Goal: Information Seeking & Learning: Check status

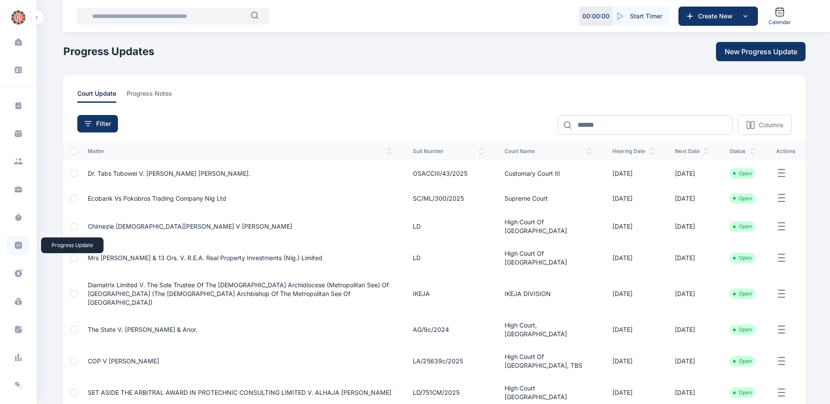
click at [20, 245] on icon at bounding box center [18, 245] width 7 height 7
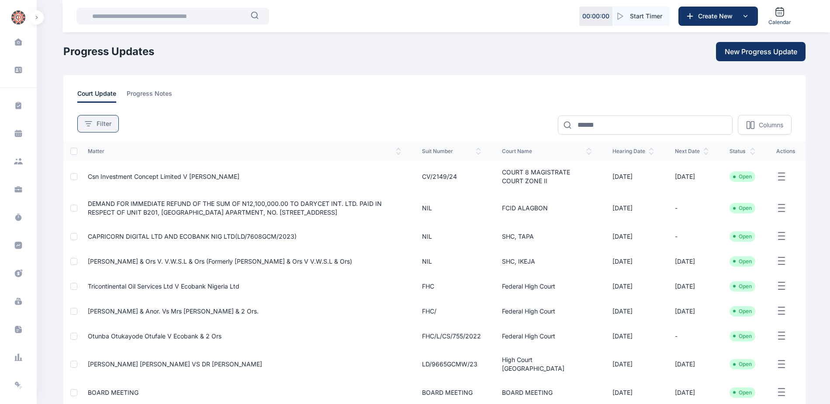
click at [102, 125] on span "Filter" at bounding box center [104, 123] width 15 height 9
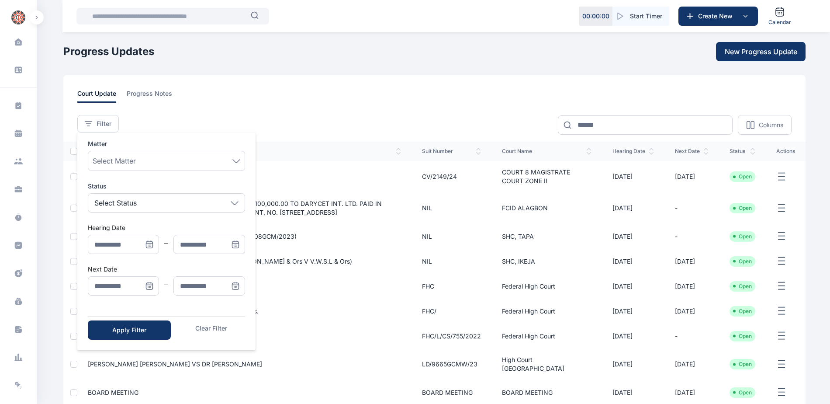
click at [150, 283] on icon "Menu" at bounding box center [149, 286] width 7 height 7
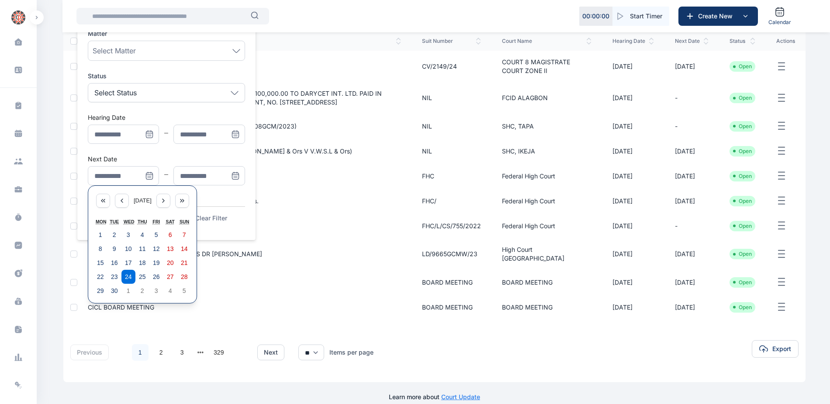
scroll to position [115, 0]
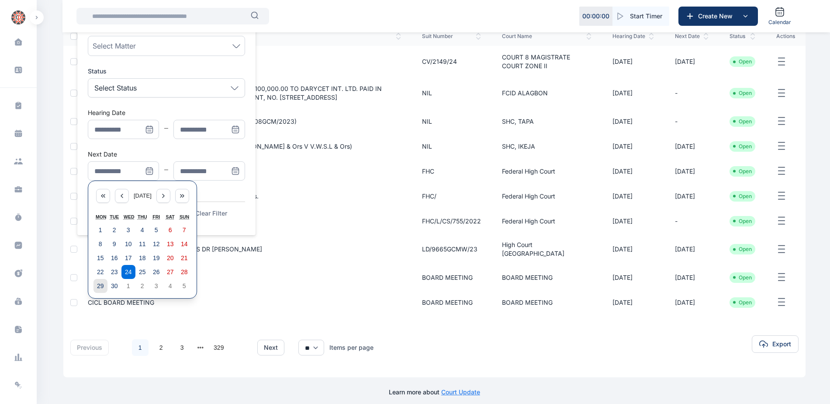
click at [99, 289] on abbr "29" at bounding box center [100, 285] width 7 height 7
type input "**********"
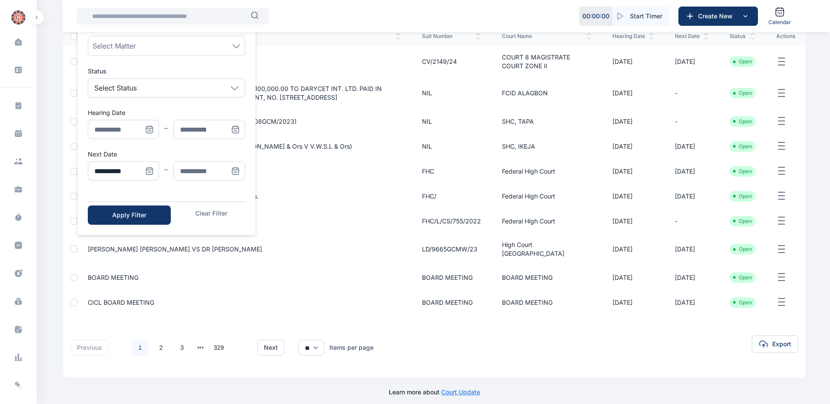
click at [236, 170] on icon "Menu" at bounding box center [235, 170] width 6 height 0
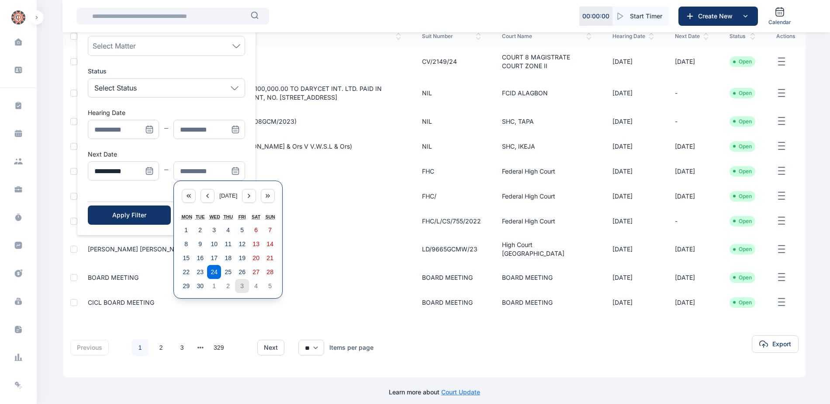
click at [242, 288] on abbr "3" at bounding box center [241, 285] width 3 height 7
type input "**********"
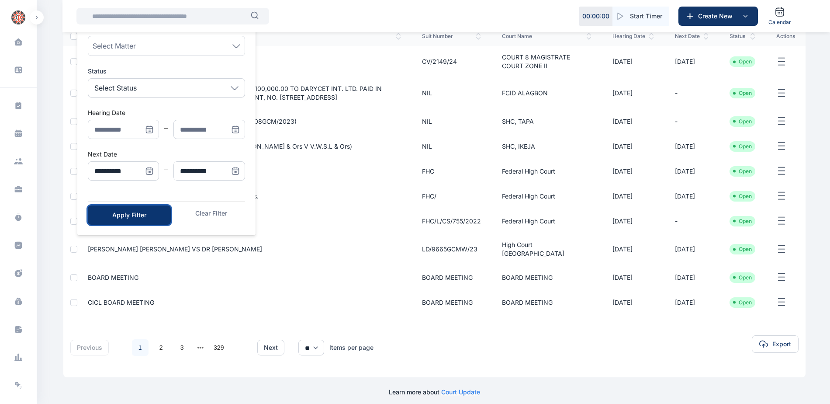
click at [118, 215] on div "Apply Filter" at bounding box center [129, 215] width 55 height 9
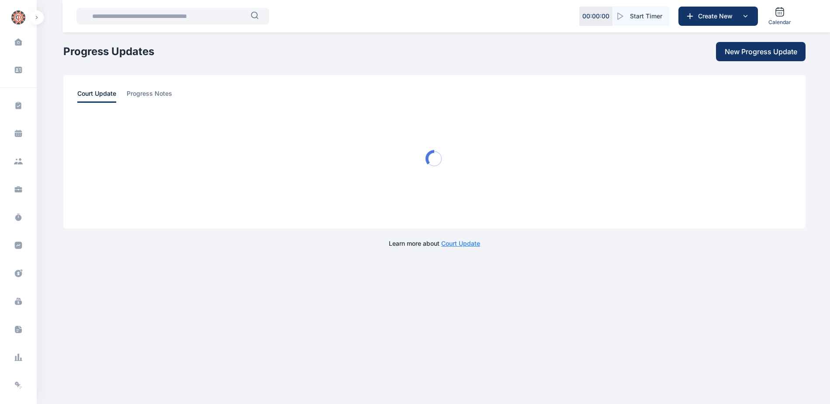
scroll to position [0, 0]
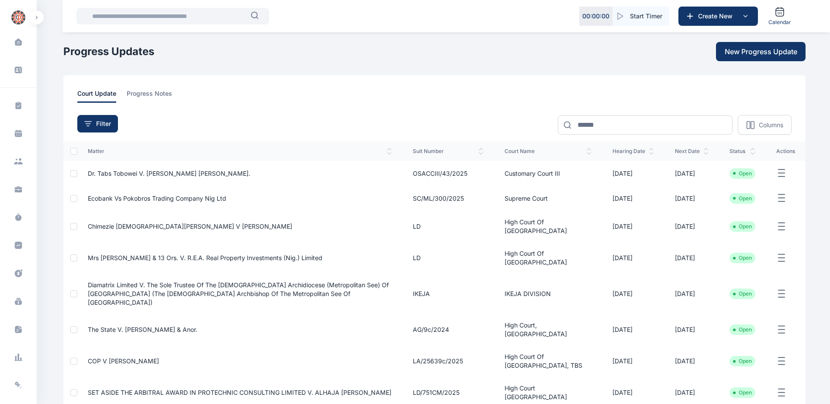
click at [188, 200] on span "Ecobank Vs Pokobros Trading Company Nig Ltd" at bounding box center [157, 197] width 139 height 7
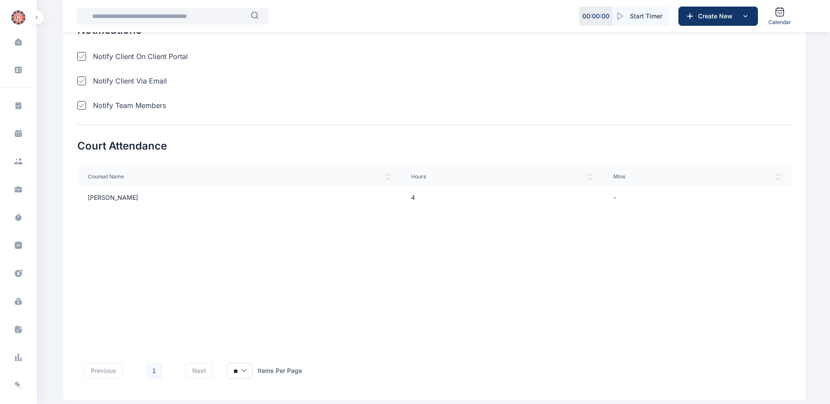
scroll to position [612, 0]
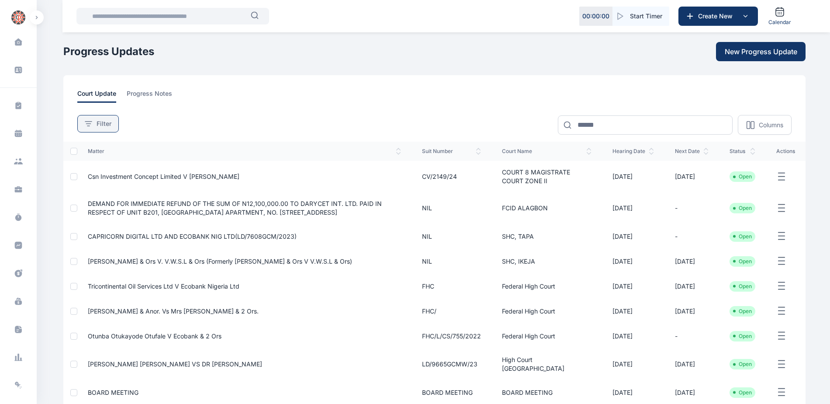
click at [97, 127] on span "Filter" at bounding box center [104, 123] width 15 height 9
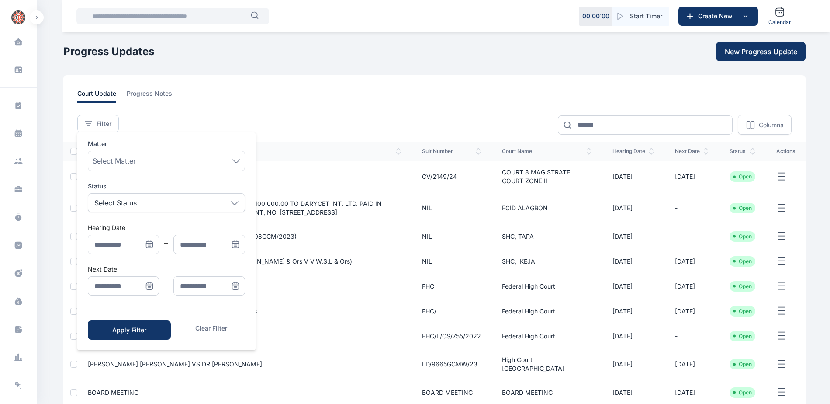
click at [147, 286] on icon "Menu" at bounding box center [149, 285] width 9 height 9
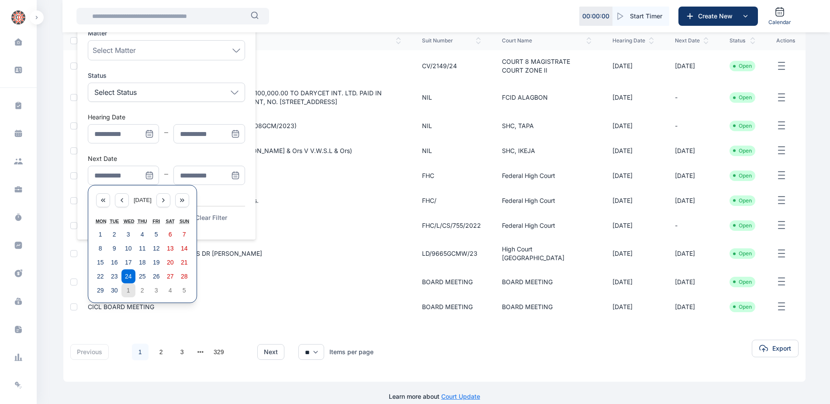
scroll to position [115, 0]
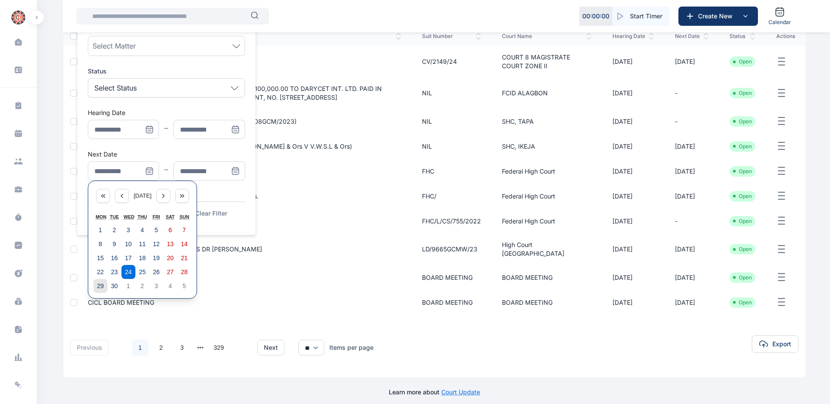
click at [102, 287] on abbr "29" at bounding box center [100, 285] width 7 height 7
type input "**********"
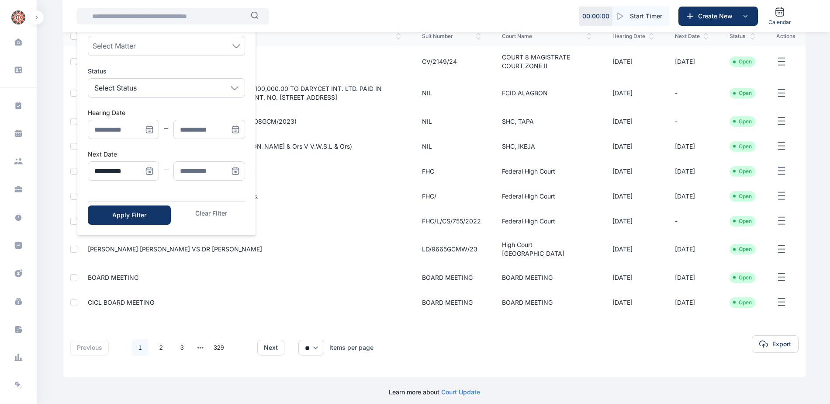
click at [232, 171] on icon "Menu" at bounding box center [235, 170] width 9 height 9
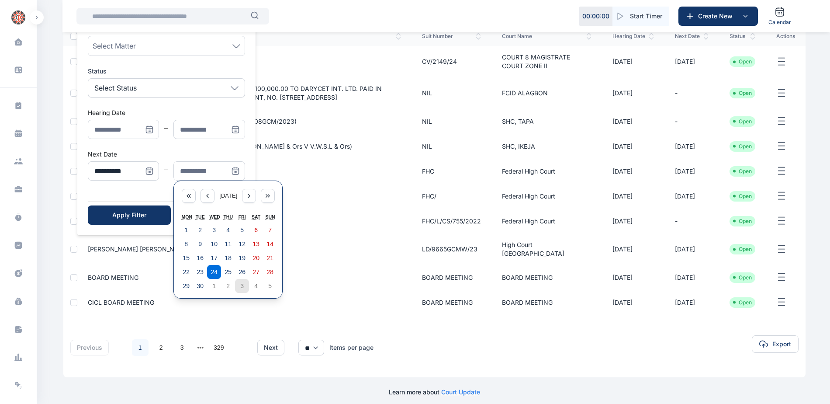
click at [241, 287] on abbr "3" at bounding box center [241, 285] width 3 height 7
type input "**********"
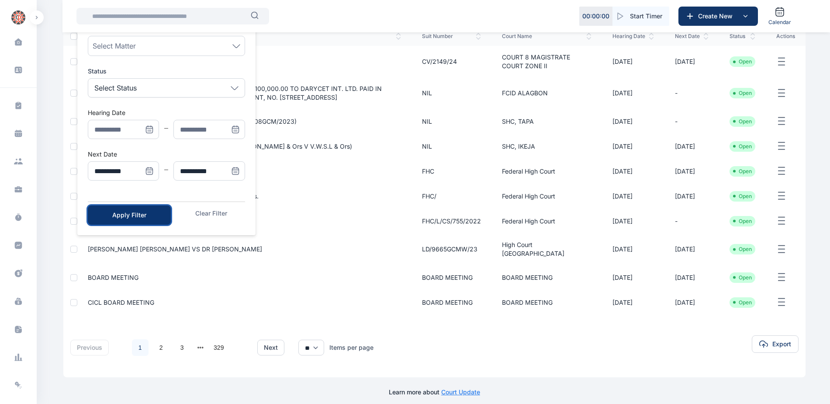
click at [125, 213] on div "Apply Filter" at bounding box center [129, 215] width 55 height 9
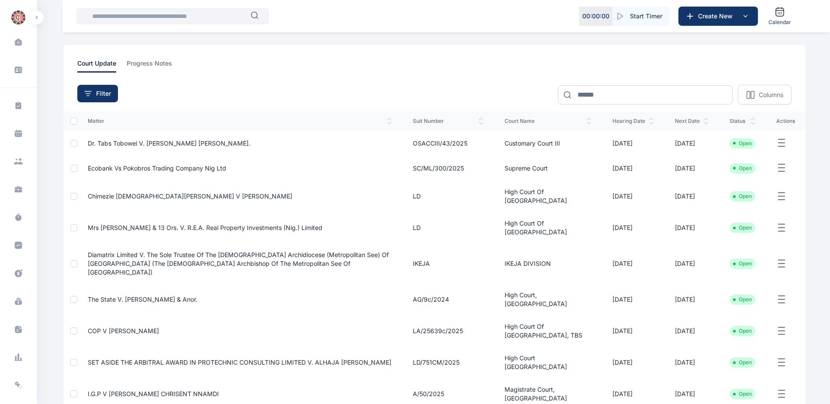
scroll to position [87, 0]
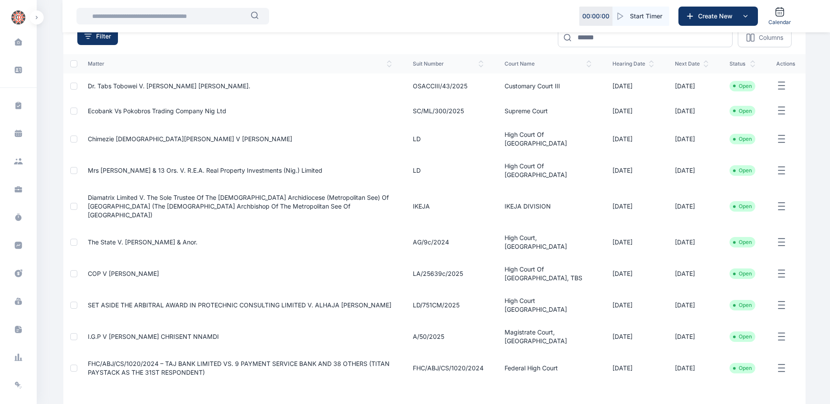
click at [119, 238] on span "The State v. [PERSON_NAME] & Anor." at bounding box center [143, 241] width 110 height 7
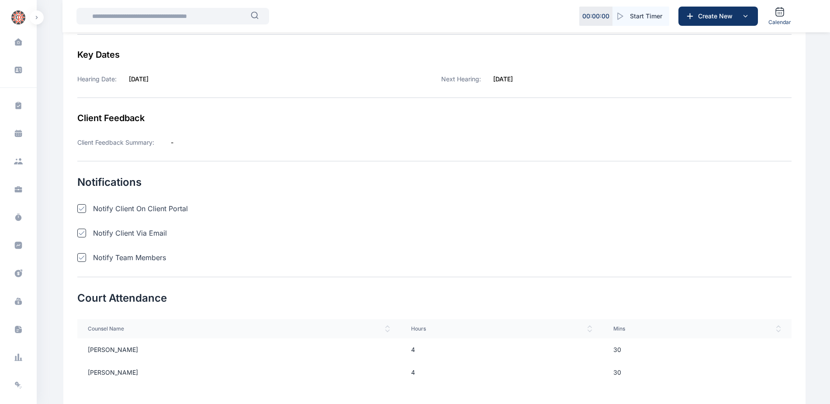
scroll to position [262, 0]
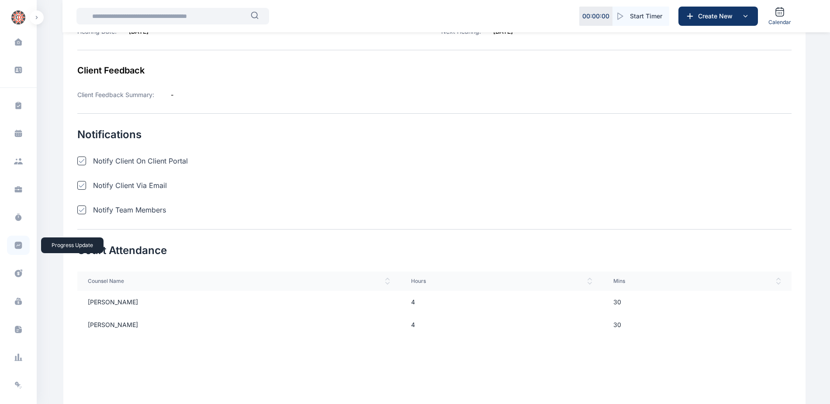
click at [17, 245] on icon at bounding box center [18, 245] width 7 height 7
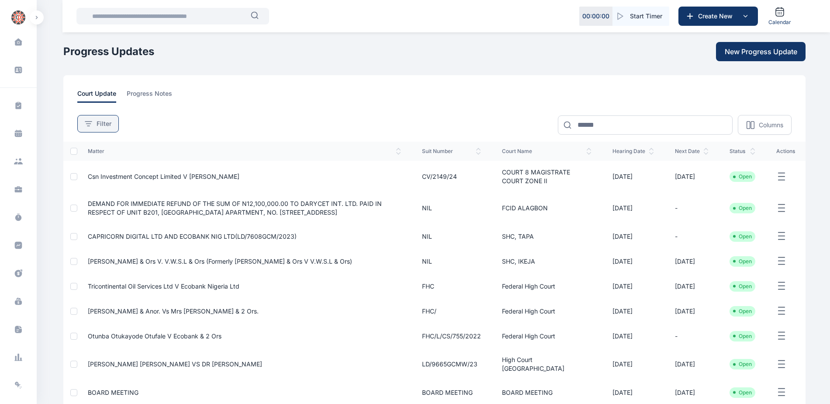
click at [107, 128] on button "Filter" at bounding box center [98, 123] width 42 height 17
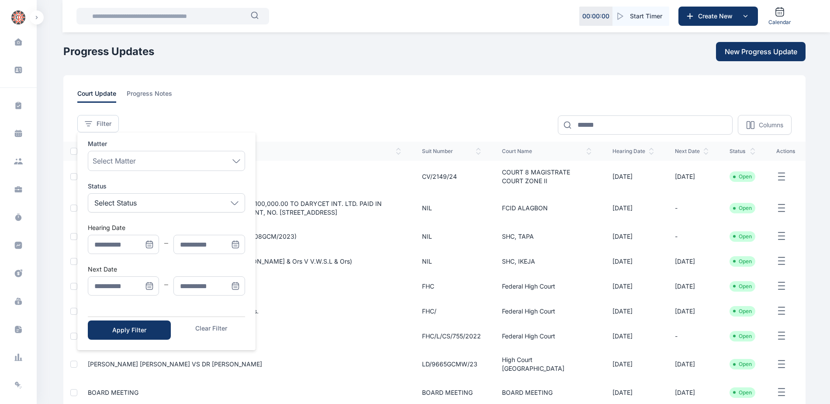
click at [151, 286] on icon "Menu" at bounding box center [151, 286] width 0 height 0
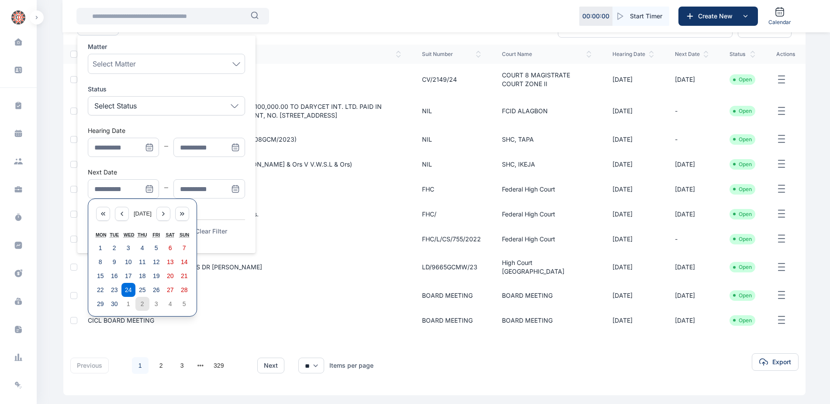
scroll to position [115, 0]
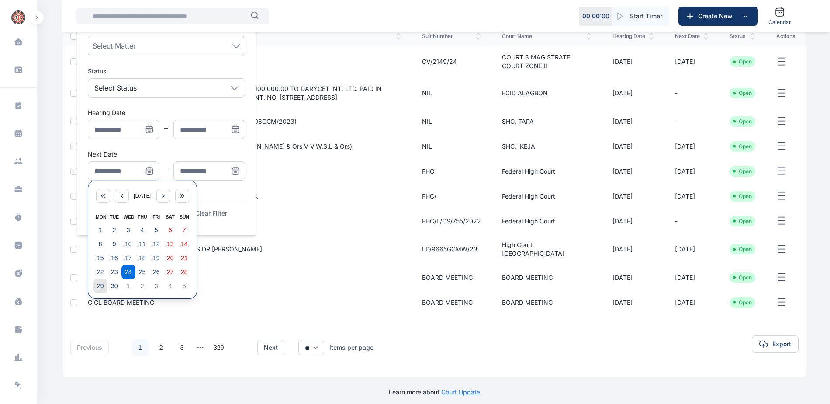
click at [104, 290] on button "29" at bounding box center [101, 286] width 14 height 14
type input "**********"
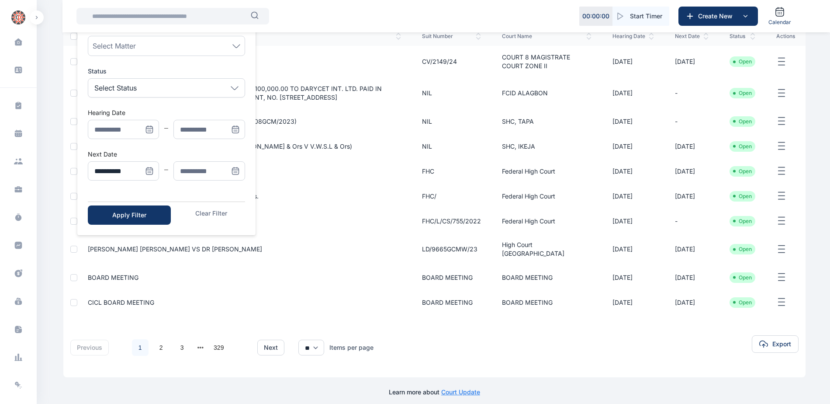
click at [236, 173] on icon "Menu" at bounding box center [235, 170] width 9 height 9
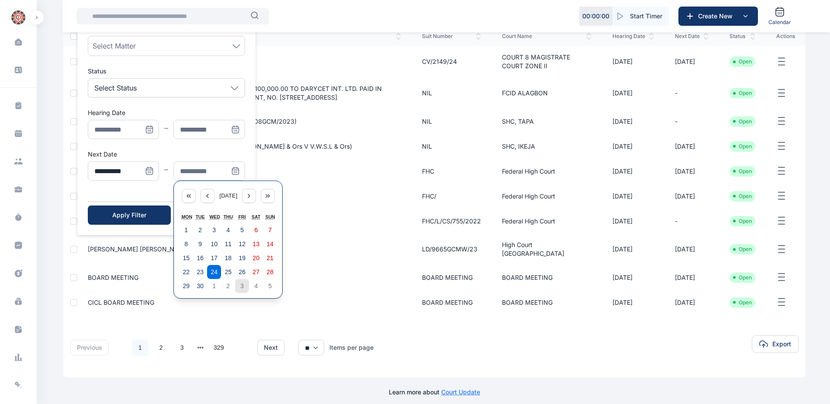
click at [242, 287] on abbr "3" at bounding box center [241, 285] width 3 height 7
type input "**********"
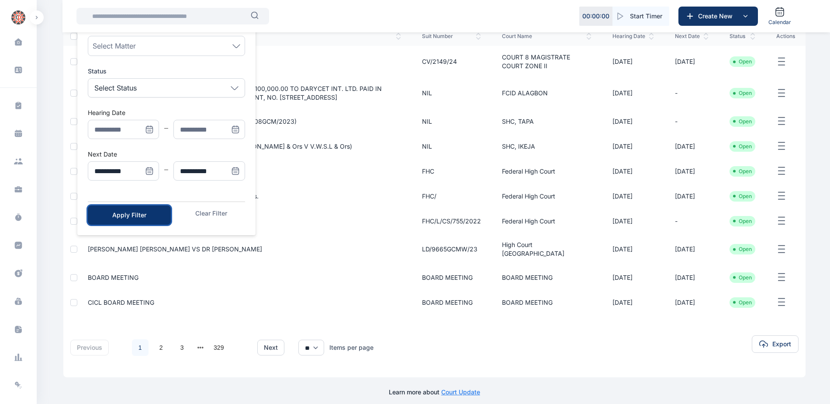
click at [137, 212] on div "Apply Filter" at bounding box center [129, 215] width 55 height 9
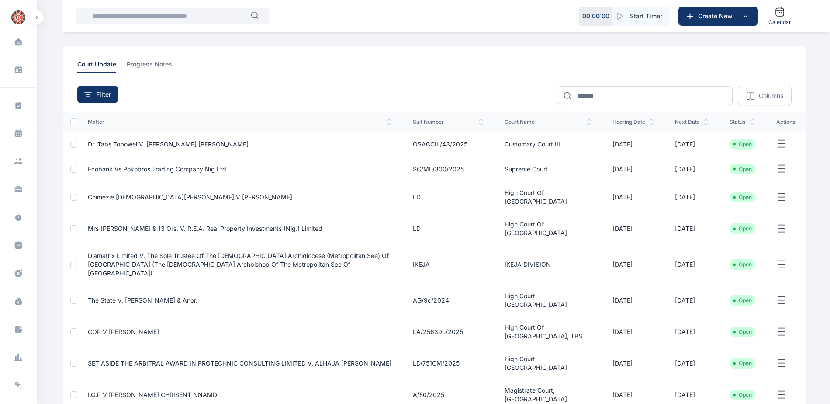
scroll to position [87, 0]
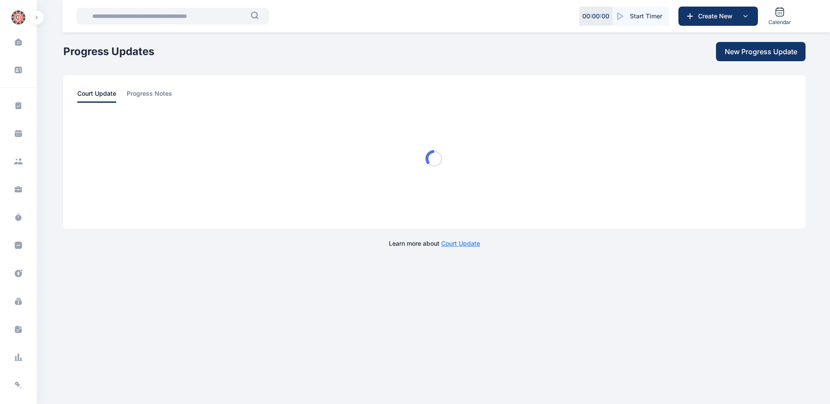
scroll to position [0, 0]
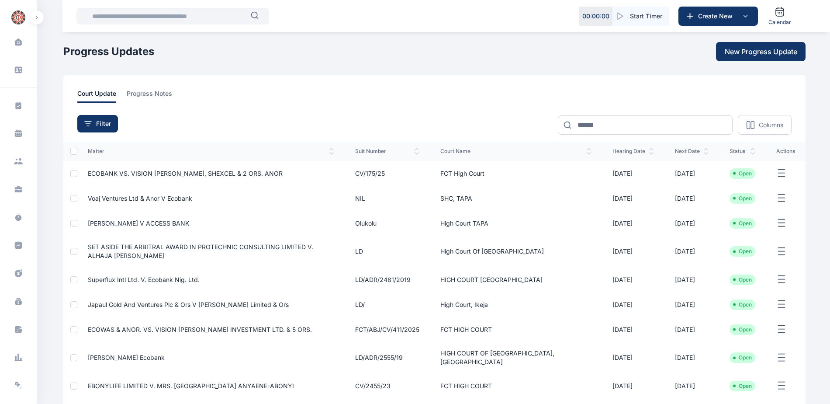
click at [141, 170] on span "ECOBANK VS. VISION [PERSON_NAME], SHEXCEL & 2 ORS. ANOR" at bounding box center [185, 173] width 195 height 7
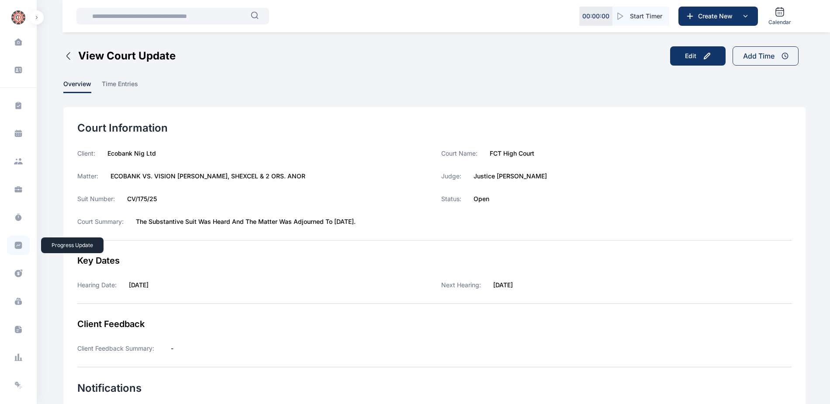
click at [17, 244] on icon at bounding box center [18, 245] width 7 height 7
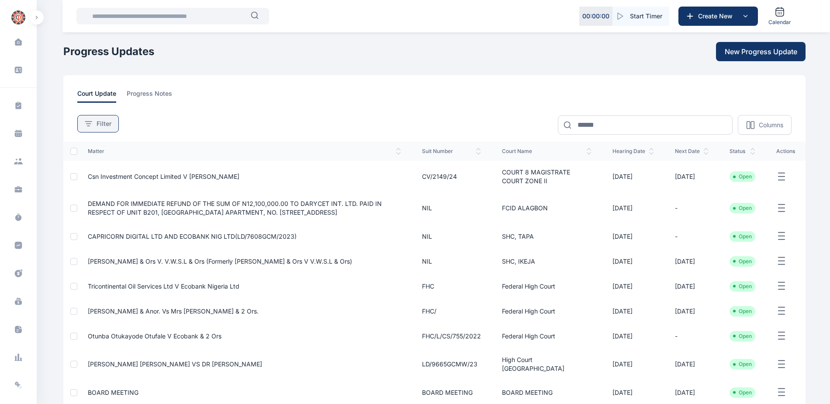
click at [98, 124] on span "Filter" at bounding box center [104, 123] width 15 height 9
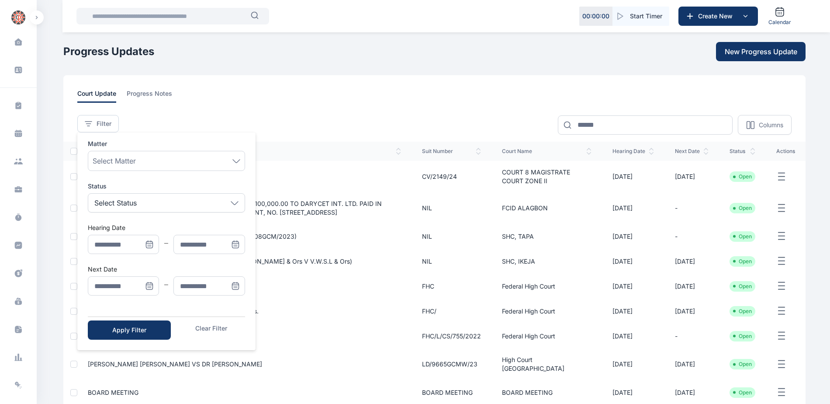
click at [151, 283] on icon "Menu" at bounding box center [149, 285] width 9 height 9
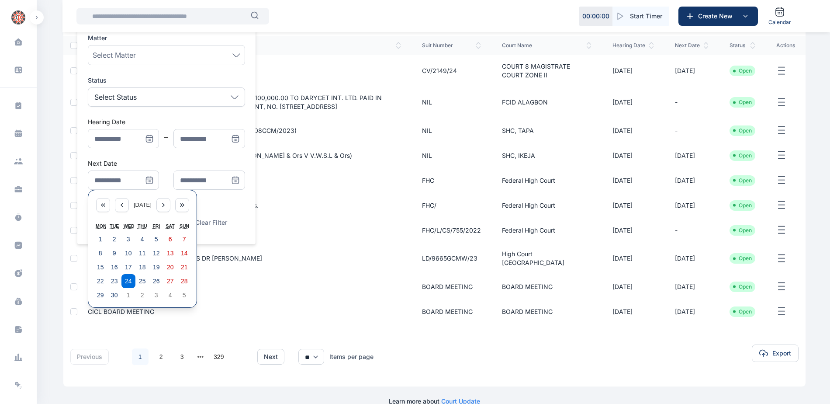
scroll to position [115, 0]
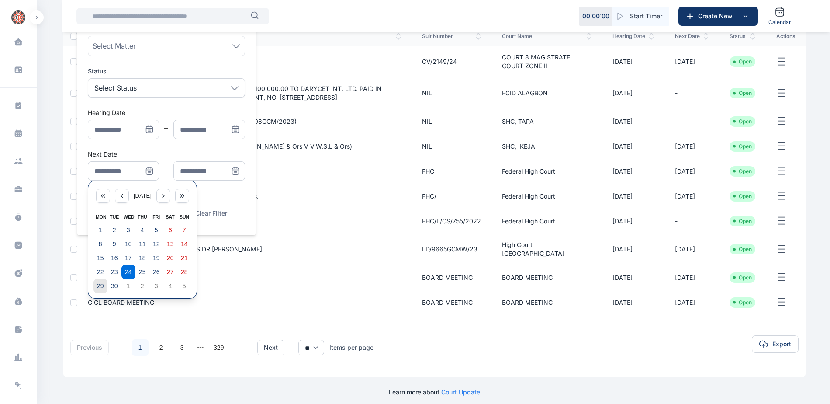
click at [100, 284] on abbr "29" at bounding box center [100, 285] width 7 height 7
type input "**********"
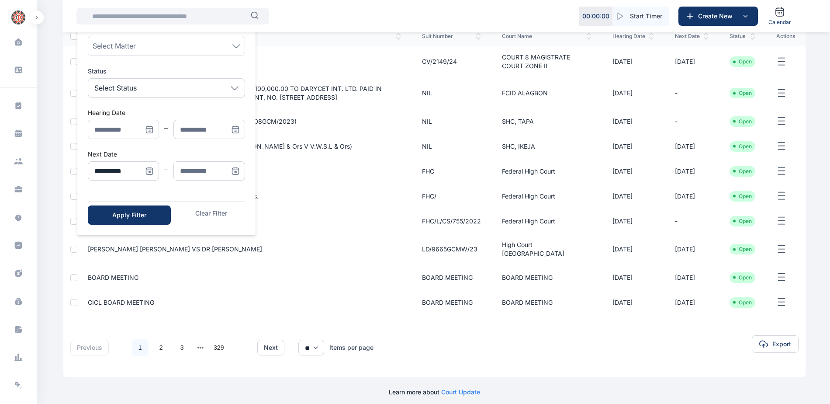
click at [232, 170] on icon "Menu" at bounding box center [235, 170] width 9 height 9
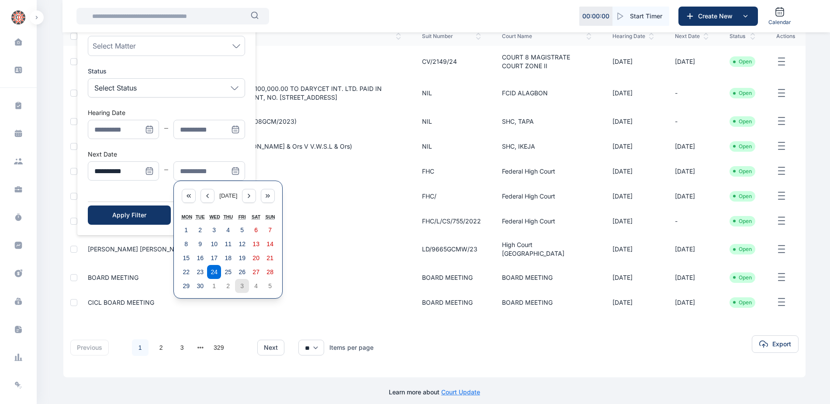
click at [240, 288] on abbr "3" at bounding box center [241, 285] width 3 height 7
type input "**********"
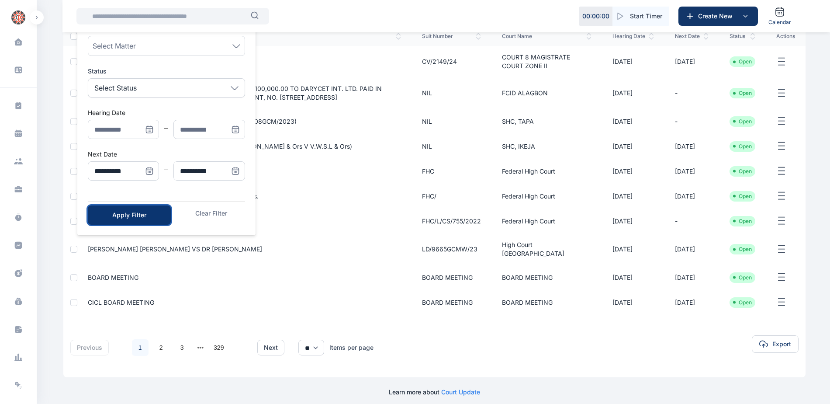
click at [131, 218] on div "Apply Filter" at bounding box center [129, 215] width 55 height 9
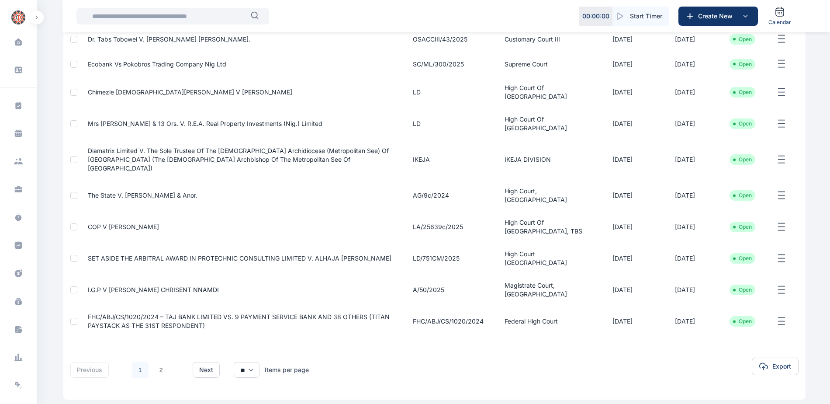
scroll to position [135, 0]
click at [163, 361] on link "2" at bounding box center [161, 369] width 17 height 17
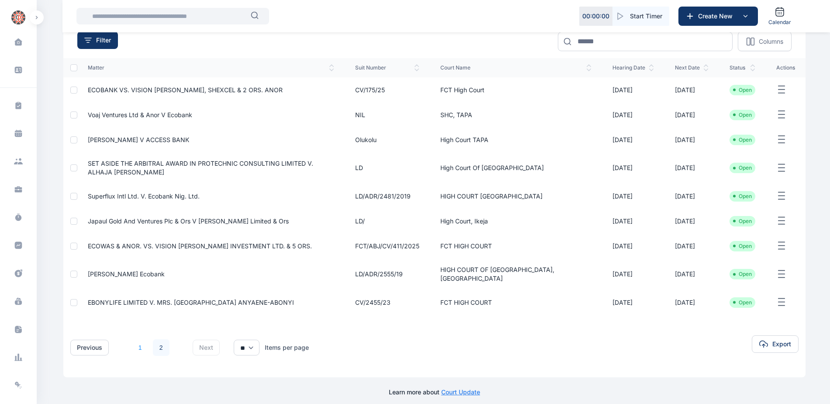
scroll to position [90, 0]
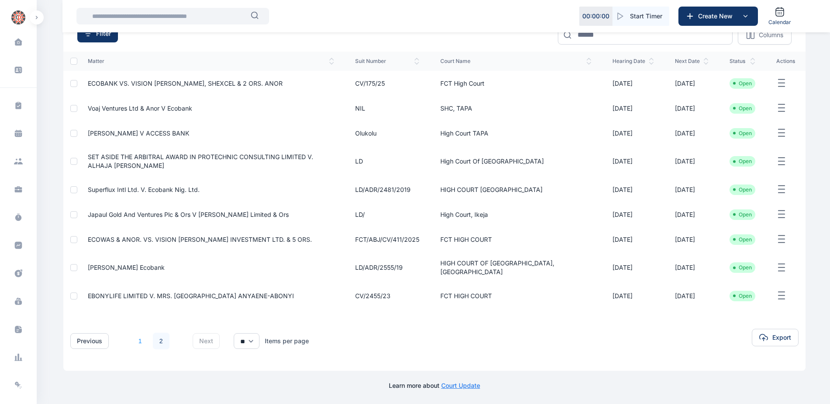
click at [141, 341] on link "1" at bounding box center [140, 340] width 17 height 17
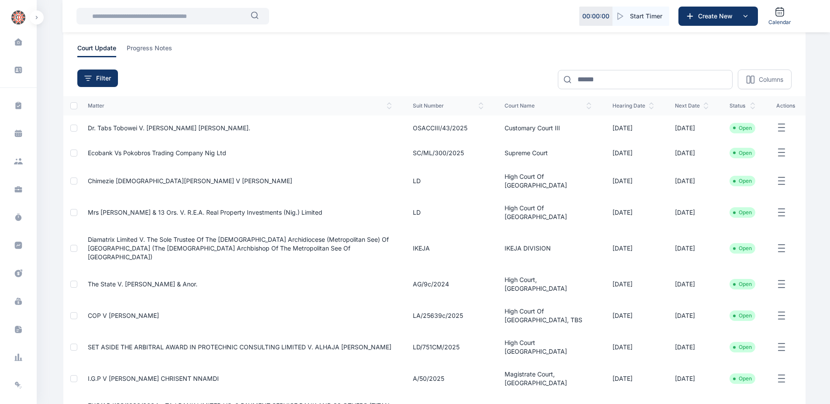
scroll to position [131, 0]
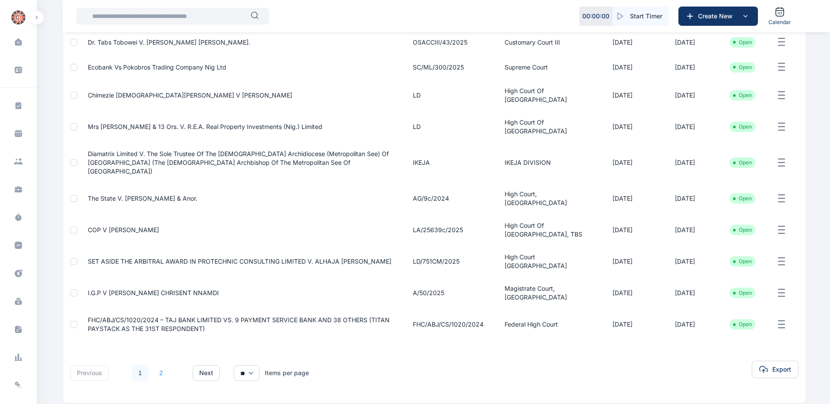
click at [163, 364] on link "2" at bounding box center [161, 372] width 17 height 17
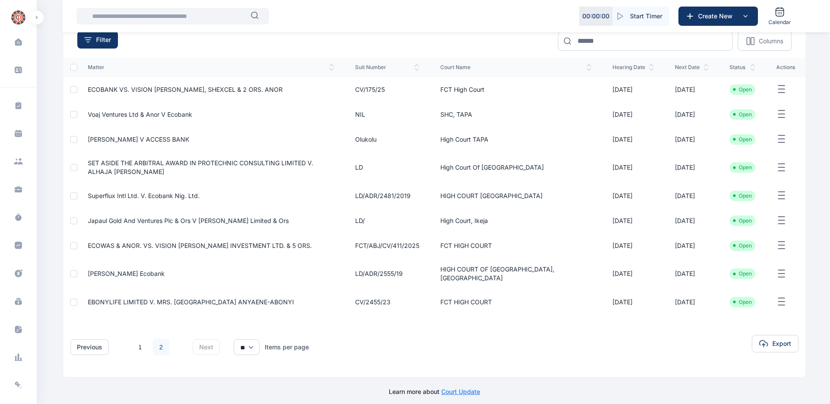
scroll to position [90, 0]
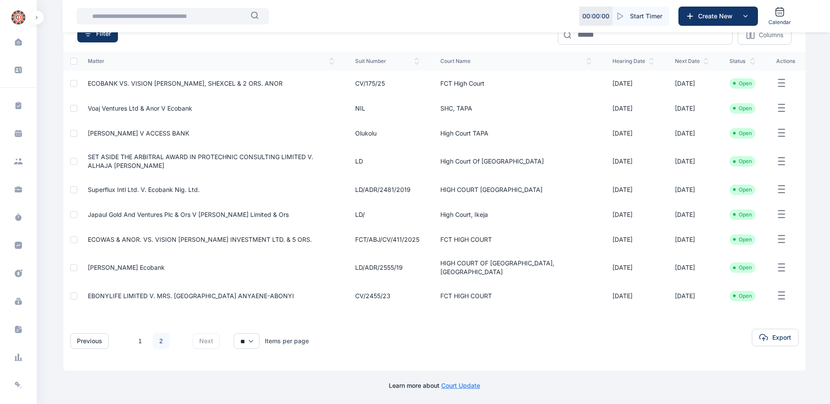
click at [189, 293] on span "EBONYLIFE LIMITED V. MRS. [GEOGRAPHIC_DATA] ANYAENE-ABONYI" at bounding box center [191, 295] width 206 height 7
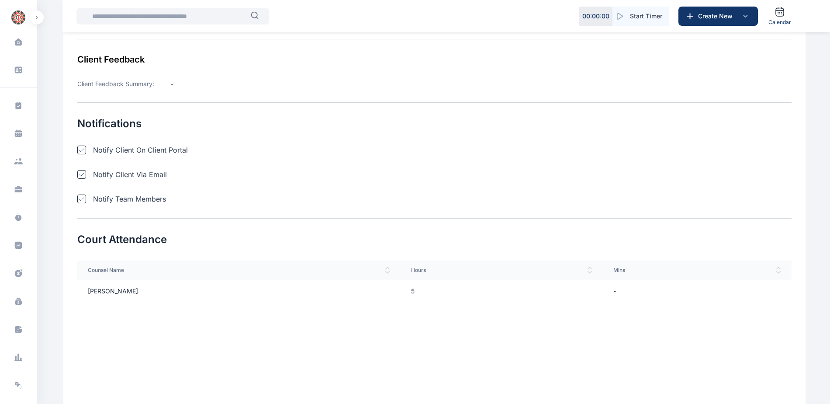
scroll to position [437, 0]
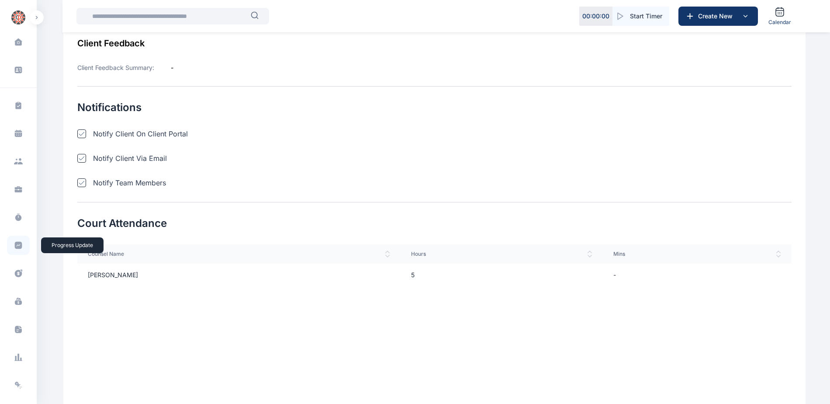
click at [16, 245] on icon at bounding box center [18, 245] width 9 height 9
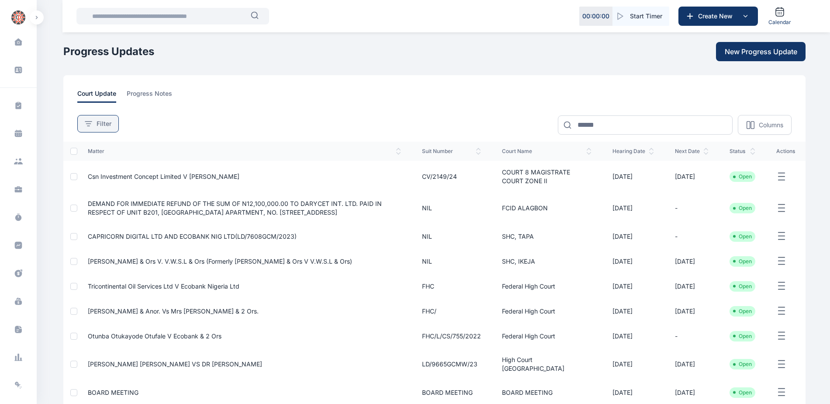
click at [107, 125] on span "Filter" at bounding box center [104, 123] width 15 height 9
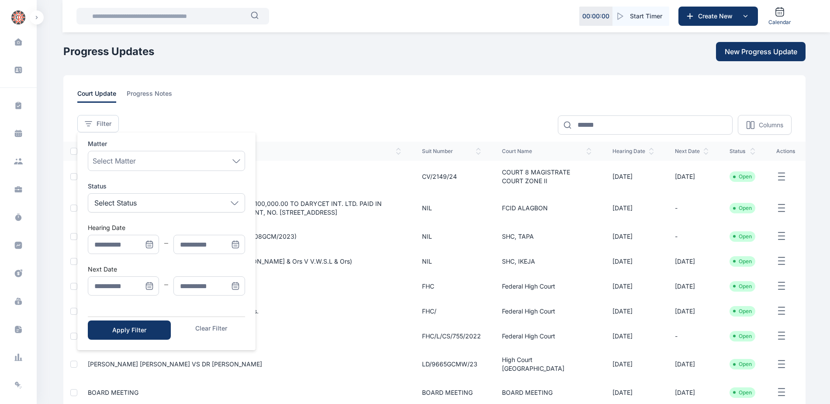
click at [152, 287] on icon "Menu" at bounding box center [149, 285] width 9 height 9
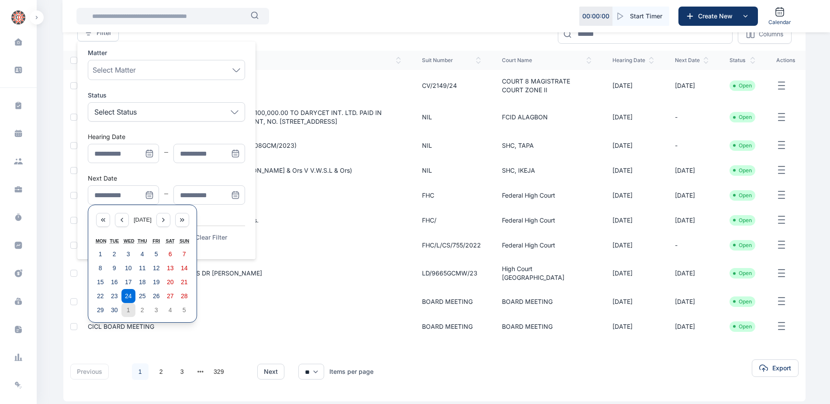
scroll to position [115, 0]
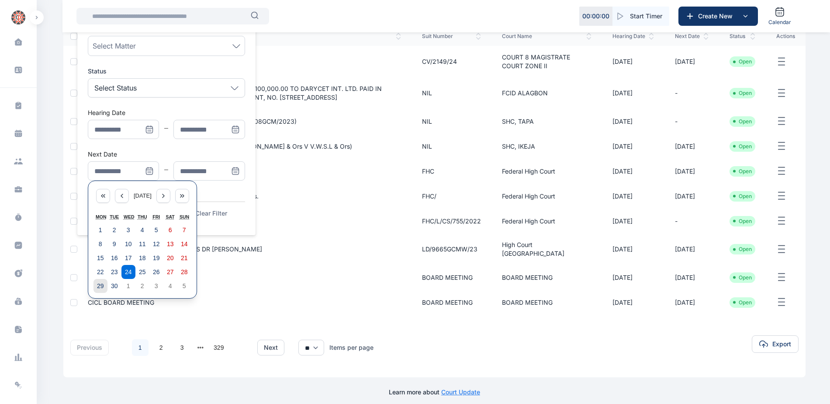
click at [102, 286] on abbr "29" at bounding box center [100, 285] width 7 height 7
type input "**********"
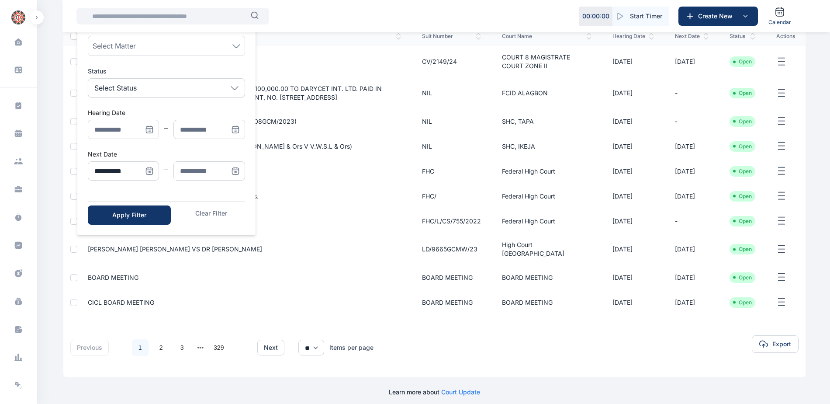
click at [237, 173] on icon "Menu" at bounding box center [235, 170] width 9 height 9
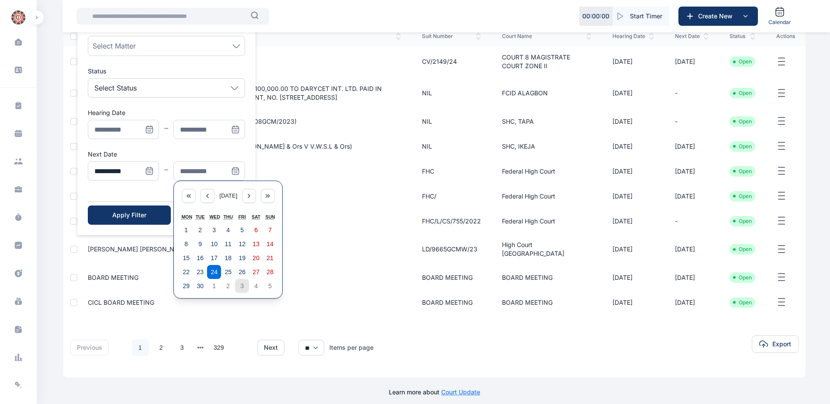
click at [240, 289] on abbr "3" at bounding box center [241, 285] width 3 height 7
type input "**********"
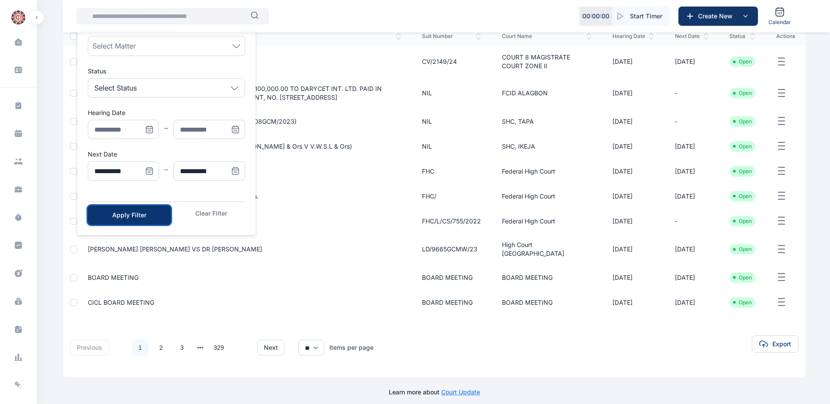
click at [155, 217] on div "Apply Filter" at bounding box center [129, 215] width 55 height 9
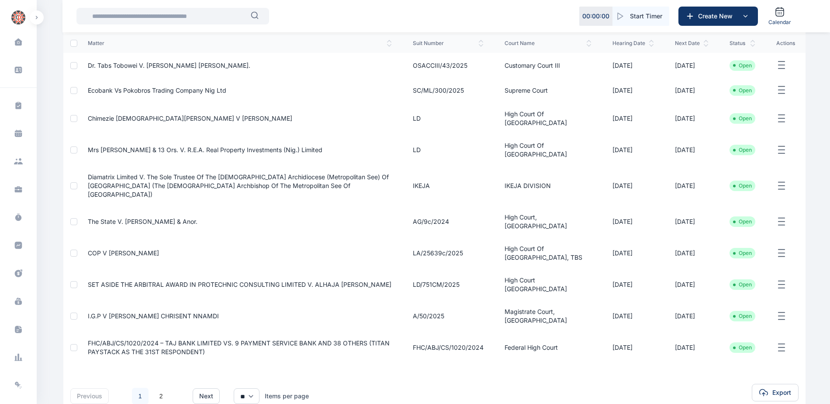
scroll to position [135, 0]
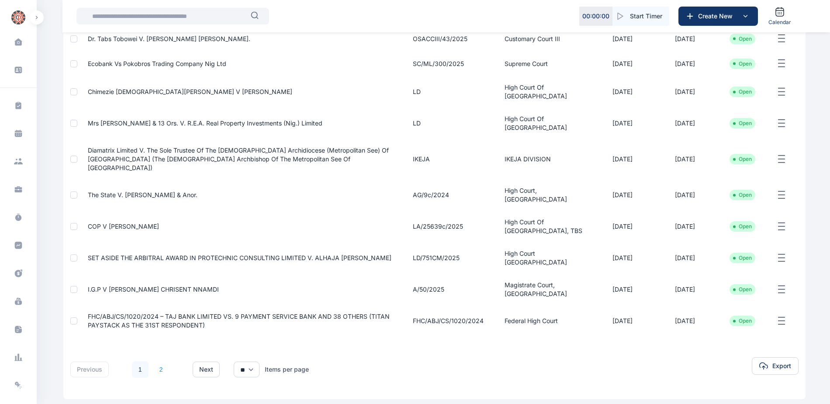
click at [157, 361] on link "2" at bounding box center [161, 369] width 17 height 17
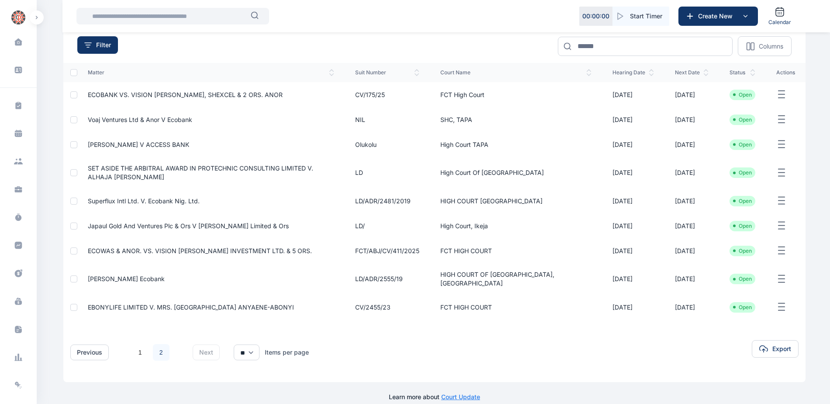
scroll to position [90, 0]
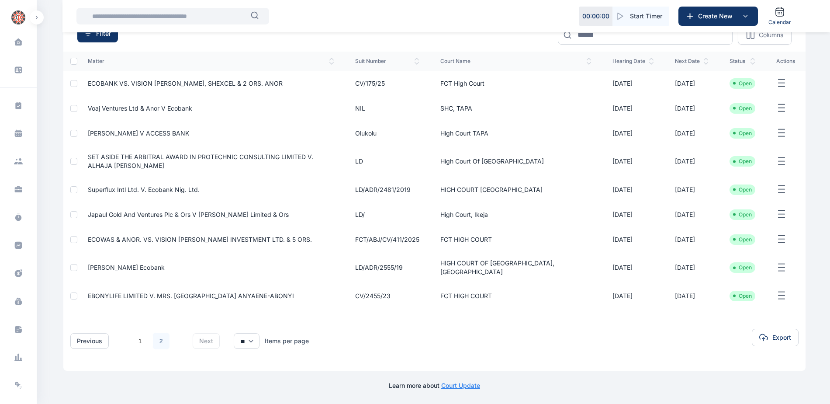
click at [162, 342] on link "2" at bounding box center [161, 340] width 17 height 17
click at [179, 296] on span "EBONYLIFE LIMITED V. MRS. [GEOGRAPHIC_DATA] ANYAENE-ABONYI" at bounding box center [191, 295] width 206 height 7
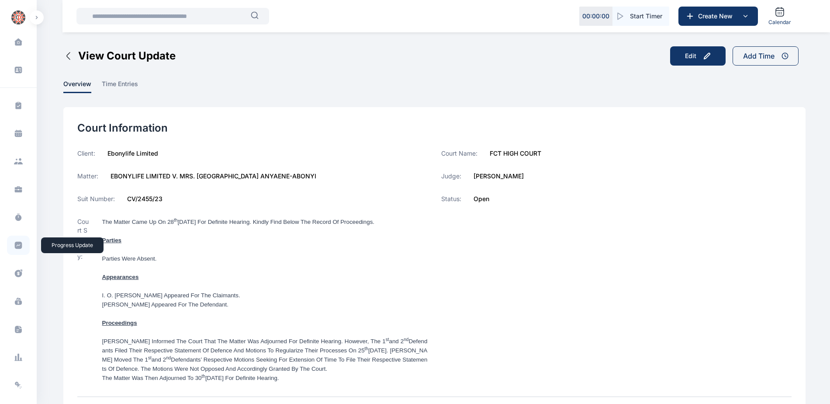
click at [15, 245] on icon at bounding box center [18, 245] width 7 height 7
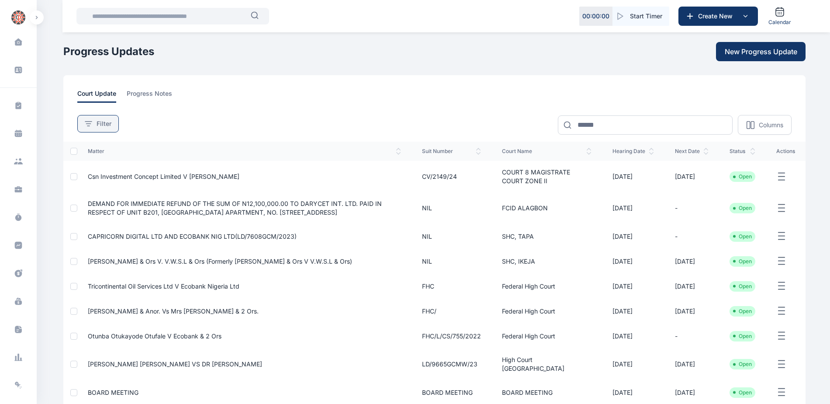
click at [98, 130] on button "Filter" at bounding box center [98, 123] width 42 height 17
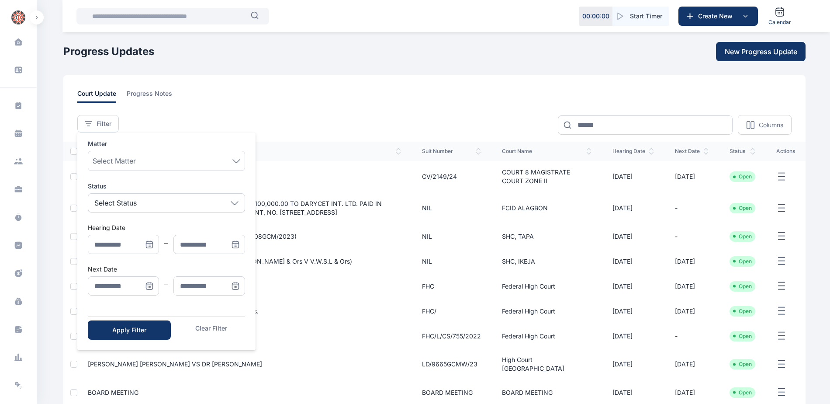
click at [152, 290] on icon "Menu" at bounding box center [149, 285] width 9 height 9
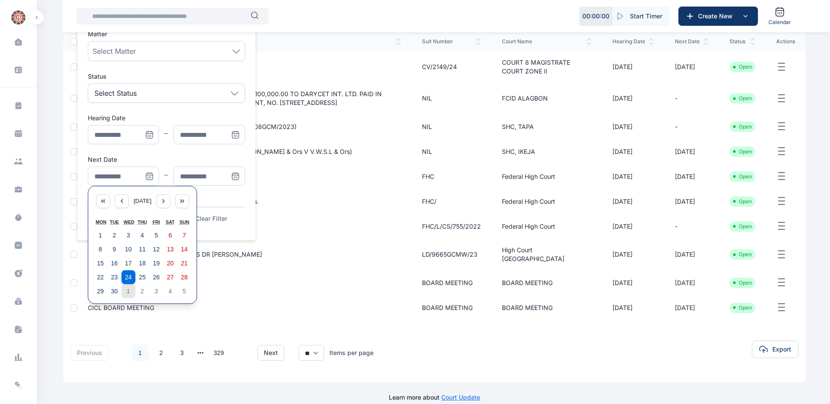
scroll to position [115, 0]
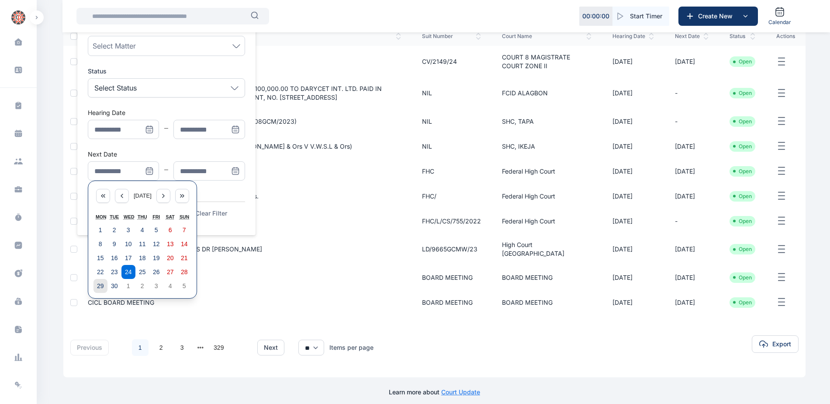
click at [101, 287] on abbr "29" at bounding box center [100, 285] width 7 height 7
type input "**********"
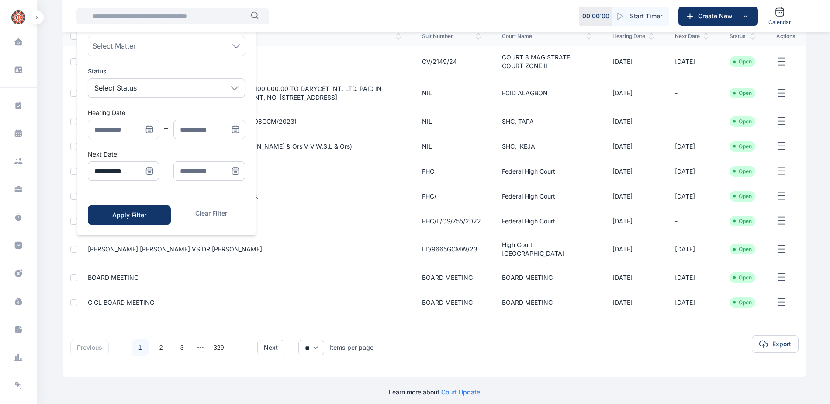
click at [233, 173] on icon "Menu" at bounding box center [235, 170] width 9 height 9
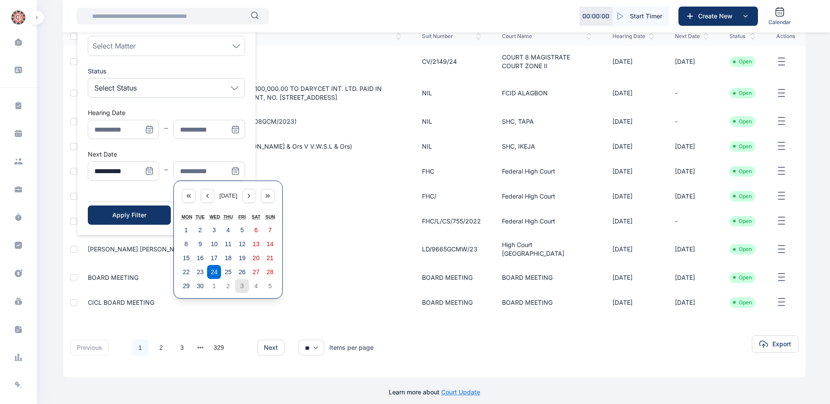
click at [239, 288] on button "3" at bounding box center [242, 286] width 14 height 14
type input "**********"
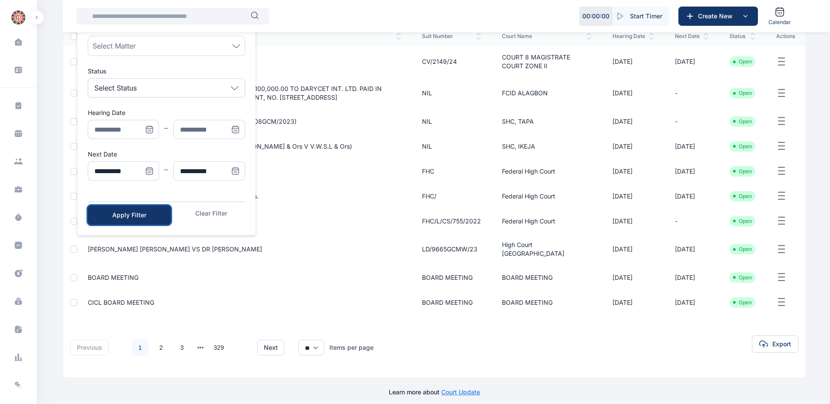
click at [127, 217] on div "Apply Filter" at bounding box center [129, 215] width 55 height 9
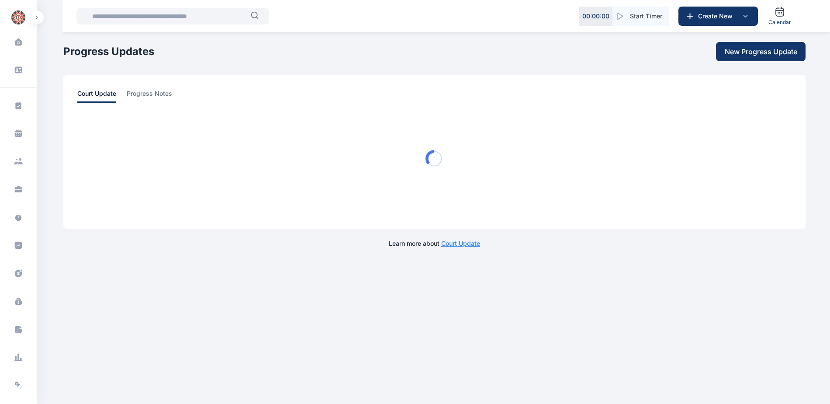
scroll to position [0, 0]
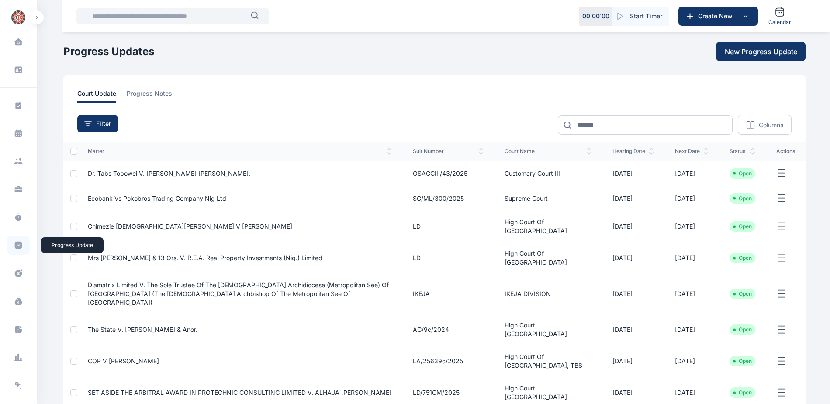
click at [14, 249] on icon at bounding box center [18, 245] width 9 height 9
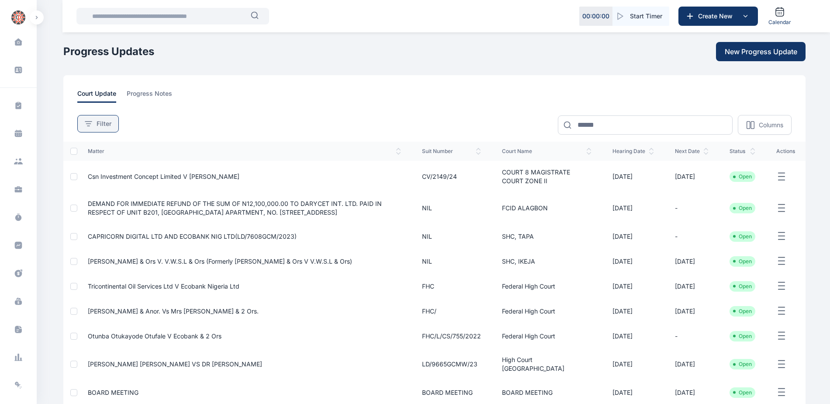
click at [96, 130] on button "Filter" at bounding box center [98, 123] width 42 height 17
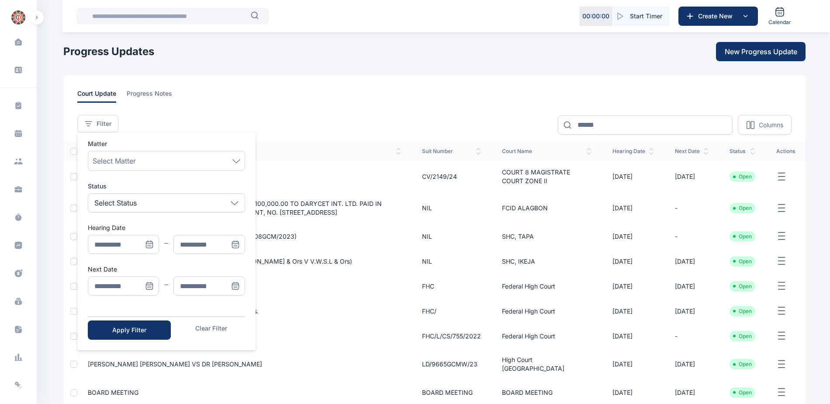
click at [148, 285] on icon "Menu" at bounding box center [149, 285] width 9 height 9
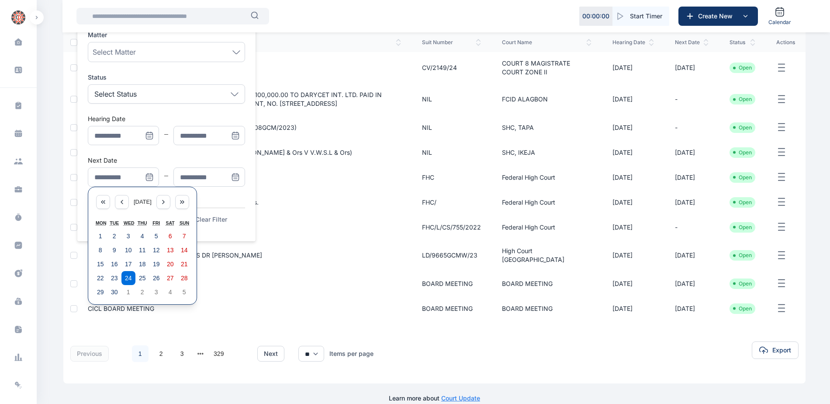
scroll to position [115, 0]
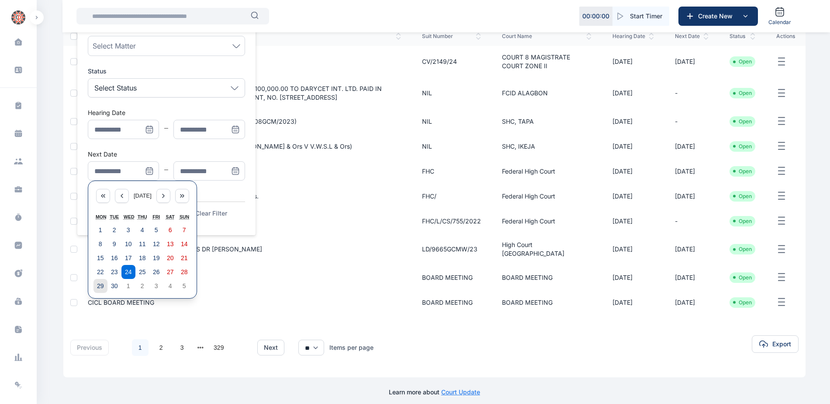
click at [98, 287] on abbr "29" at bounding box center [100, 285] width 7 height 7
type input "**********"
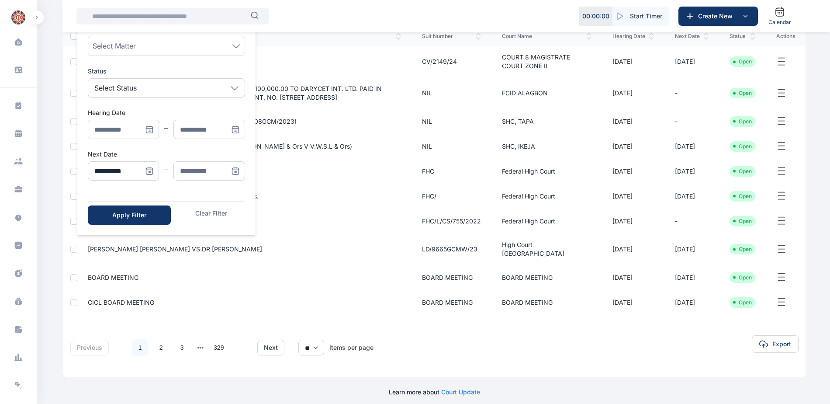
click at [233, 170] on icon "Menu" at bounding box center [235, 170] width 9 height 9
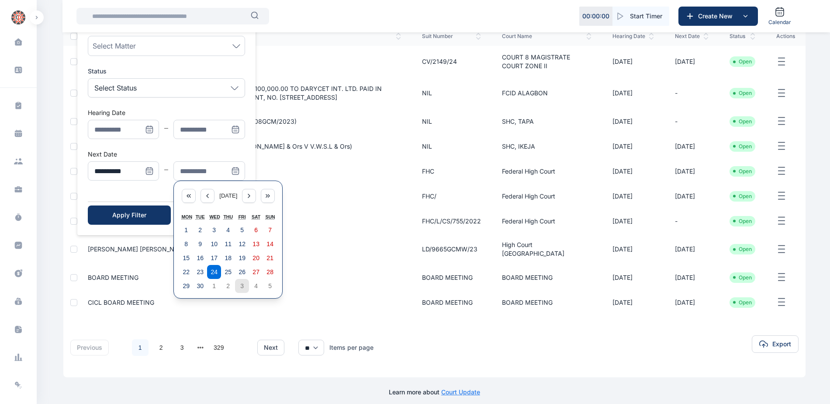
click at [241, 285] on abbr "3" at bounding box center [241, 285] width 3 height 7
type input "**********"
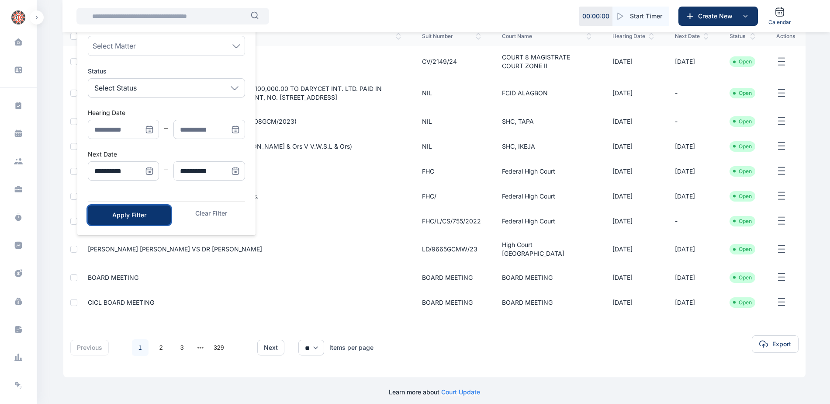
click at [139, 217] on div "Apply Filter" at bounding box center [129, 215] width 55 height 9
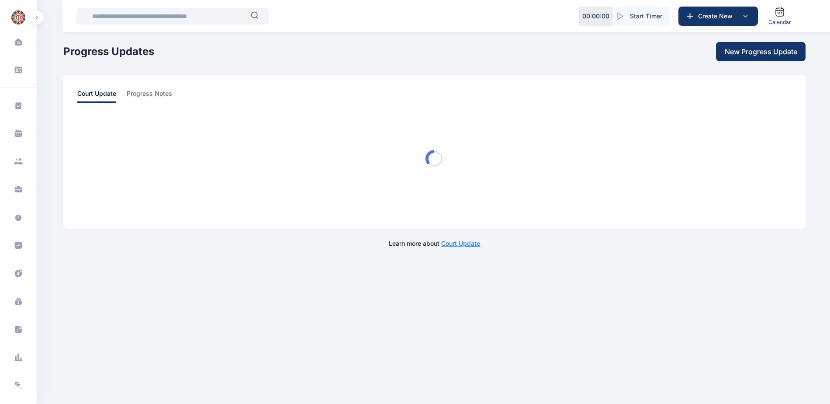
scroll to position [0, 0]
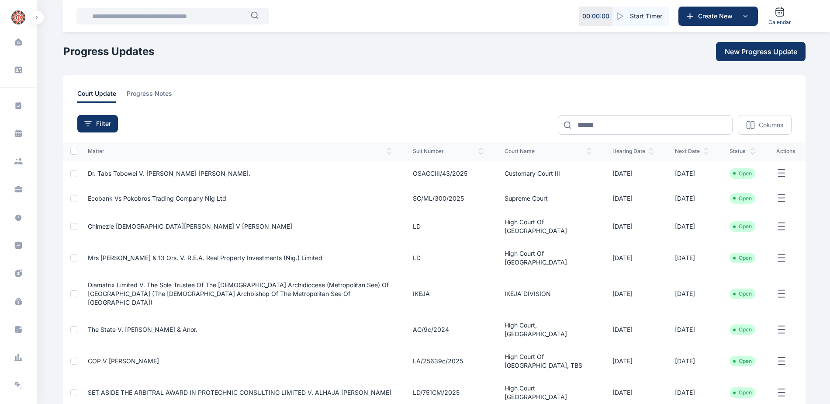
click at [148, 171] on span "Dr. Tabs Tobowei v. [PERSON_NAME] [PERSON_NAME]." at bounding box center [169, 173] width 163 height 7
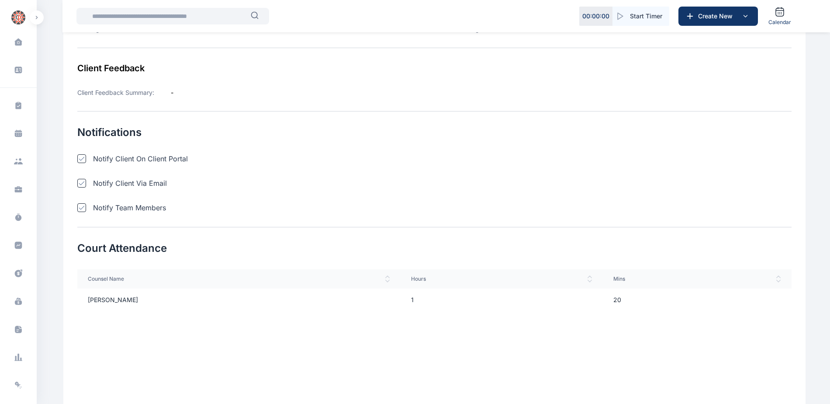
scroll to position [262, 0]
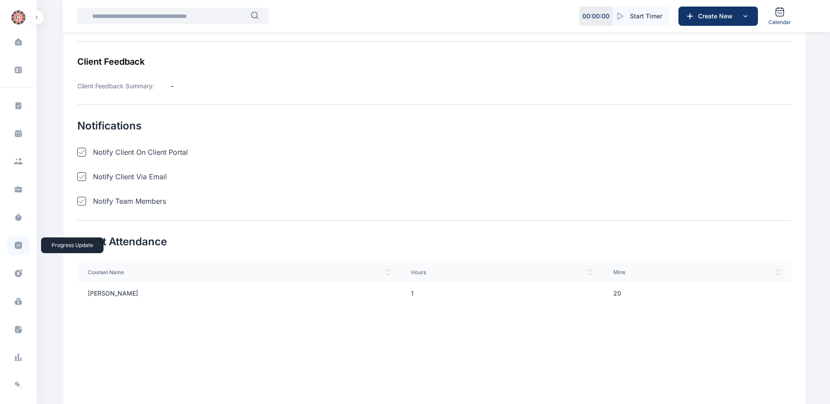
click at [16, 247] on icon at bounding box center [18, 245] width 7 height 7
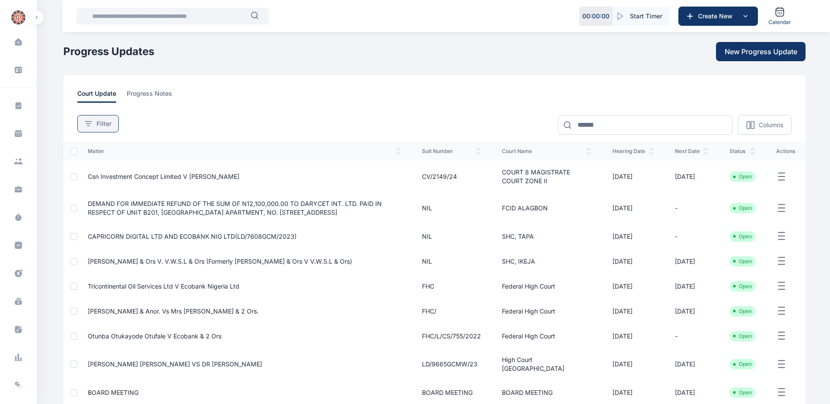
click at [89, 130] on button "Filter" at bounding box center [98, 123] width 42 height 17
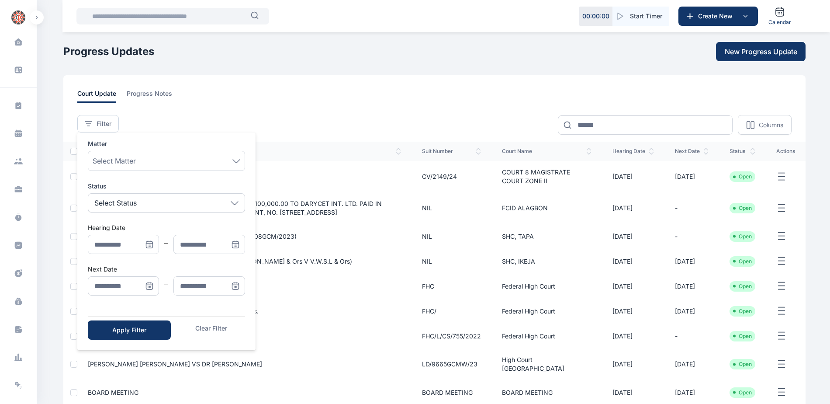
click at [151, 282] on icon "Menu" at bounding box center [149, 285] width 9 height 9
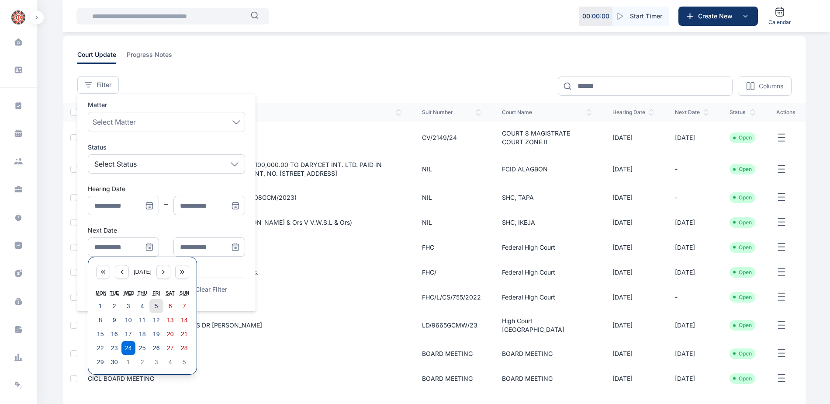
scroll to position [115, 0]
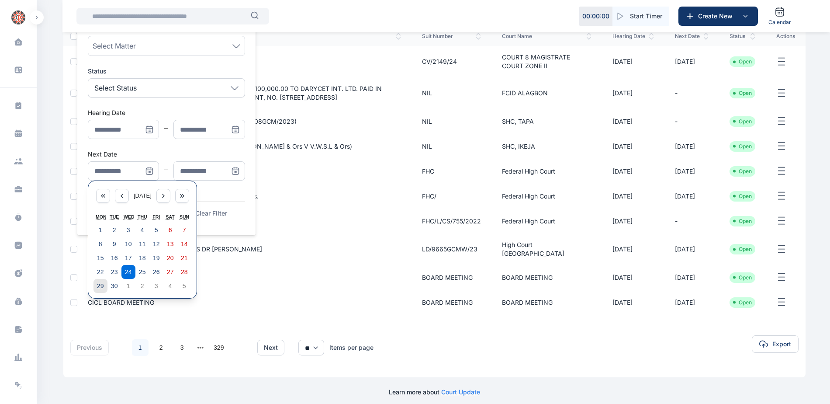
click at [99, 285] on abbr "29" at bounding box center [100, 285] width 7 height 7
type input "**********"
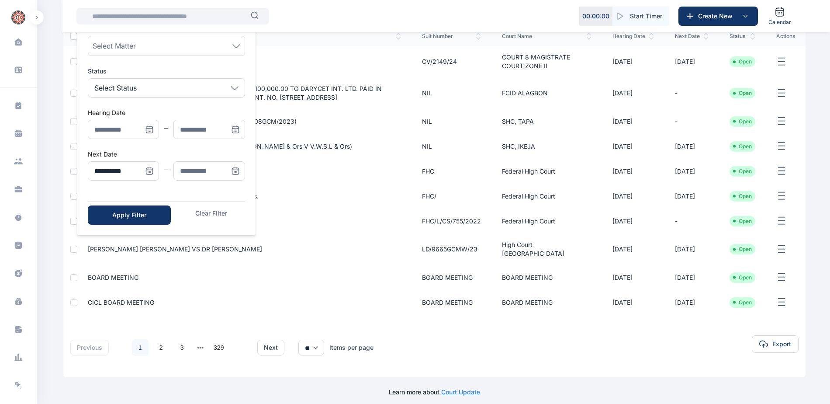
click at [240, 173] on span "Menu" at bounding box center [235, 170] width 19 height 19
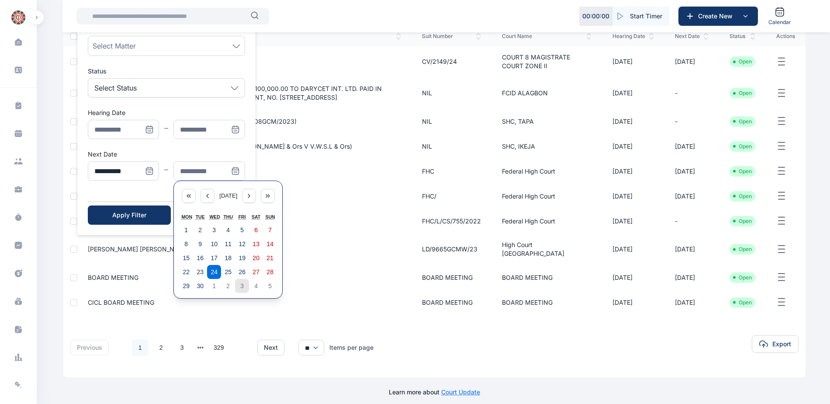
click at [240, 287] on abbr "3" at bounding box center [241, 285] width 3 height 7
type input "**********"
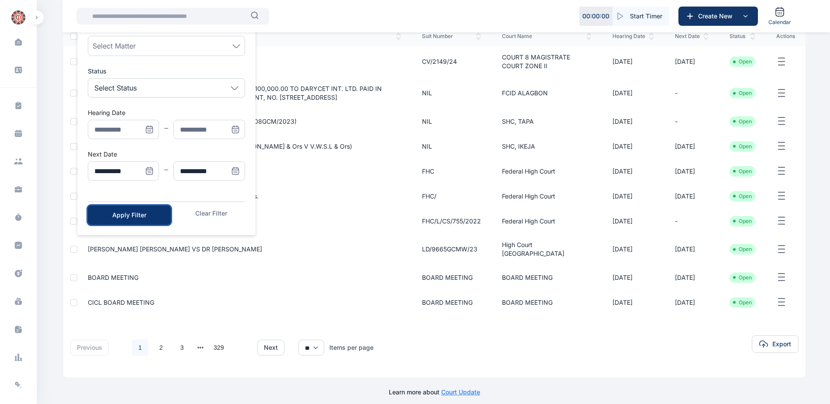
click at [135, 218] on div "Apply Filter" at bounding box center [129, 215] width 55 height 9
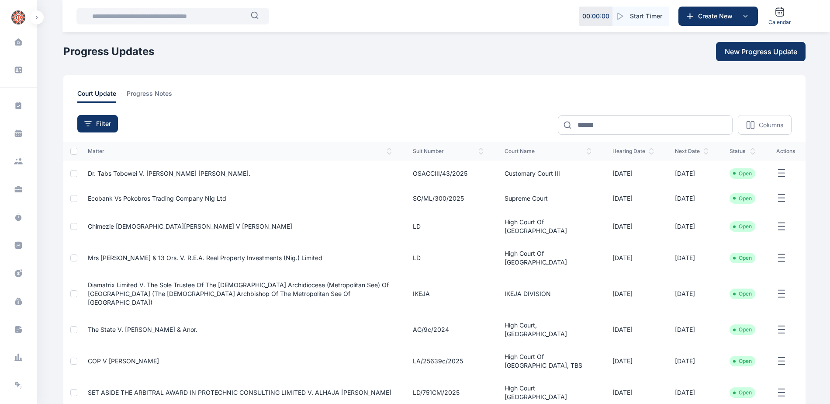
click at [144, 228] on span "Chimezie [DEMOGRAPHIC_DATA][PERSON_NAME] v [PERSON_NAME]" at bounding box center [190, 225] width 204 height 7
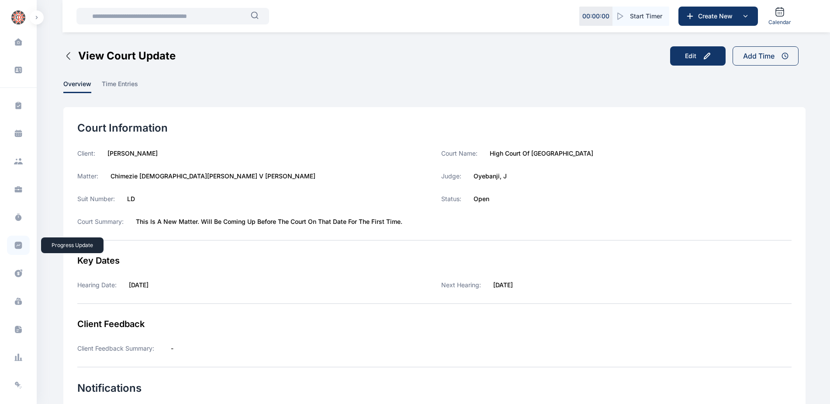
click at [17, 245] on icon at bounding box center [18, 245] width 9 height 9
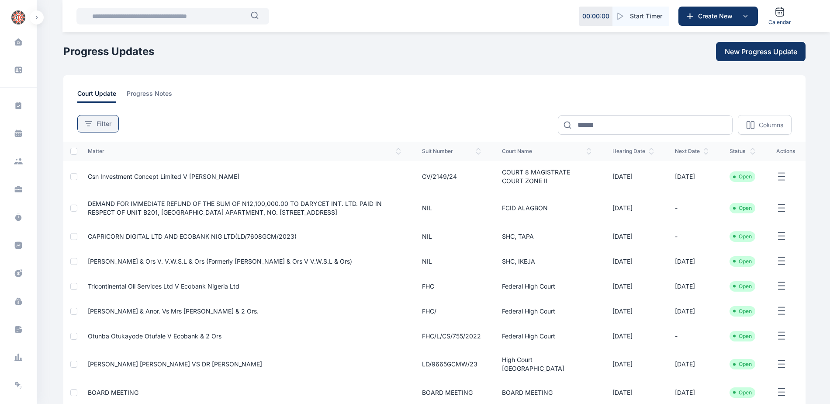
click at [108, 120] on span "Filter" at bounding box center [104, 123] width 15 height 9
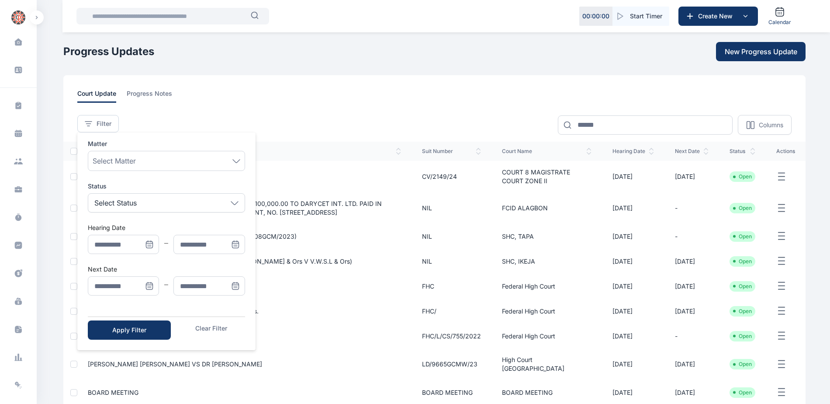
click at [150, 284] on icon "Menu" at bounding box center [149, 285] width 9 height 9
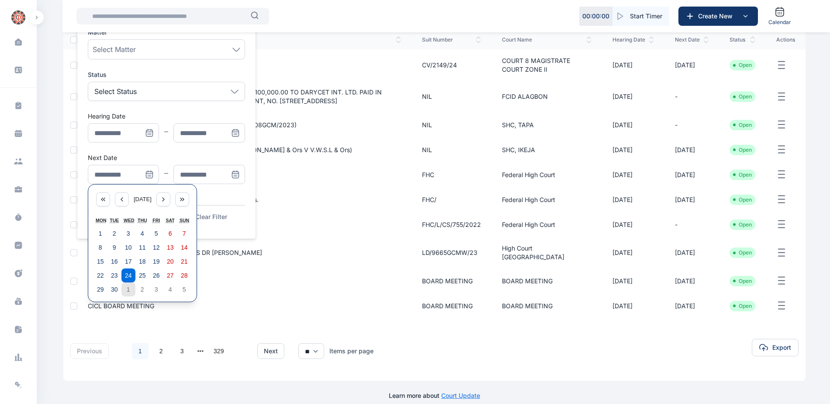
scroll to position [115, 0]
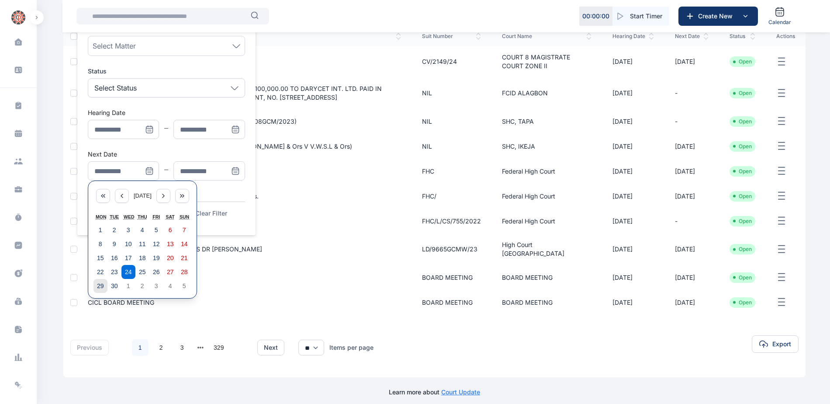
click at [102, 284] on abbr "29" at bounding box center [100, 285] width 7 height 7
type input "**********"
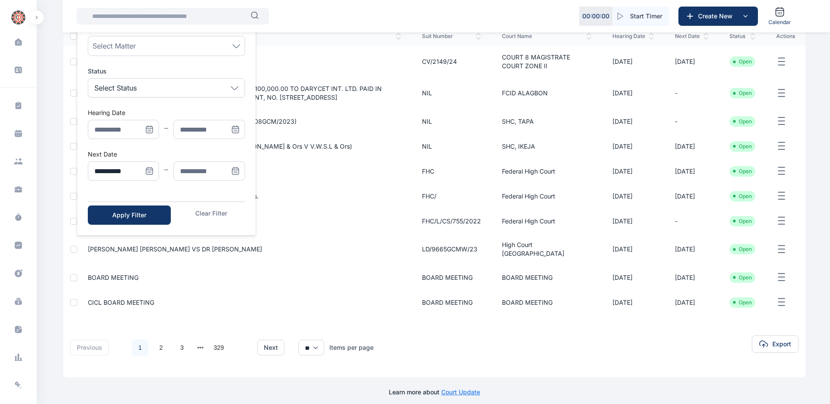
click at [233, 170] on icon "Menu" at bounding box center [235, 170] width 6 height 0
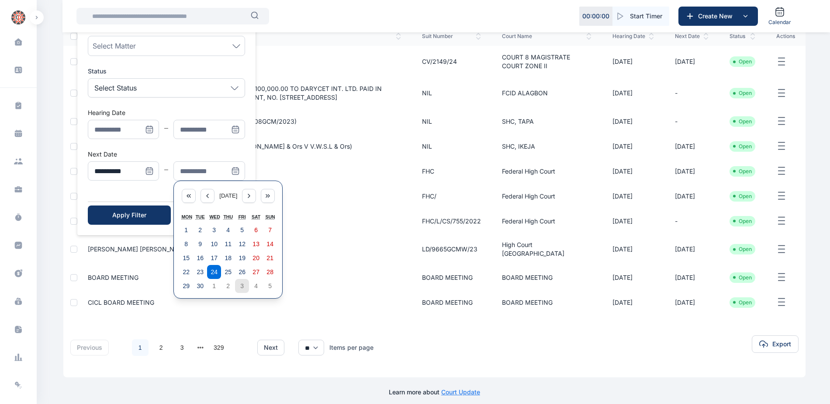
click at [241, 280] on button "3" at bounding box center [242, 286] width 14 height 14
type input "**********"
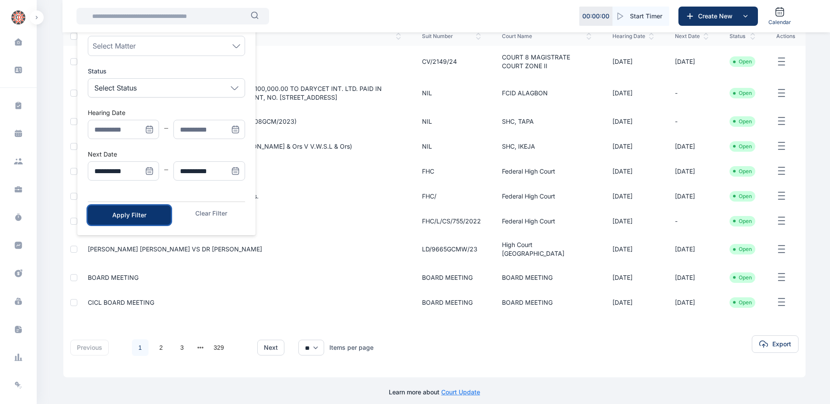
click at [151, 215] on div "Apply Filter" at bounding box center [129, 215] width 55 height 9
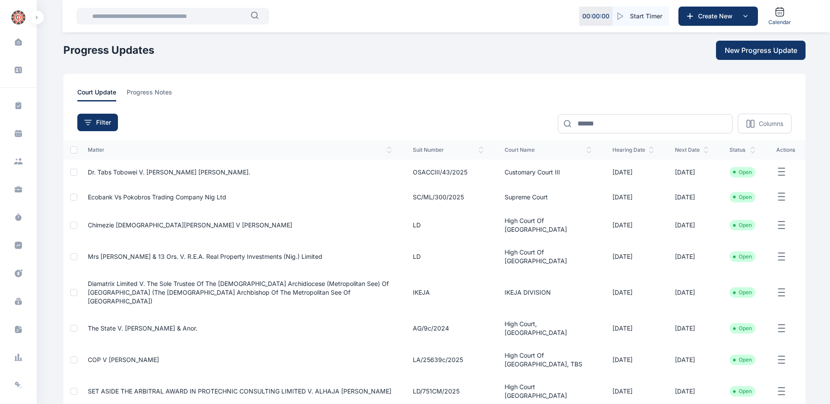
scroll to position [0, 0]
click at [161, 257] on span "Mrs [PERSON_NAME] & 13 ors. V. R.E.A. Real Property Investments (Nig.) Limited" at bounding box center [205, 257] width 235 height 7
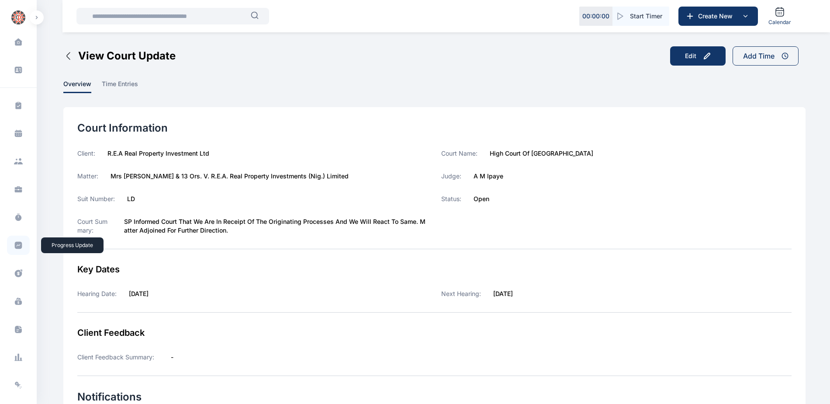
click at [11, 242] on span at bounding box center [18, 245] width 23 height 19
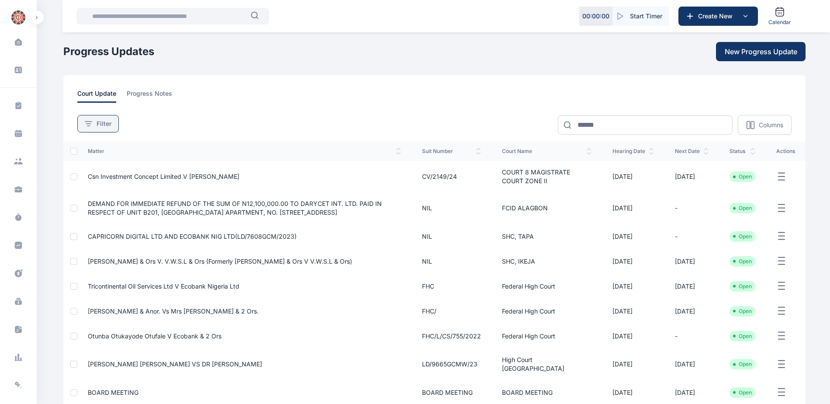
click at [92, 128] on button "Filter" at bounding box center [98, 123] width 42 height 17
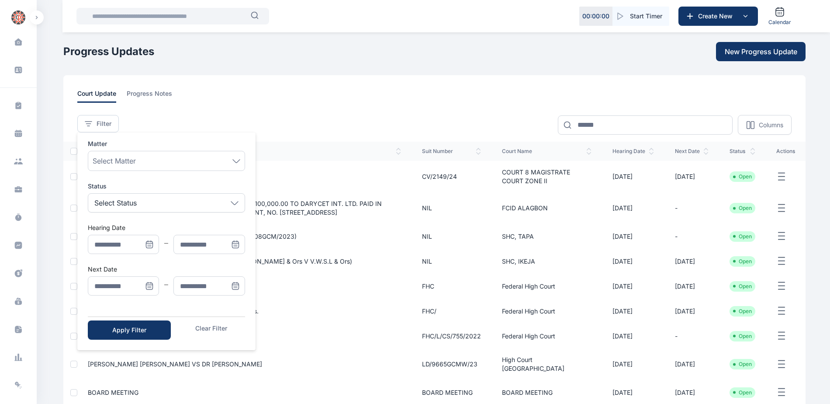
click at [152, 286] on icon "Menu" at bounding box center [149, 285] width 9 height 9
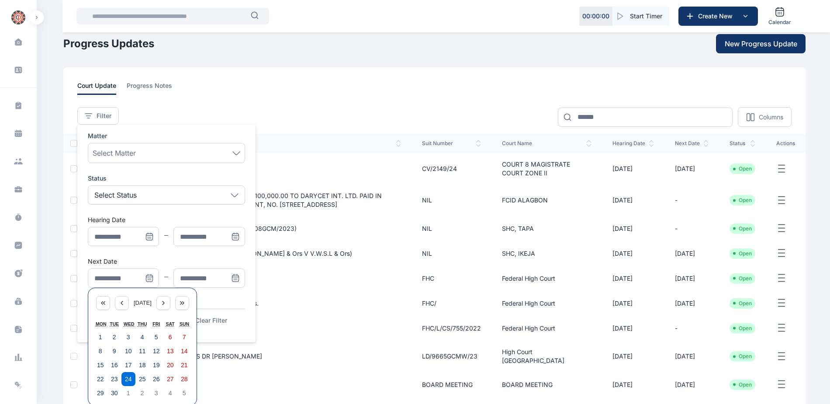
scroll to position [115, 0]
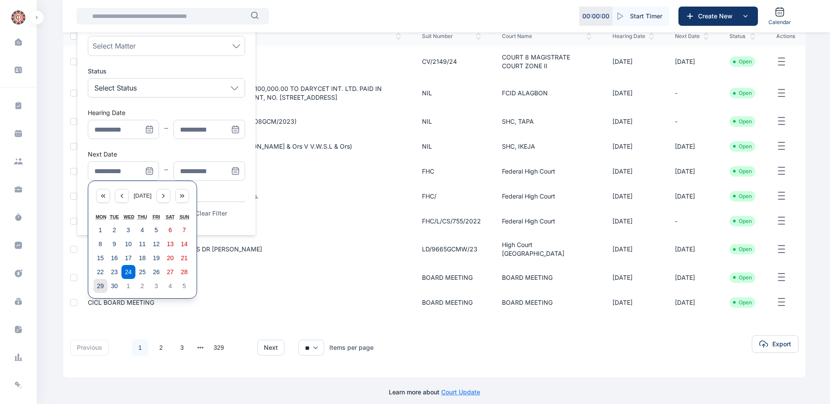
click at [104, 286] on button "29" at bounding box center [101, 286] width 14 height 14
type input "**********"
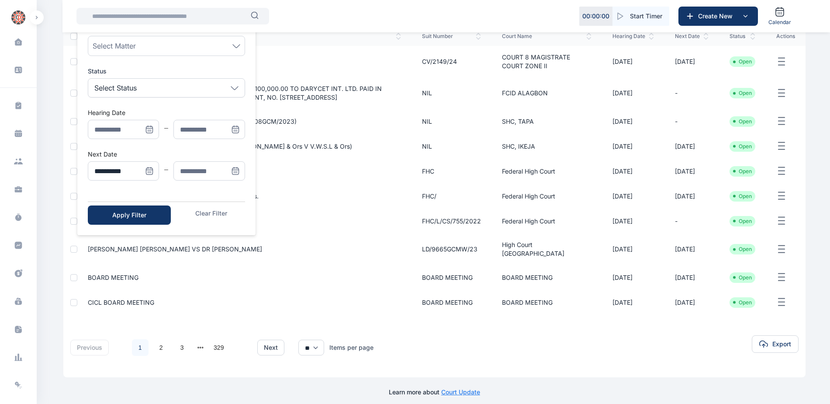
drag, startPoint x: 233, startPoint y: 171, endPoint x: 235, endPoint y: 175, distance: 4.6
click at [234, 171] on icon "Menu" at bounding box center [235, 170] width 9 height 9
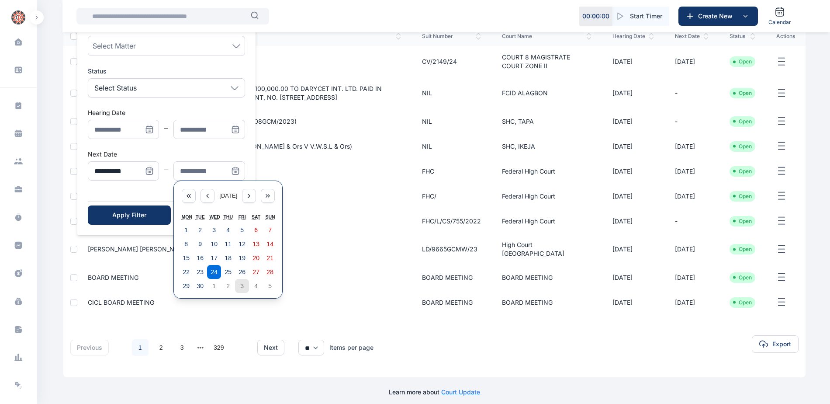
click at [240, 284] on abbr "3" at bounding box center [241, 285] width 3 height 7
type input "**********"
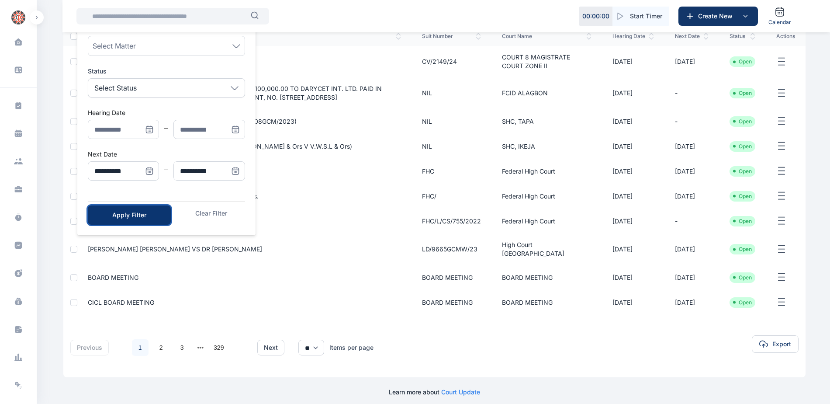
click at [125, 208] on button "Apply Filter" at bounding box center [129, 214] width 83 height 19
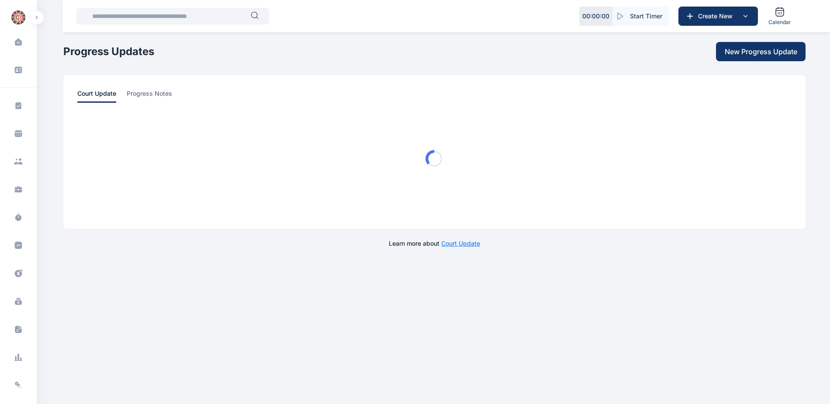
scroll to position [0, 0]
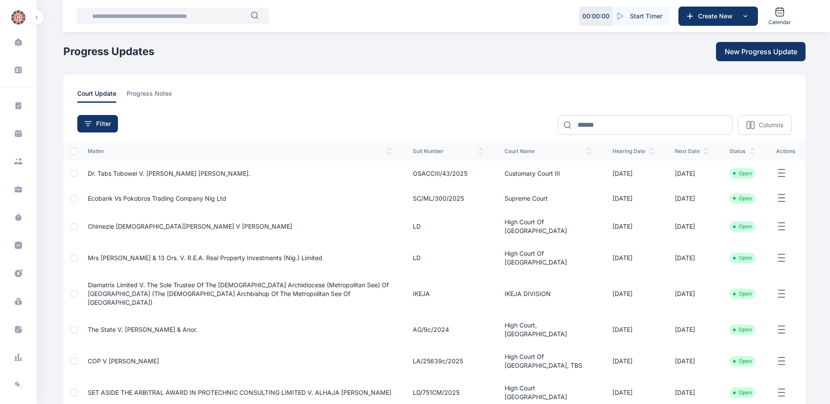
click at [115, 281] on span "Diamatrix Limited V. The Sole Trustee Of The [DEMOGRAPHIC_DATA] Archidiocese (M…" at bounding box center [238, 293] width 301 height 25
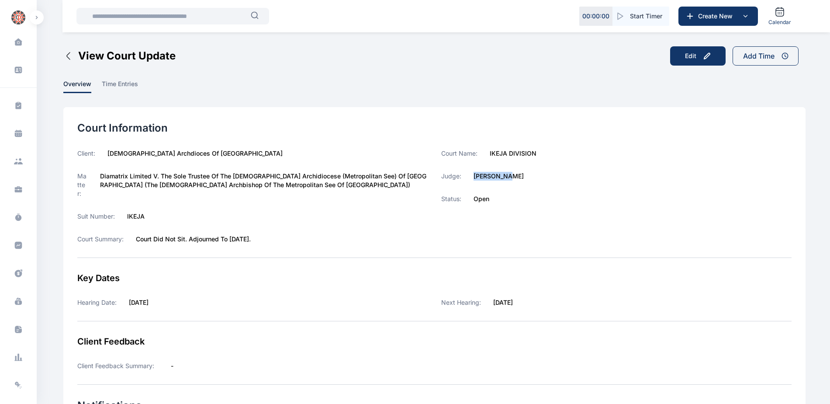
drag, startPoint x: 474, startPoint y: 175, endPoint x: 512, endPoint y: 175, distance: 37.1
click at [512, 175] on div "Judge: [PERSON_NAME]" at bounding box center [616, 176] width 350 height 9
copy label "[PERSON_NAME]"
drag, startPoint x: 489, startPoint y: 152, endPoint x: 541, endPoint y: 153, distance: 52.0
click at [541, 153] on div "Court Name: IKEJA DIVISION" at bounding box center [616, 153] width 350 height 9
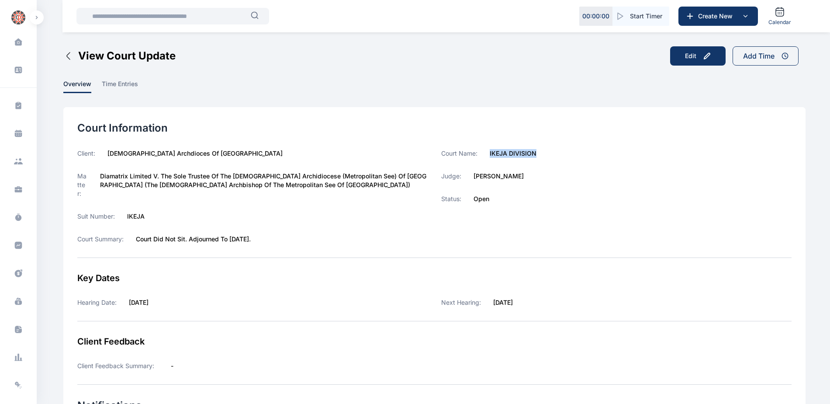
copy label "IKEJA DIVISION"
click at [14, 248] on icon at bounding box center [18, 245] width 9 height 9
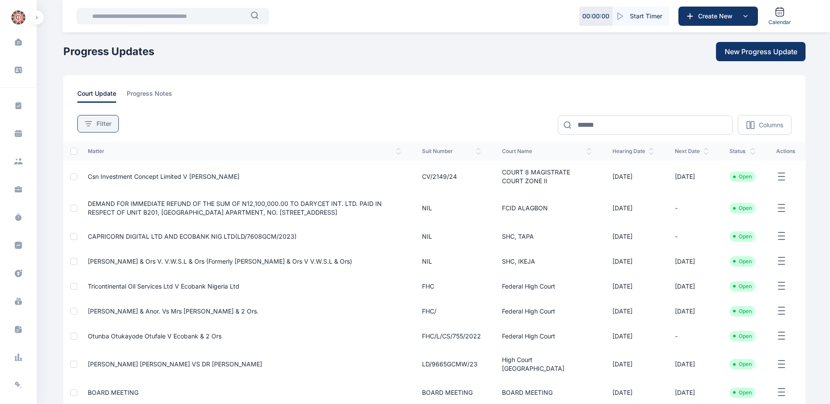
click at [106, 123] on span "Filter" at bounding box center [104, 123] width 15 height 9
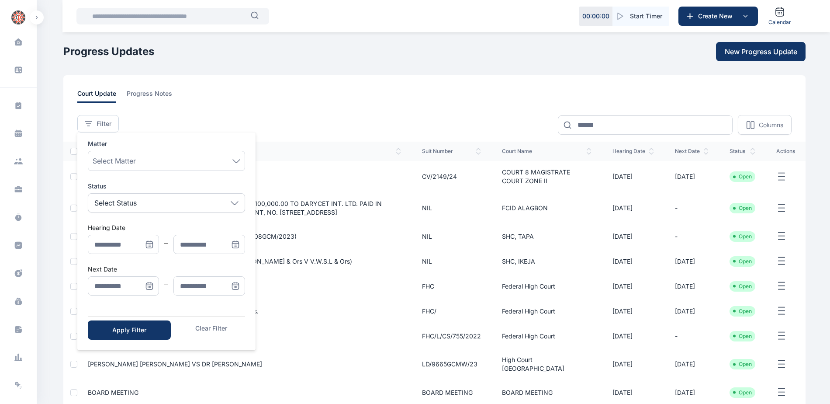
click at [149, 287] on icon "Menu" at bounding box center [149, 285] width 9 height 9
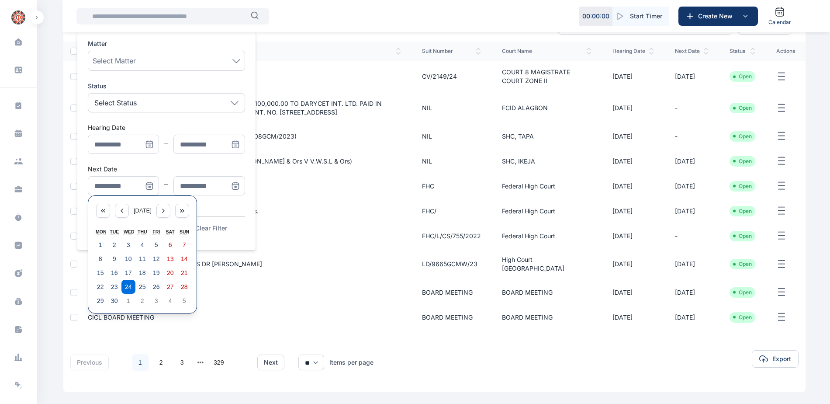
scroll to position [115, 0]
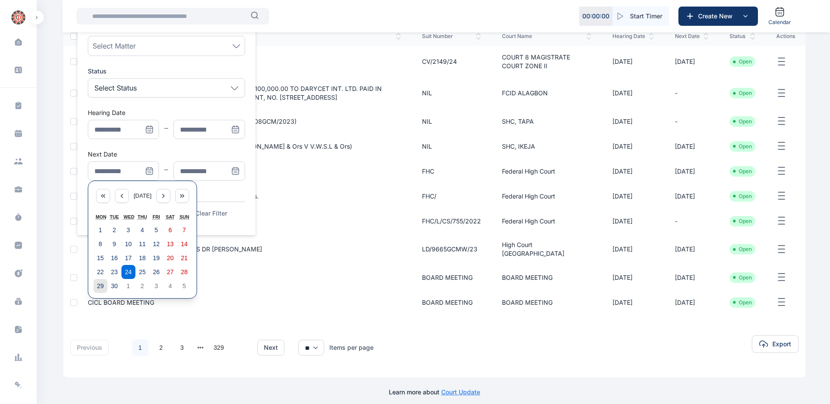
click at [102, 288] on abbr "29" at bounding box center [100, 285] width 7 height 7
type input "**********"
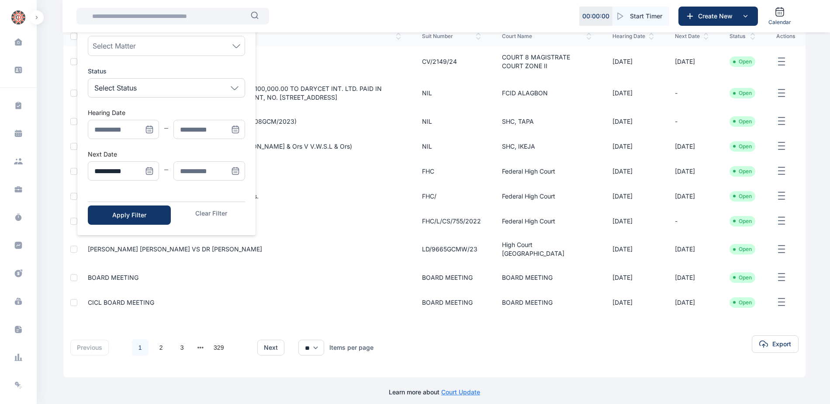
click at [232, 167] on icon "Menu" at bounding box center [235, 170] width 9 height 9
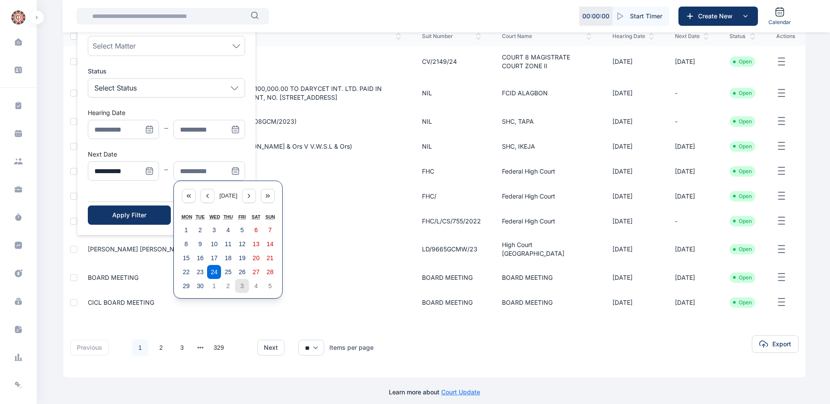
click at [240, 287] on abbr "3" at bounding box center [241, 285] width 3 height 7
type input "**********"
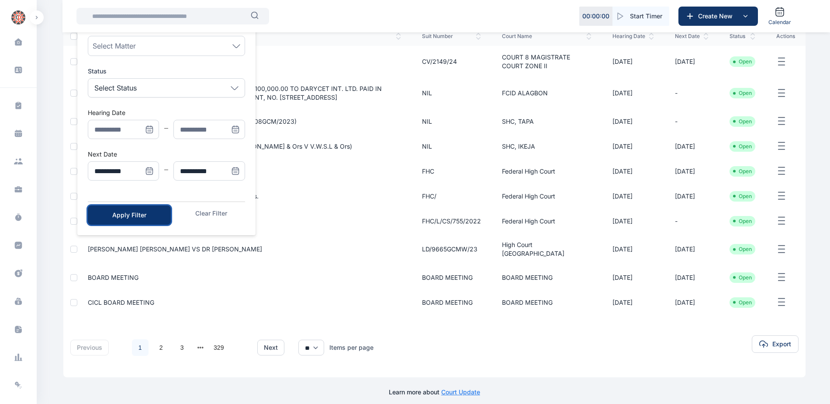
click at [138, 220] on button "Apply Filter" at bounding box center [129, 214] width 83 height 19
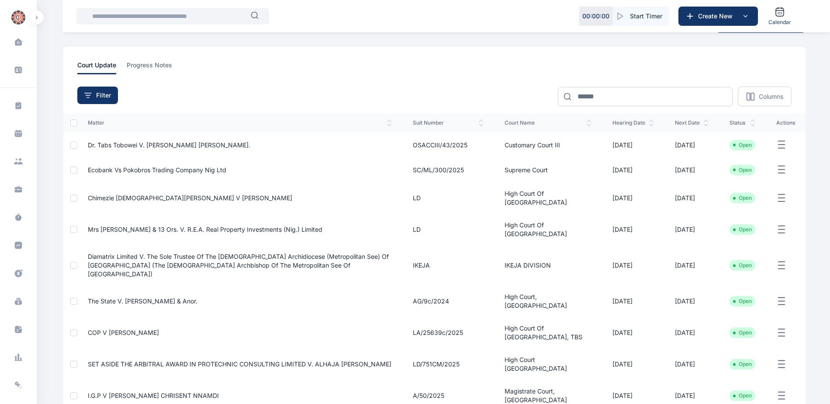
scroll to position [87, 0]
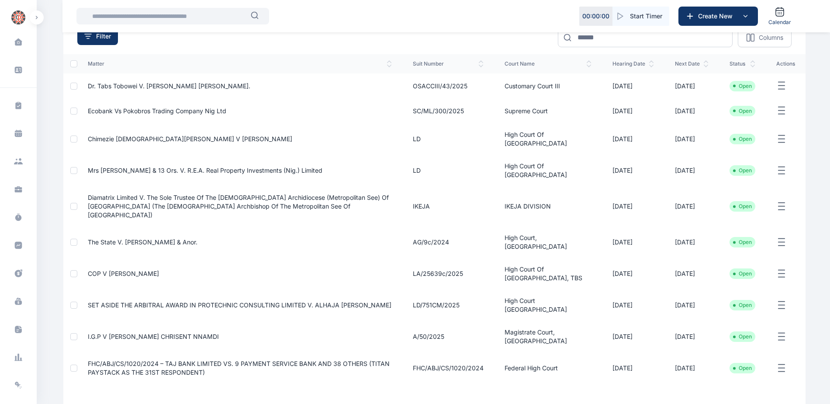
click at [153, 270] on span "COP v [PERSON_NAME]" at bounding box center [123, 273] width 71 height 7
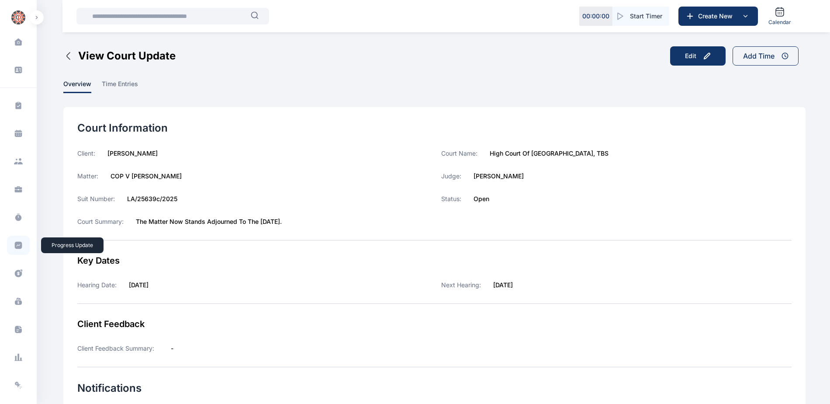
click at [15, 243] on icon at bounding box center [18, 245] width 7 height 7
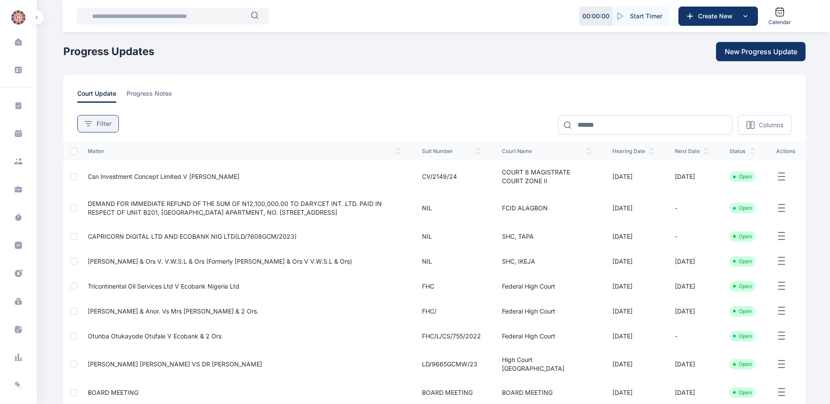
click at [107, 125] on span "Filter" at bounding box center [104, 123] width 15 height 9
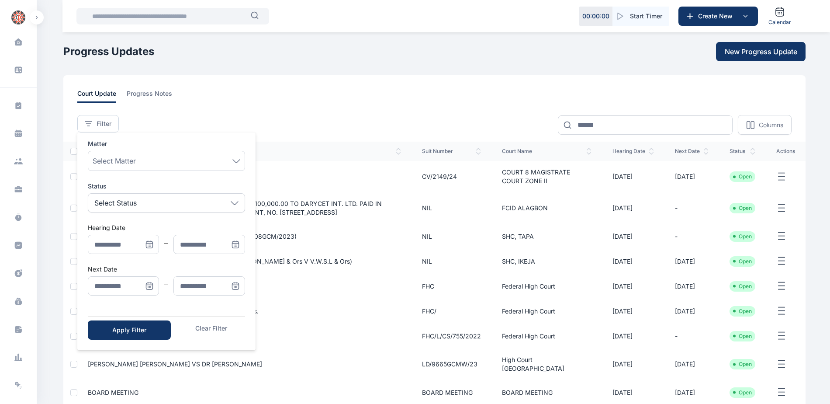
click at [146, 285] on icon "Menu" at bounding box center [149, 286] width 7 height 7
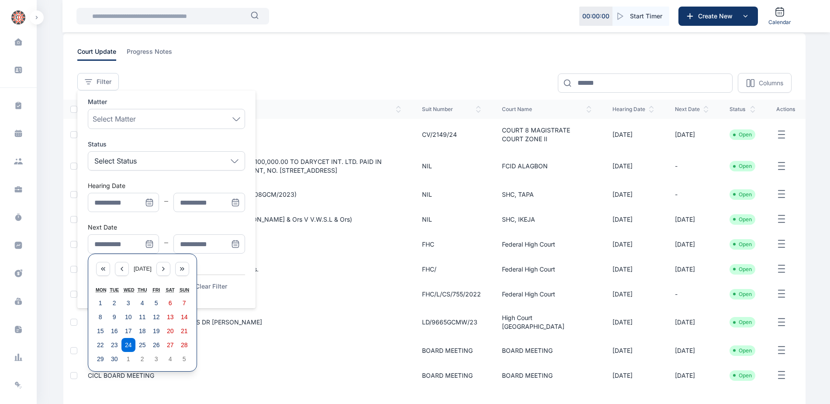
scroll to position [115, 0]
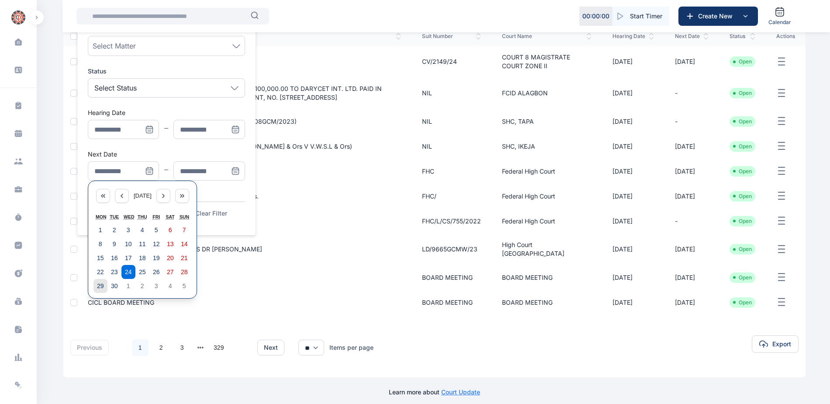
click at [98, 287] on abbr "29" at bounding box center [100, 285] width 7 height 7
type input "**********"
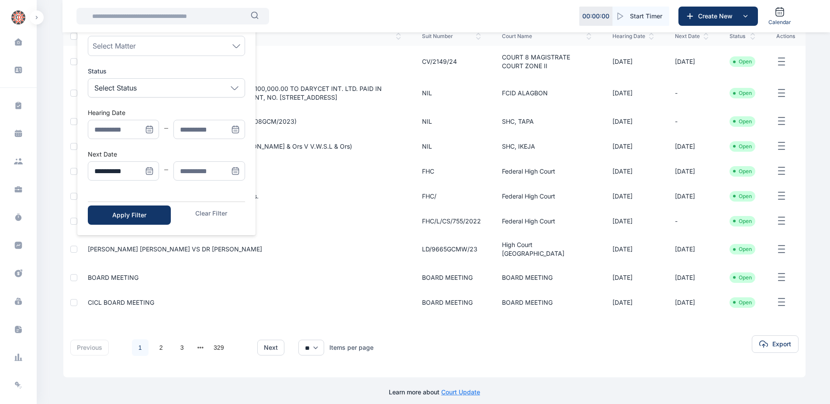
click at [233, 168] on icon "Menu" at bounding box center [235, 171] width 7 height 7
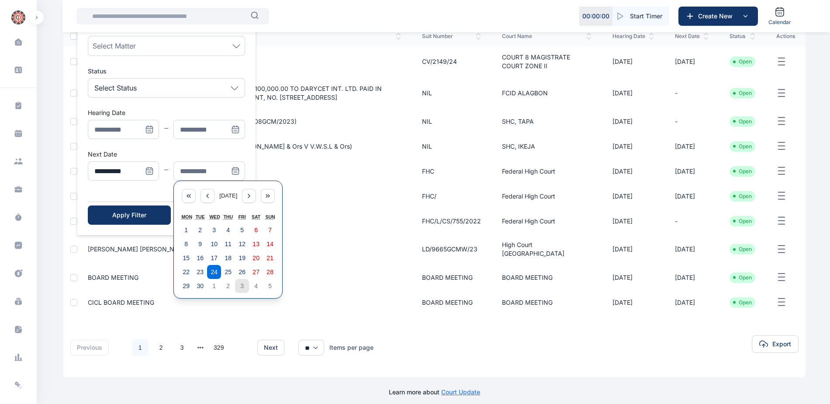
click at [243, 290] on button "3" at bounding box center [242, 286] width 14 height 14
type input "**********"
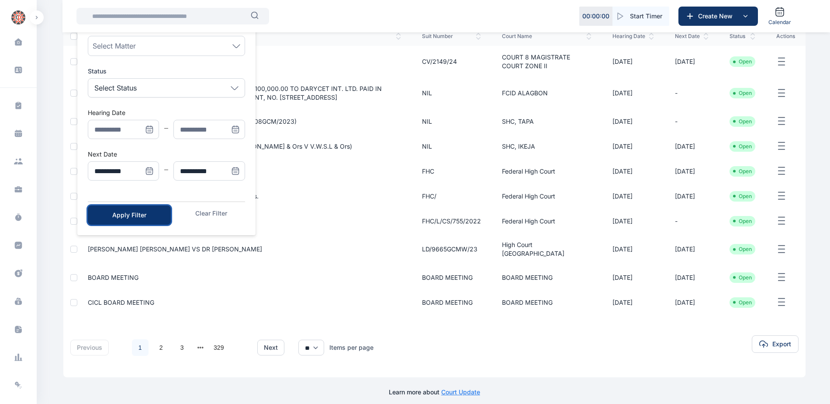
click at [159, 219] on button "Apply Filter" at bounding box center [129, 214] width 83 height 19
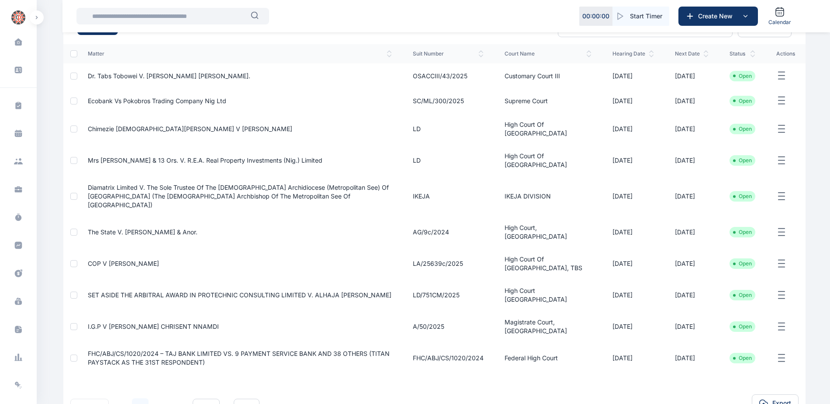
scroll to position [131, 0]
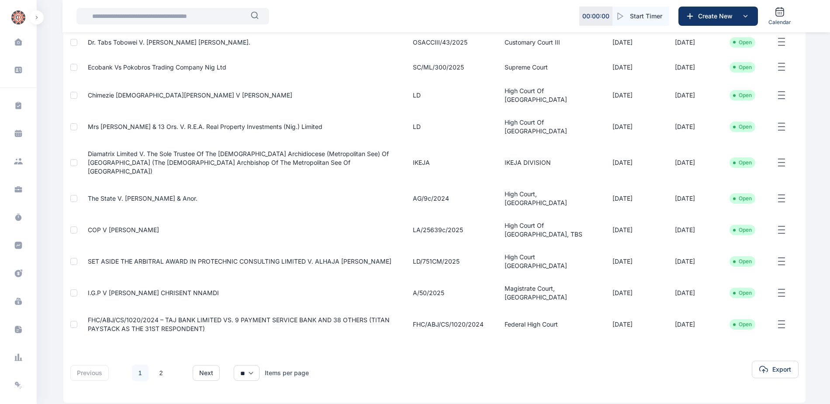
click at [166, 257] on span "SET ASIDE THE ARBITRAL AWARD IN PROTECHNIC CONSULTING LIMITED V. ALHAJA [PERSON…" at bounding box center [240, 260] width 304 height 7
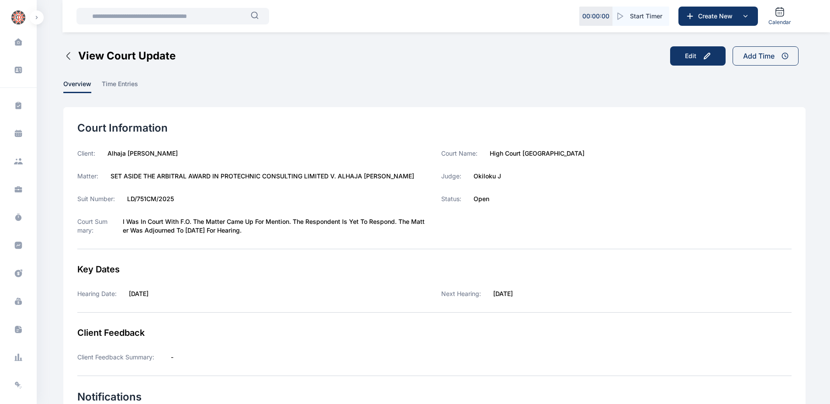
drag, startPoint x: 222, startPoint y: 176, endPoint x: 414, endPoint y: 175, distance: 192.7
click at [414, 175] on div "Matter: SET ASIDE THE ARBITRAL AWARD IN PROTECHNIC CONSULTING LIMITED V. ALHAJA…" at bounding box center [252, 176] width 350 height 9
click at [189, 178] on label "SET ASIDE THE ARBITRAL AWARD IN PROTECHNIC CONSULTING LIMITED V. ALHAJA [PERSON…" at bounding box center [263, 176] width 304 height 9
drag, startPoint x: 110, startPoint y: 177, endPoint x: 414, endPoint y: 177, distance: 304.5
click at [414, 177] on div "Matter: SET ASIDE THE ARBITRAL AWARD IN PROTECHNIC CONSULTING LIMITED V. ALHAJA…" at bounding box center [252, 176] width 350 height 9
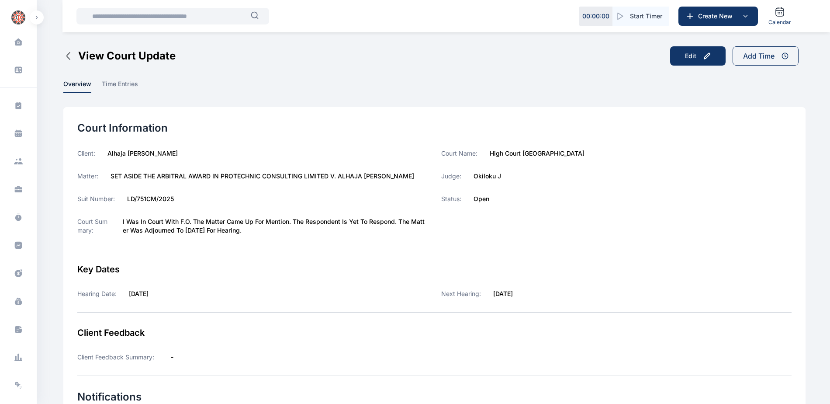
copy label "SET ASIDE THE ARBITRAL AWARD IN PROTECHNIC CONSULTING LIMITED V. ALHAJA [PERSON…"
click at [15, 246] on icon at bounding box center [18, 245] width 7 height 7
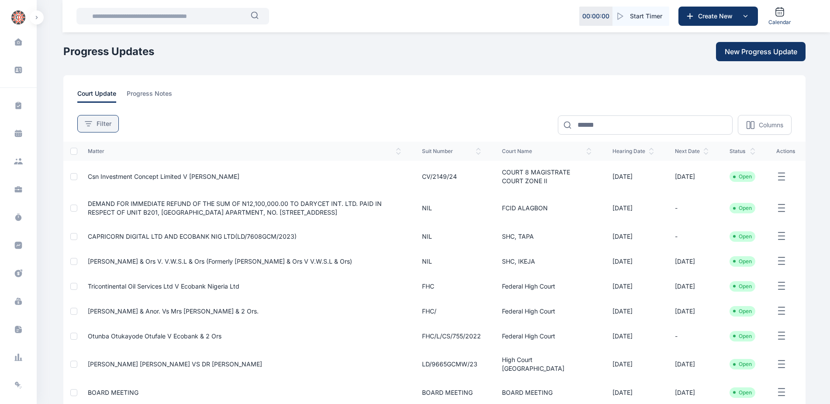
click at [101, 125] on span "Filter" at bounding box center [104, 123] width 15 height 9
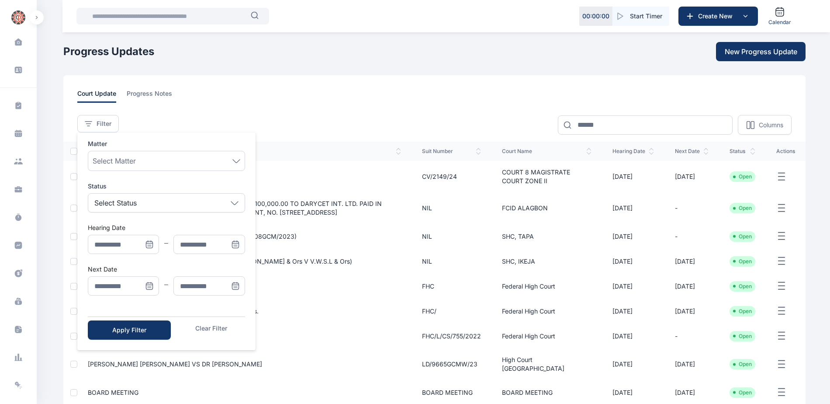
click at [150, 285] on icon "Menu" at bounding box center [149, 285] width 6 height 0
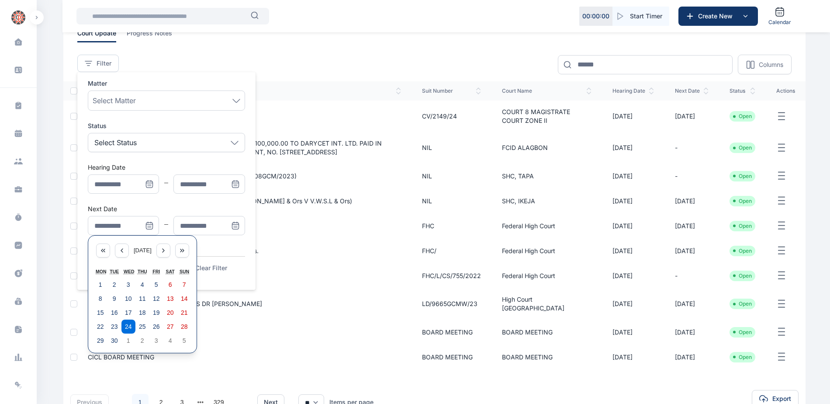
scroll to position [115, 0]
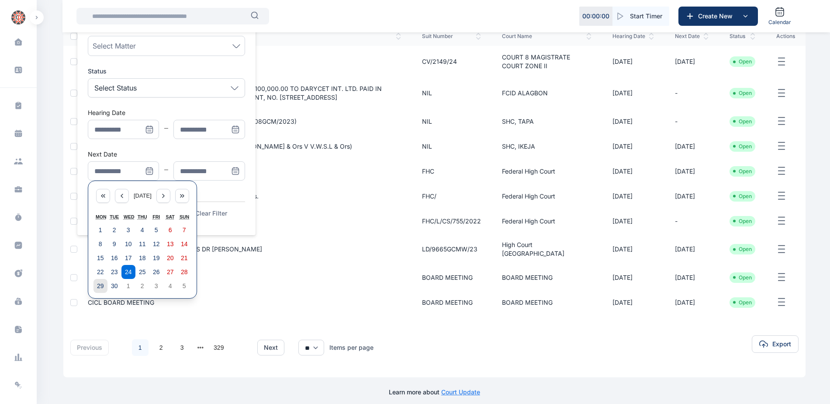
click at [102, 284] on abbr "29" at bounding box center [100, 285] width 7 height 7
type input "**********"
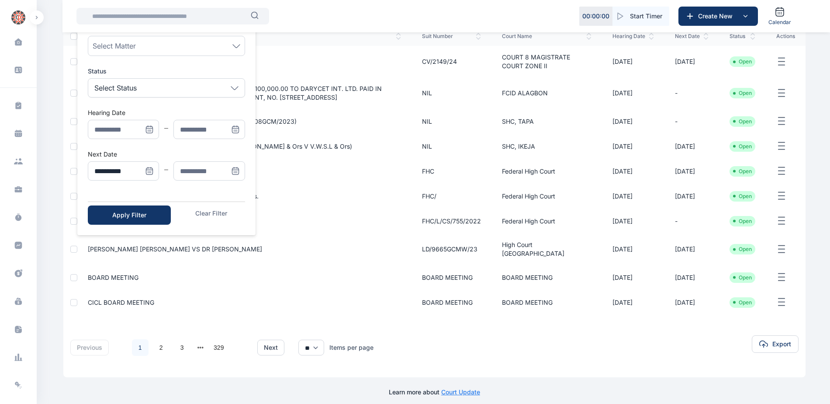
click at [239, 172] on icon "Menu" at bounding box center [235, 171] width 7 height 7
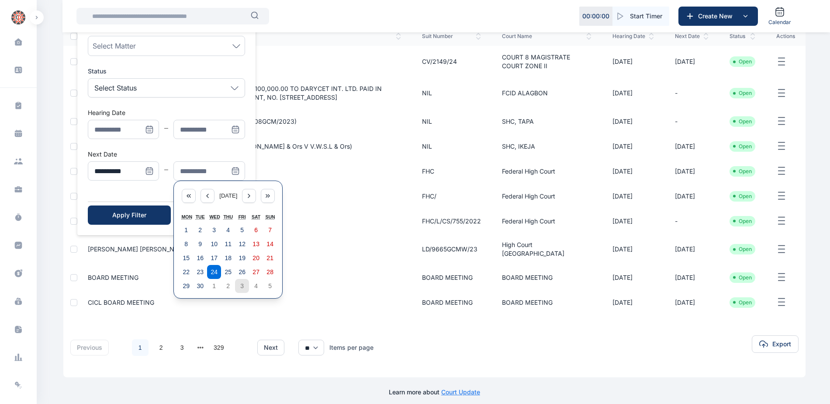
click at [245, 288] on button "3" at bounding box center [242, 286] width 14 height 14
type input "**********"
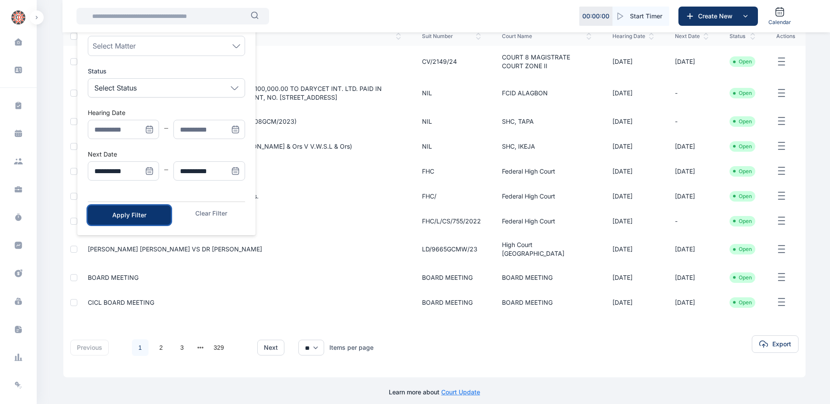
click at [130, 215] on div "Apply Filter" at bounding box center [129, 215] width 55 height 9
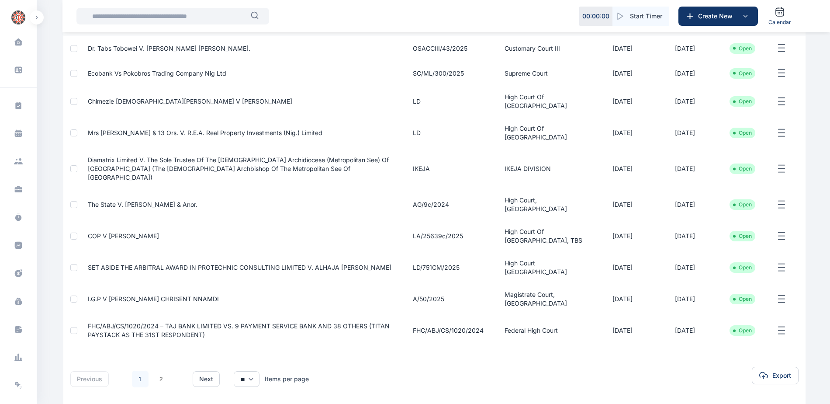
scroll to position [135, 0]
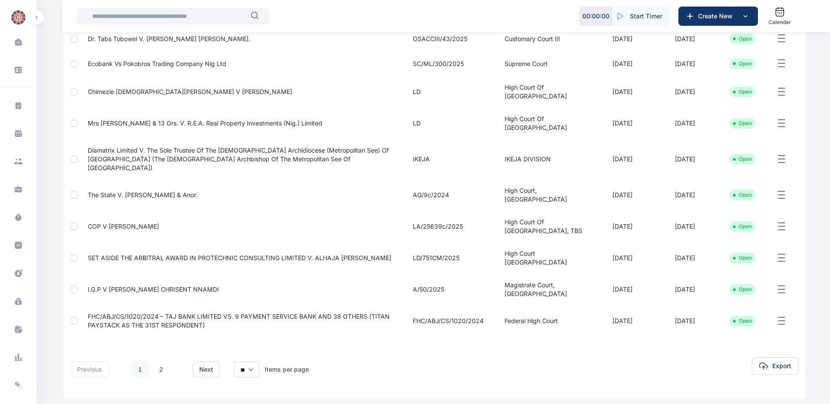
click at [127, 285] on span "I.G.P v [PERSON_NAME] CHRISENT NNAMDI" at bounding box center [153, 288] width 131 height 7
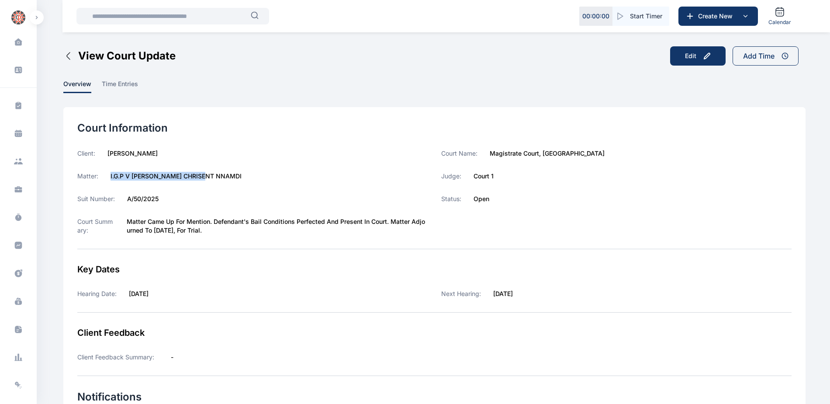
drag, startPoint x: 108, startPoint y: 176, endPoint x: 209, endPoint y: 174, distance: 100.9
click at [209, 174] on div "Matter: I.G.P v [PERSON_NAME] [PERSON_NAME]" at bounding box center [252, 176] width 350 height 9
copy label "I.G.P v [PERSON_NAME] CHRISENT NNAMDI"
click at [14, 246] on icon at bounding box center [18, 245] width 9 height 9
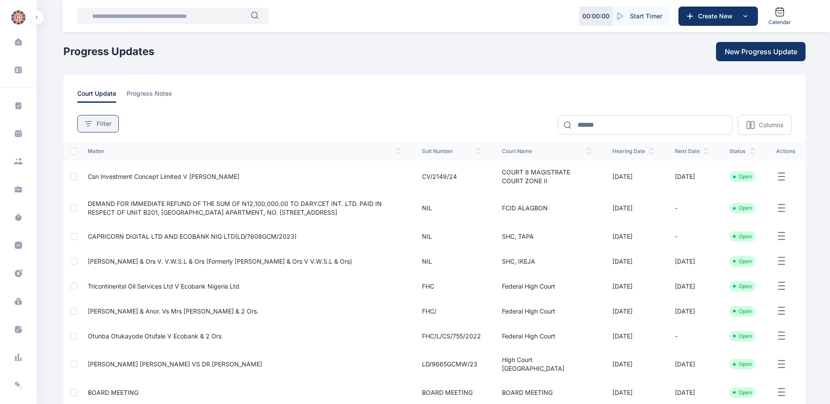
click at [107, 126] on span "Filter" at bounding box center [104, 123] width 15 height 9
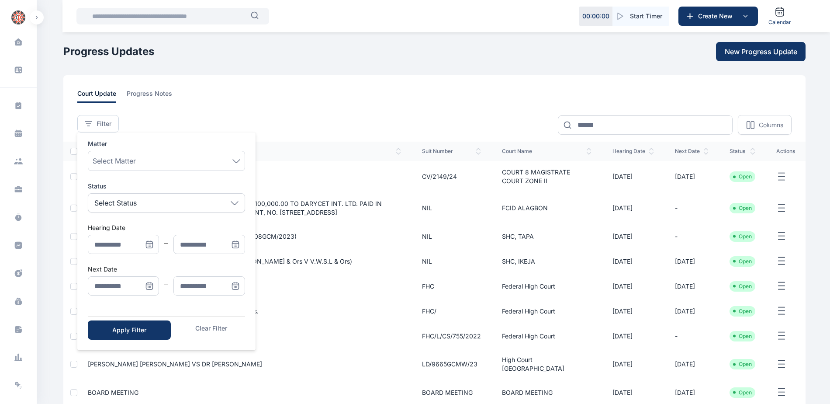
click at [152, 287] on icon "Menu" at bounding box center [149, 285] width 9 height 9
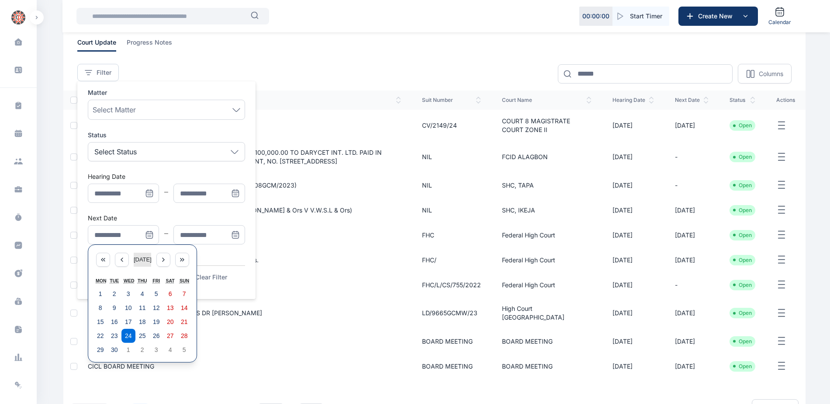
scroll to position [115, 0]
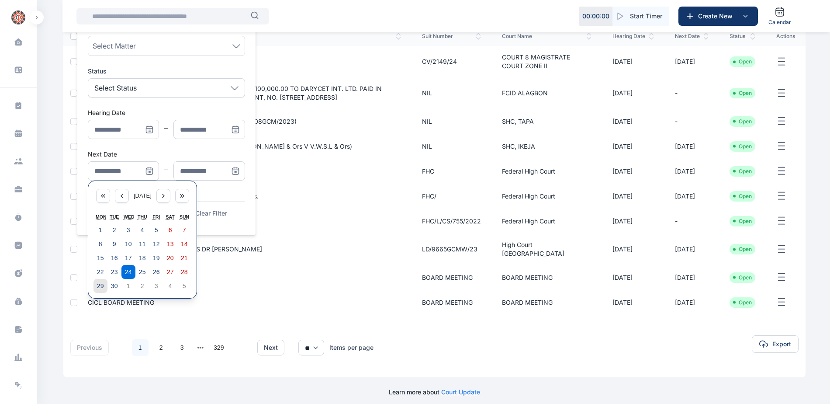
click at [102, 287] on abbr "29" at bounding box center [100, 285] width 7 height 7
type input "**********"
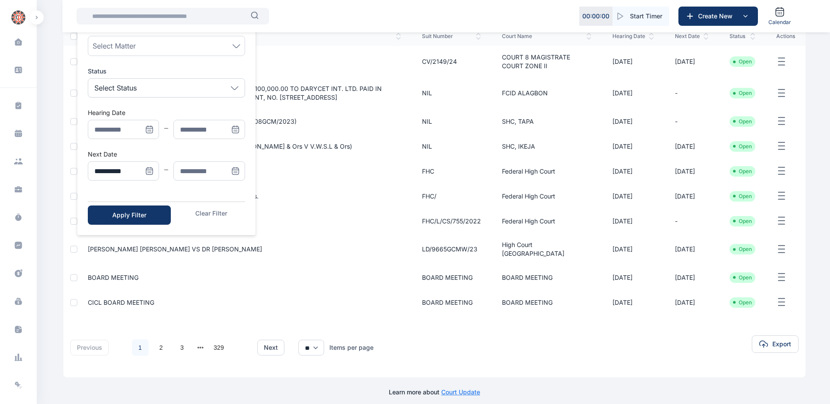
click at [237, 171] on icon "Menu" at bounding box center [237, 171] width 0 height 0
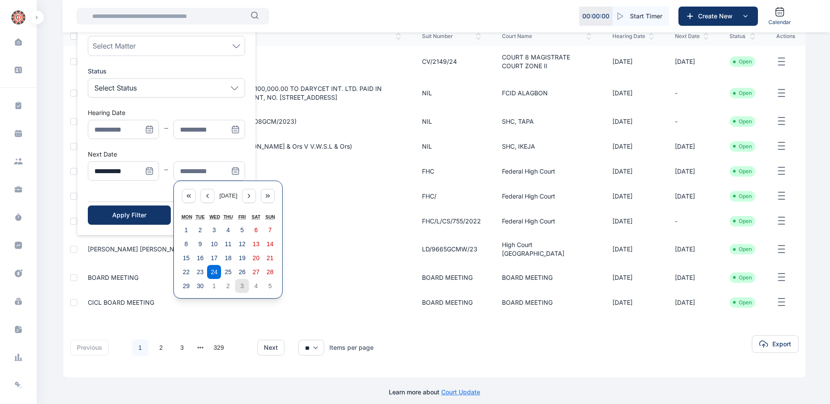
click at [242, 287] on abbr "3" at bounding box center [241, 285] width 3 height 7
type input "**********"
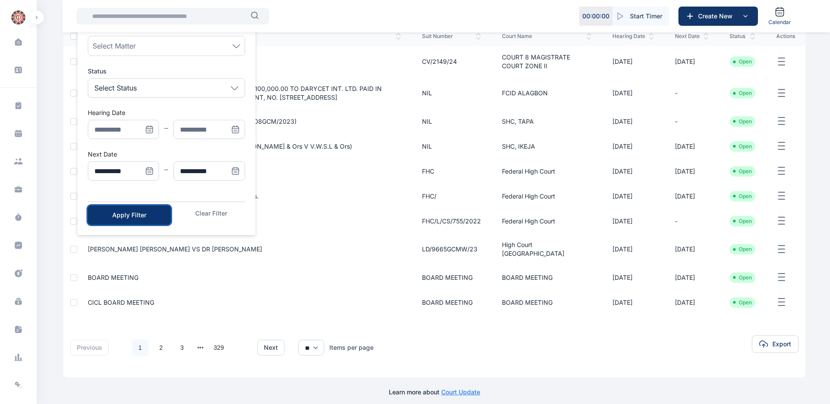
click at [147, 214] on div "Apply Filter" at bounding box center [129, 215] width 55 height 9
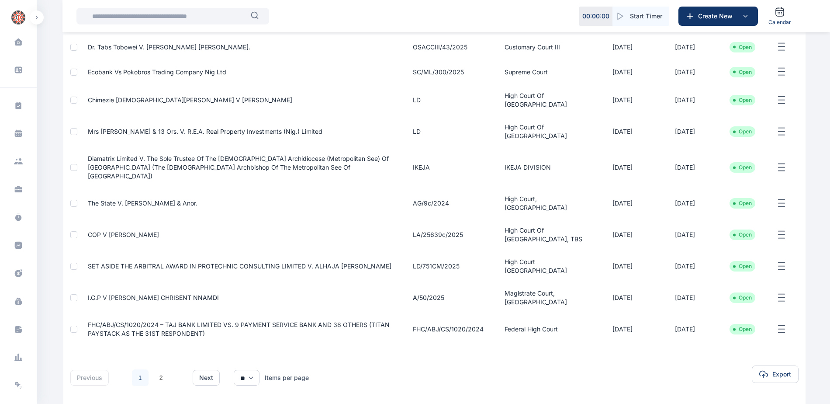
scroll to position [135, 0]
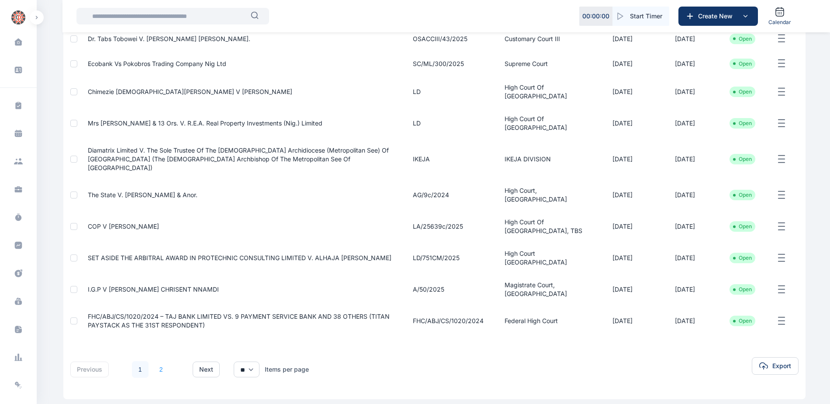
click at [157, 361] on link "2" at bounding box center [161, 369] width 17 height 17
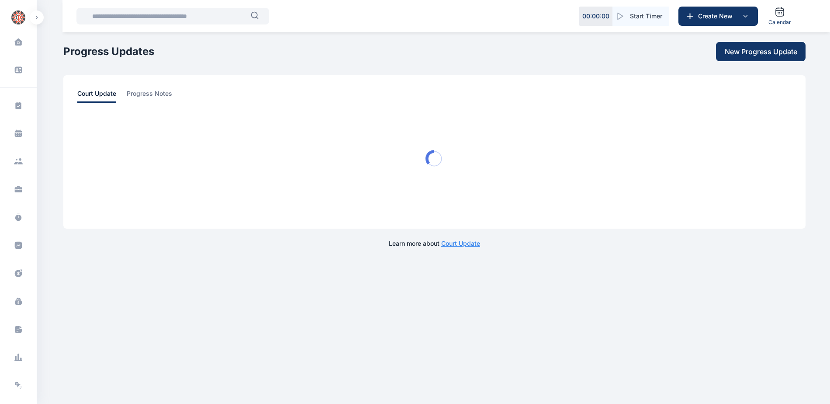
scroll to position [0, 0]
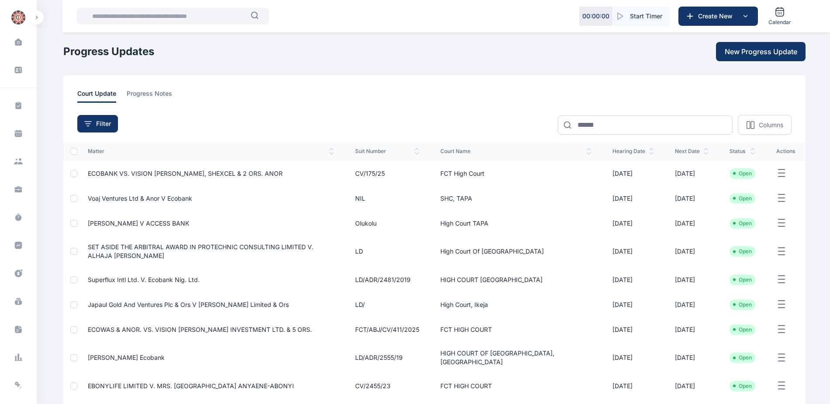
click at [139, 198] on span "Voaj Ventures Ltd & Anor V Ecobank" at bounding box center [140, 197] width 104 height 7
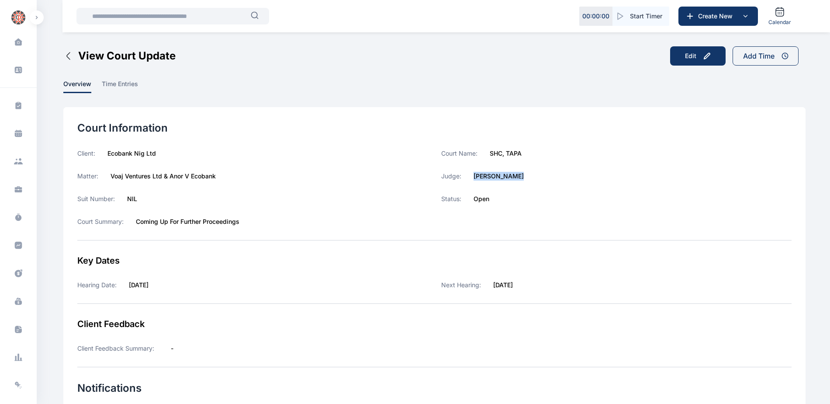
drag, startPoint x: 472, startPoint y: 178, endPoint x: 525, endPoint y: 175, distance: 53.0
click at [525, 175] on div "Judge: [PERSON_NAME]" at bounding box center [616, 176] width 350 height 9
copy label "[PERSON_NAME]"
drag, startPoint x: 488, startPoint y: 153, endPoint x: 529, endPoint y: 156, distance: 40.7
click at [529, 156] on div "Court Name: [PERSON_NAME][GEOGRAPHIC_DATA]" at bounding box center [616, 153] width 350 height 9
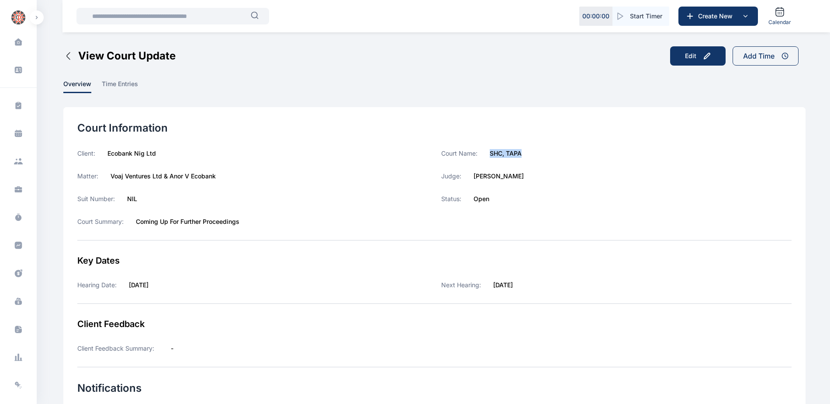
copy label "SHC, TAPA"
click at [15, 247] on icon at bounding box center [18, 245] width 7 height 7
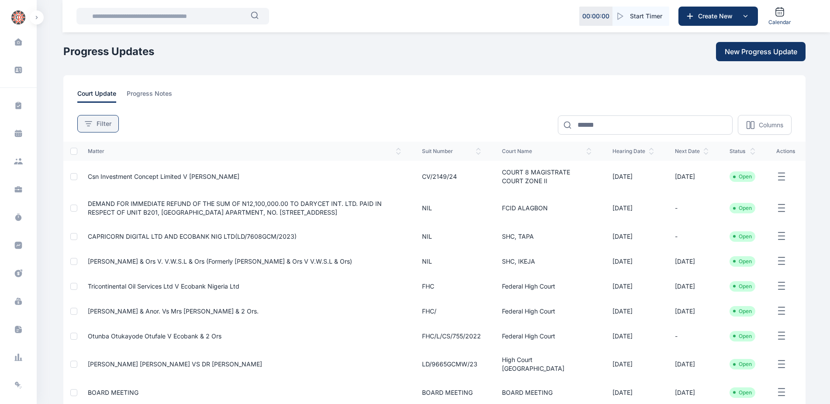
click at [104, 125] on span "Filter" at bounding box center [104, 123] width 15 height 9
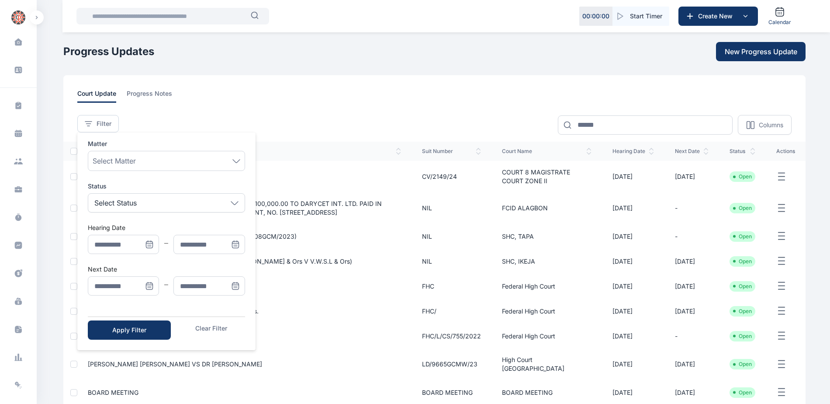
click at [149, 284] on icon "Menu" at bounding box center [149, 285] width 9 height 9
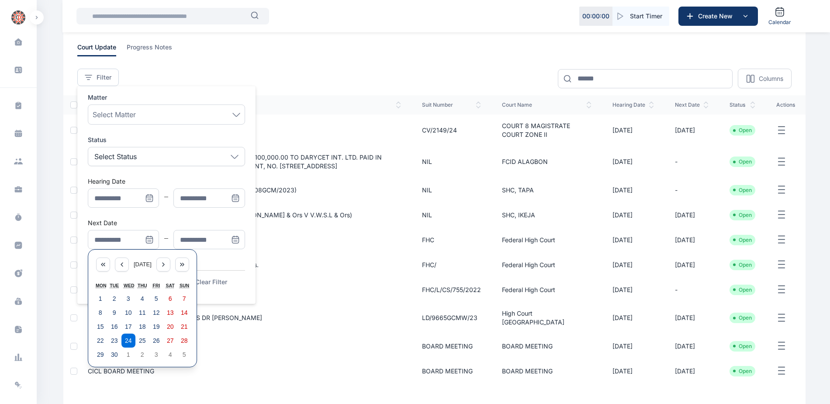
scroll to position [115, 0]
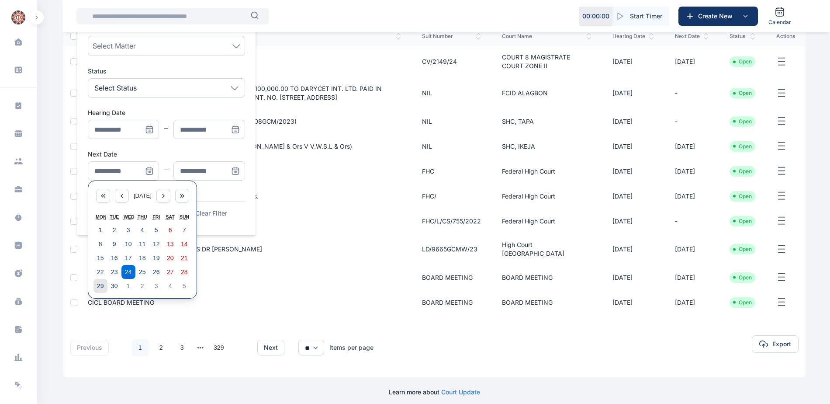
click at [97, 285] on abbr "29" at bounding box center [100, 285] width 7 height 7
type input "**********"
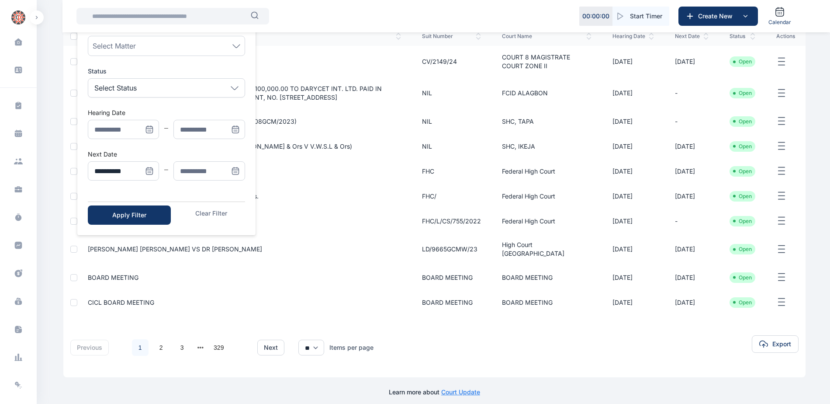
click at [236, 170] on icon "Menu" at bounding box center [235, 170] width 6 height 0
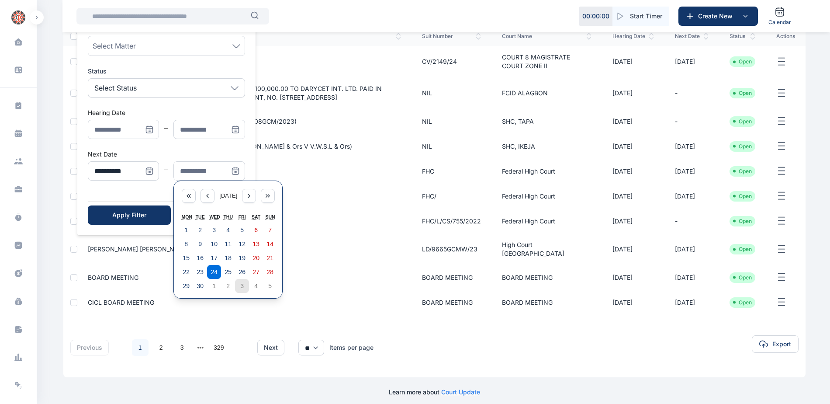
click at [242, 284] on abbr "3" at bounding box center [241, 285] width 3 height 7
type input "**********"
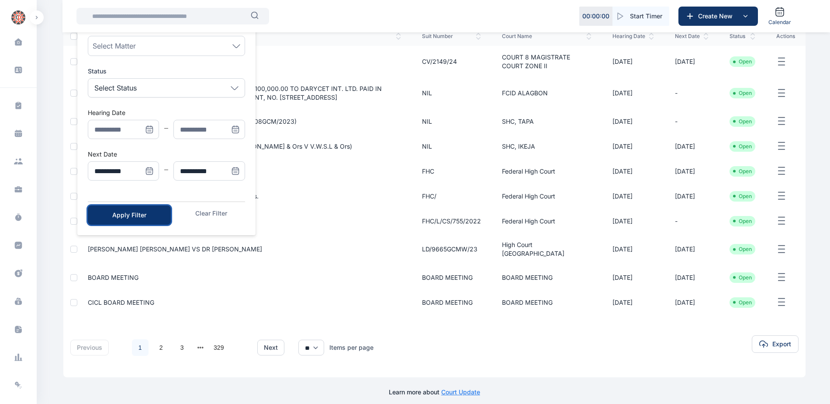
click at [146, 211] on div "Apply Filter" at bounding box center [129, 215] width 55 height 9
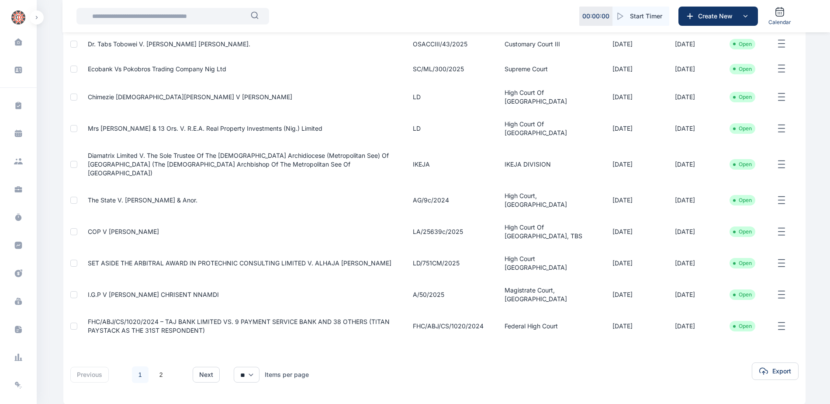
scroll to position [135, 0]
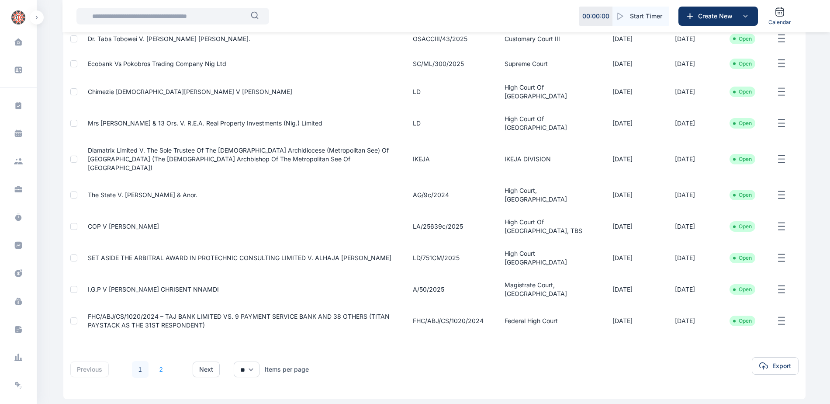
click at [156, 361] on link "2" at bounding box center [161, 369] width 17 height 17
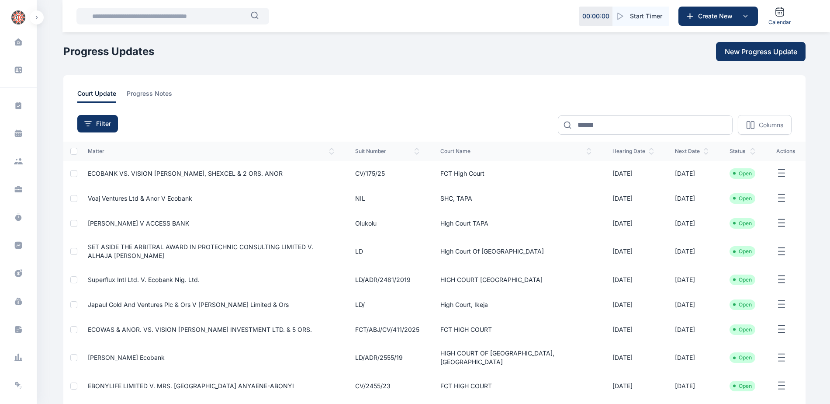
click at [154, 220] on span "[PERSON_NAME] V ACCESS BANK" at bounding box center [138, 222] width 101 height 7
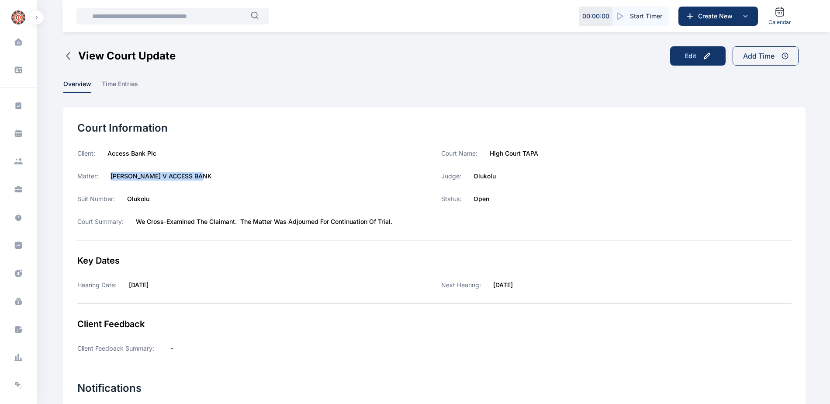
drag, startPoint x: 111, startPoint y: 176, endPoint x: 201, endPoint y: 177, distance: 89.6
click at [201, 177] on div "Matter: [PERSON_NAME] V ACCESS BANK" at bounding box center [252, 176] width 350 height 9
copy label "[PERSON_NAME] V ACCESS BANK"
click at [21, 245] on icon at bounding box center [18, 245] width 9 height 9
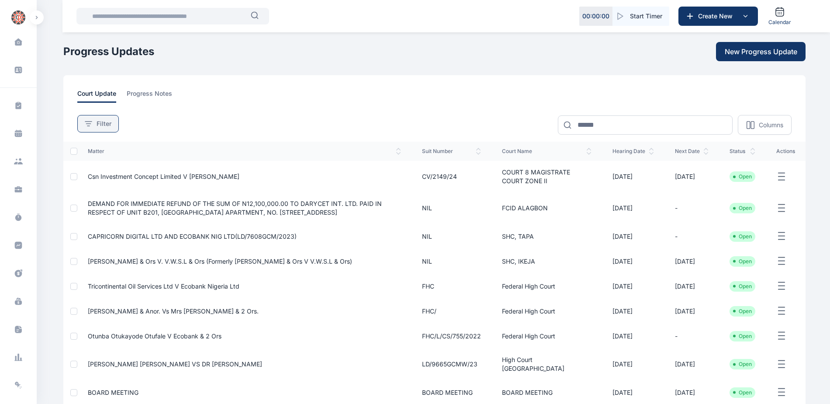
click at [96, 127] on div "Filter" at bounding box center [98, 123] width 27 height 9
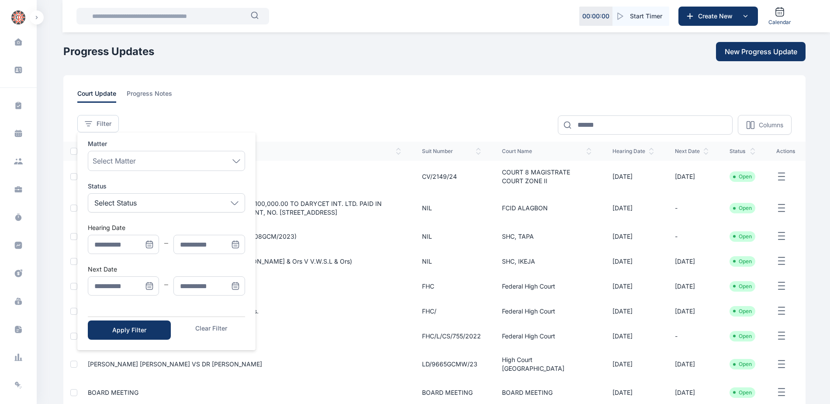
click at [148, 284] on icon "Menu" at bounding box center [149, 285] width 9 height 9
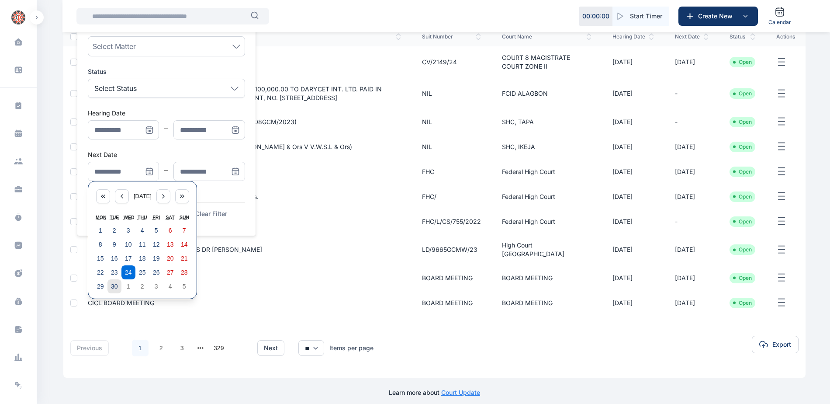
scroll to position [115, 0]
click at [102, 285] on abbr "29" at bounding box center [100, 285] width 7 height 7
type input "**********"
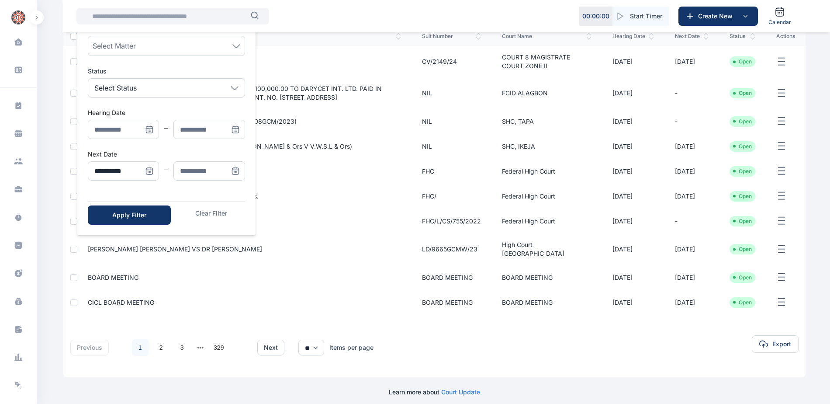
click at [232, 174] on icon "Menu" at bounding box center [235, 171] width 7 height 7
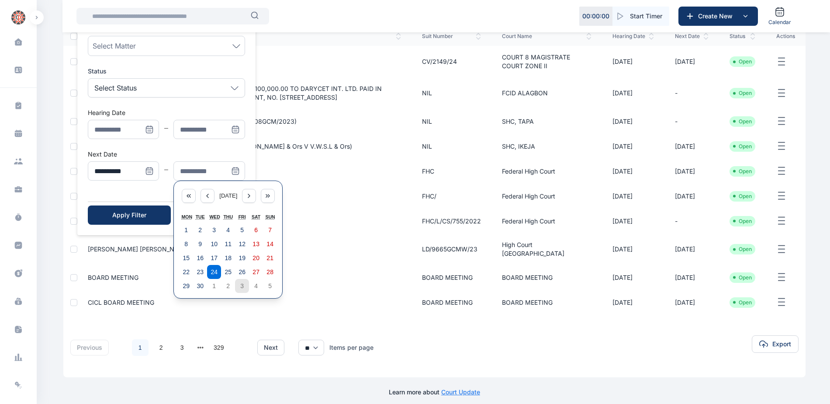
click at [238, 287] on button "3" at bounding box center [242, 286] width 14 height 14
type input "**********"
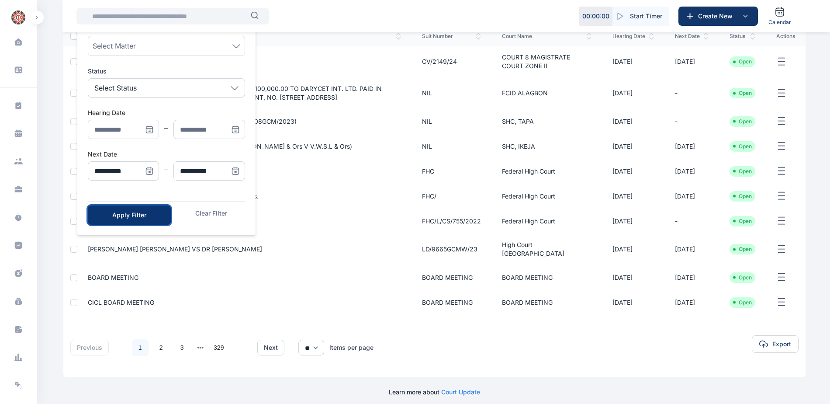
click at [142, 223] on button "Apply Filter" at bounding box center [129, 214] width 83 height 19
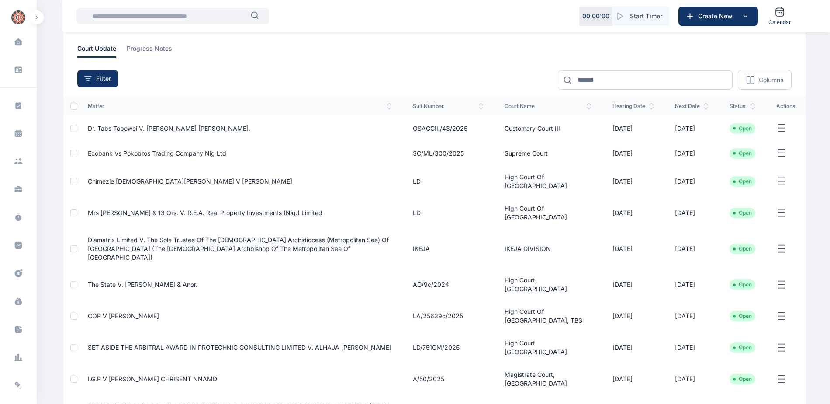
scroll to position [135, 0]
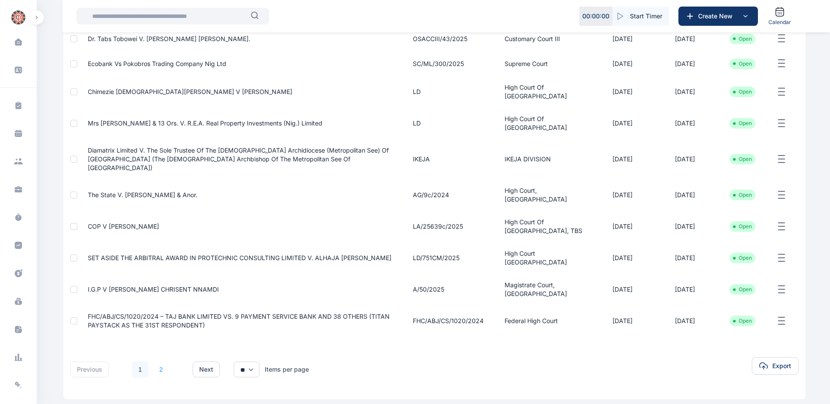
click at [161, 361] on link "2" at bounding box center [161, 369] width 17 height 17
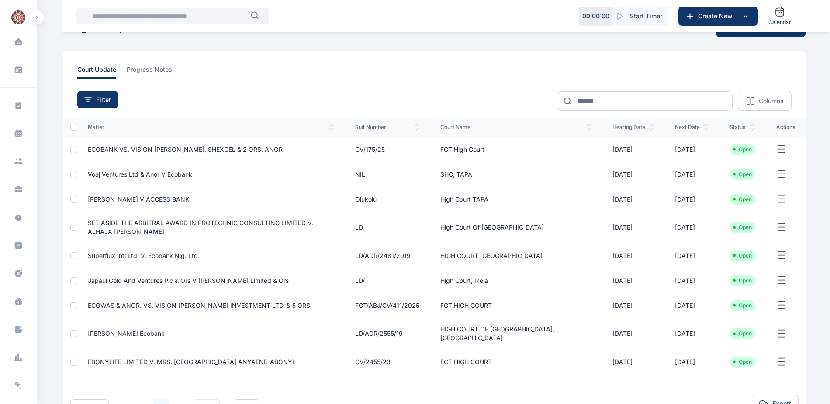
scroll to position [44, 0]
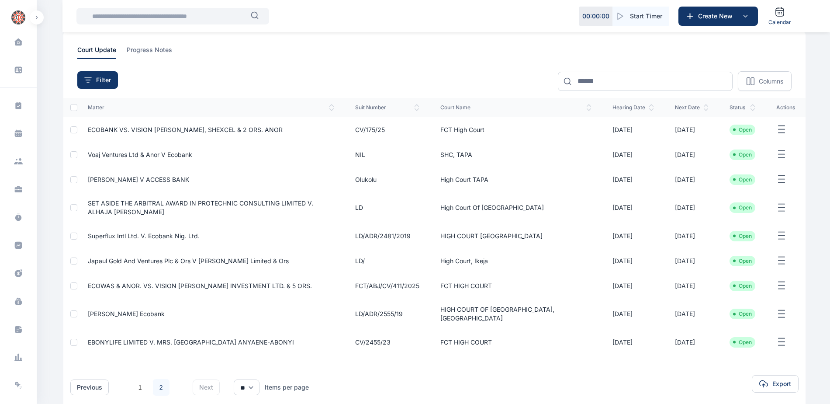
click at [138, 237] on span "Superflux Intl Ltd. V. Ecobank Nig. Ltd." at bounding box center [144, 235] width 112 height 7
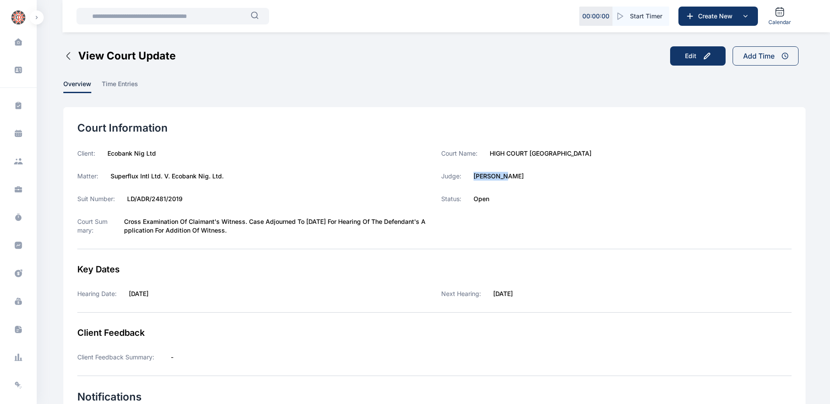
drag, startPoint x: 476, startPoint y: 176, endPoint x: 514, endPoint y: 176, distance: 38.0
click at [514, 176] on div "Judge: [PERSON_NAME]" at bounding box center [616, 176] width 350 height 9
copy label "[PERSON_NAME]"
click at [490, 149] on label "HIGH COURT [GEOGRAPHIC_DATA]" at bounding box center [541, 153] width 102 height 9
click at [17, 247] on icon at bounding box center [18, 245] width 7 height 7
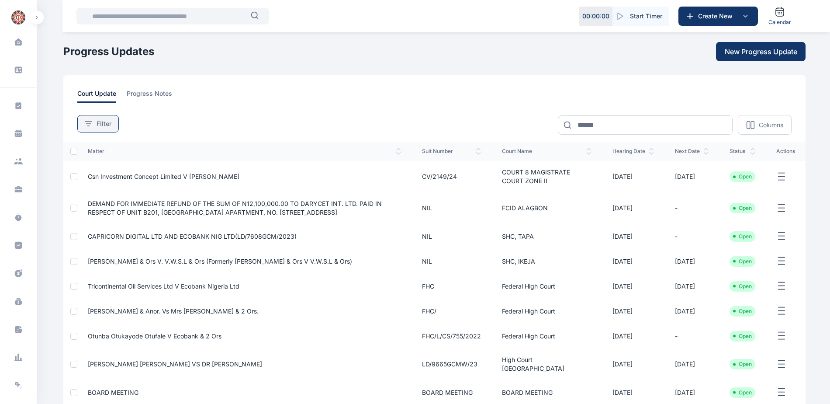
click at [98, 127] on span "Filter" at bounding box center [104, 123] width 15 height 9
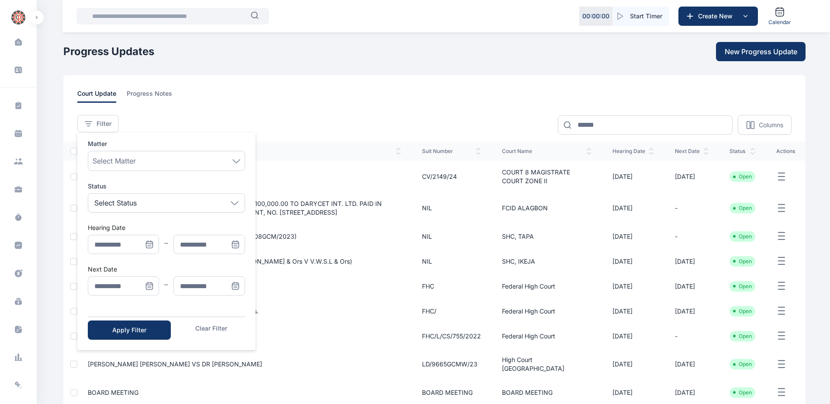
click at [148, 281] on span "Menu" at bounding box center [149, 285] width 19 height 19
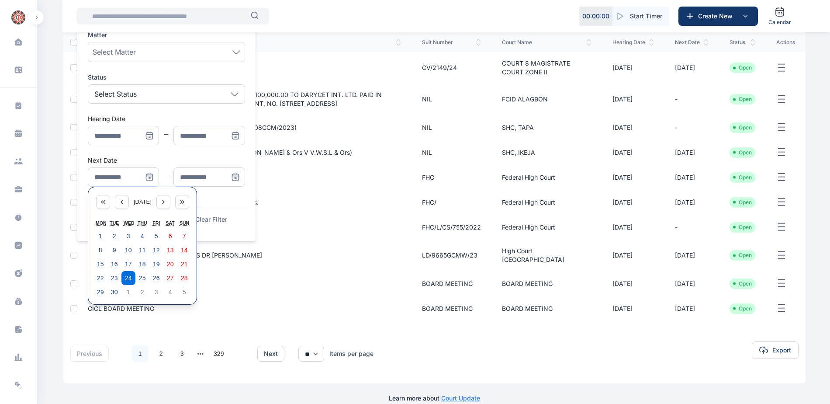
scroll to position [115, 0]
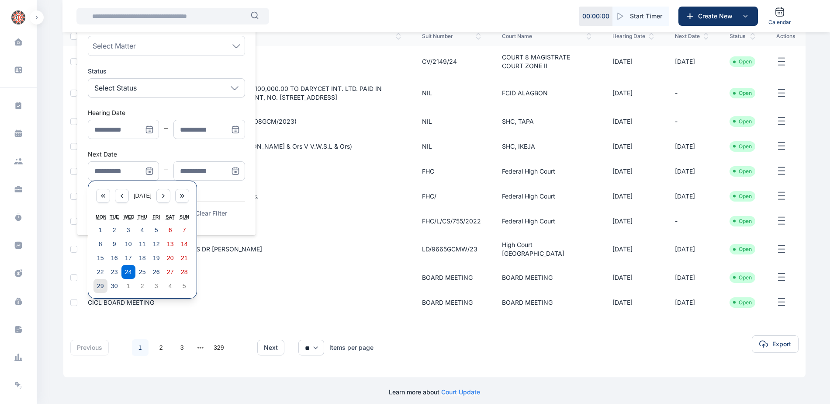
click at [96, 288] on button "29" at bounding box center [101, 286] width 14 height 14
type input "**********"
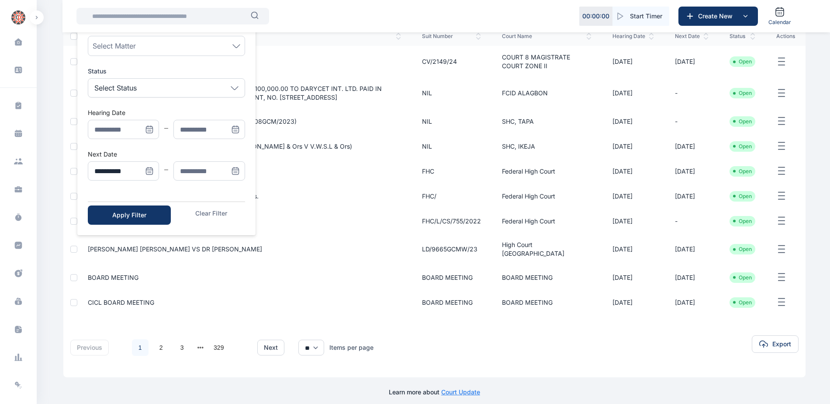
click at [238, 170] on icon "Menu" at bounding box center [235, 170] width 9 height 9
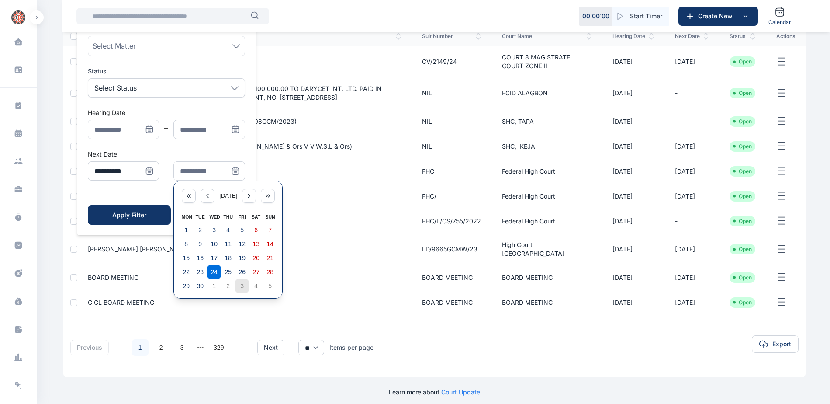
click at [244, 285] on button "3" at bounding box center [242, 286] width 14 height 14
type input "**********"
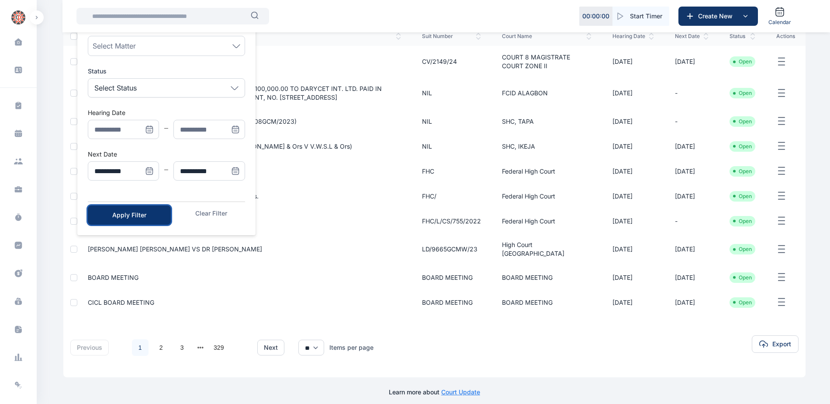
click at [153, 215] on div "Apply Filter" at bounding box center [129, 215] width 55 height 9
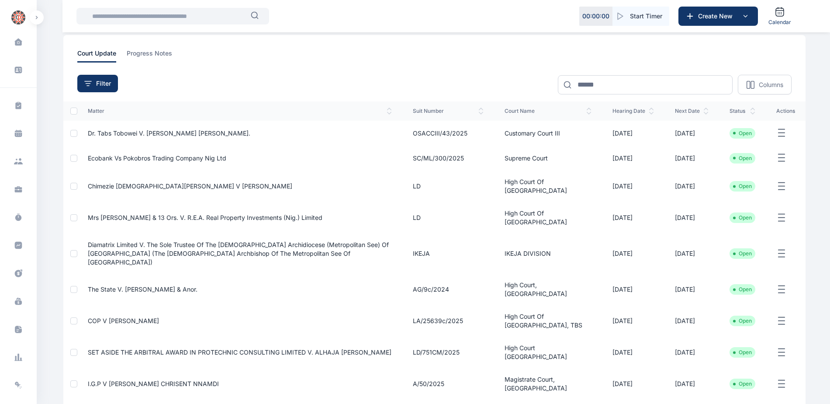
scroll to position [135, 0]
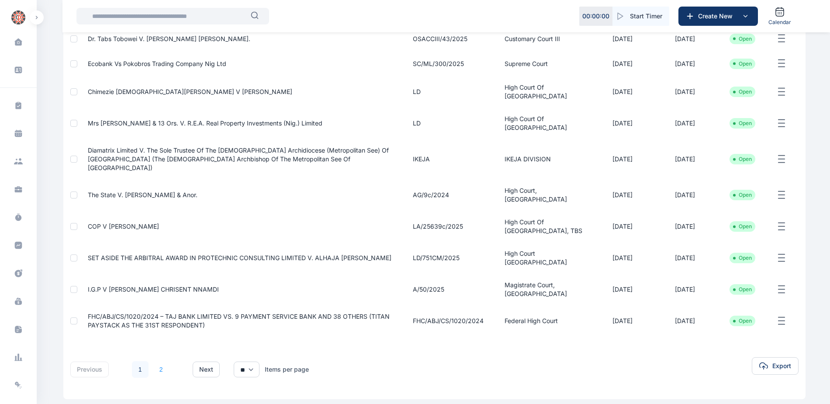
click at [161, 361] on link "2" at bounding box center [161, 369] width 17 height 17
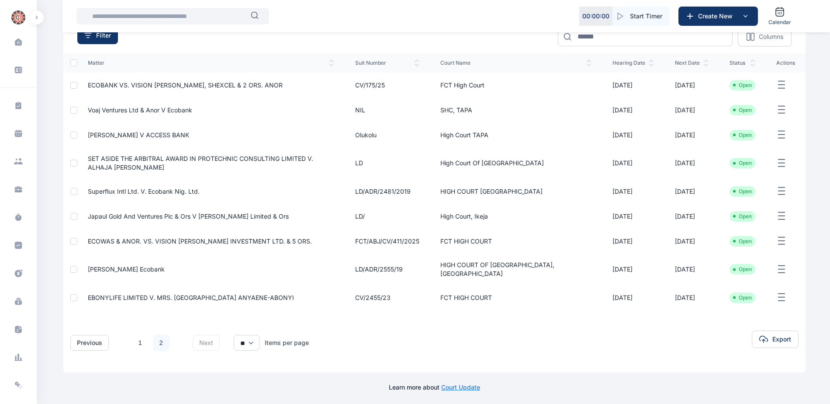
scroll to position [90, 0]
click at [178, 214] on span "Japaul Gold and Ventures Plc & Ors v [PERSON_NAME] Limited & Ors" at bounding box center [188, 214] width 201 height 7
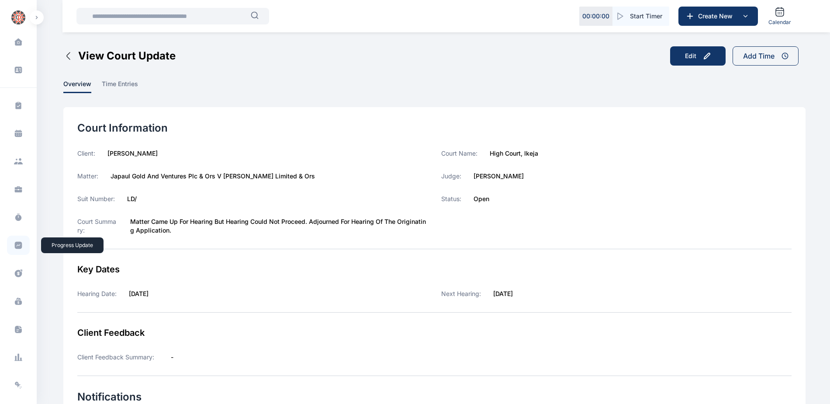
click at [18, 248] on icon at bounding box center [18, 245] width 7 height 7
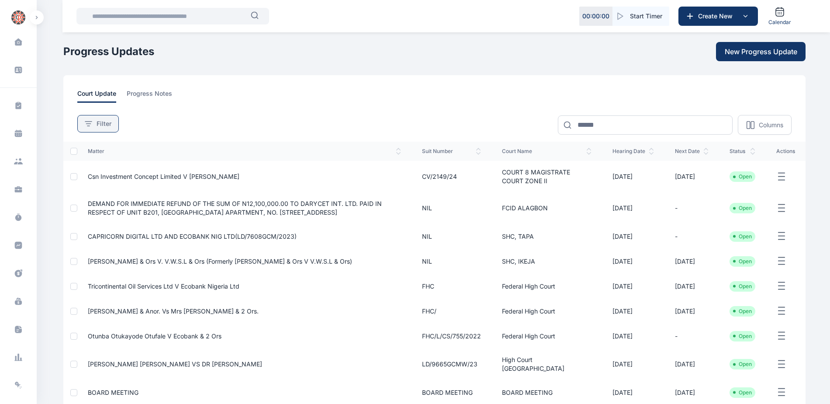
click at [104, 118] on button "Filter" at bounding box center [98, 123] width 42 height 17
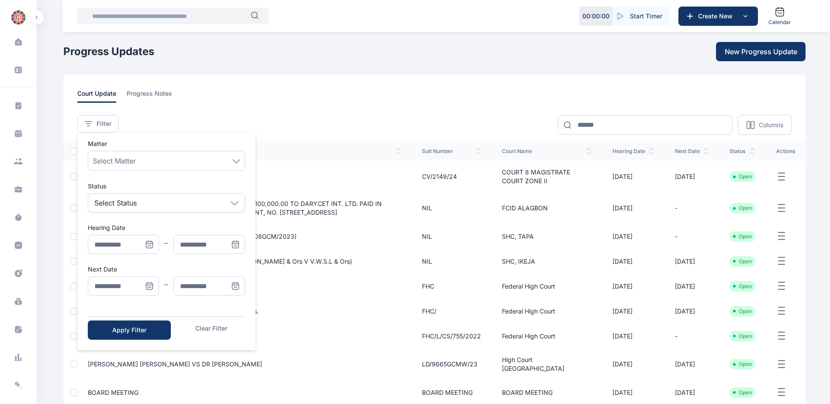
click at [149, 289] on icon "Menu" at bounding box center [149, 285] width 9 height 9
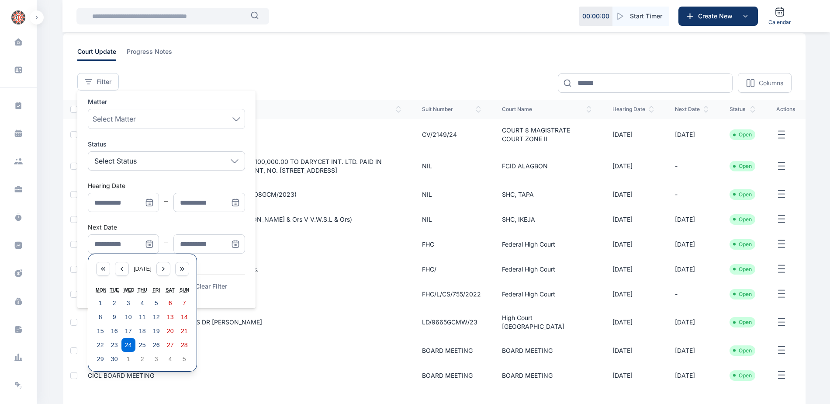
scroll to position [115, 0]
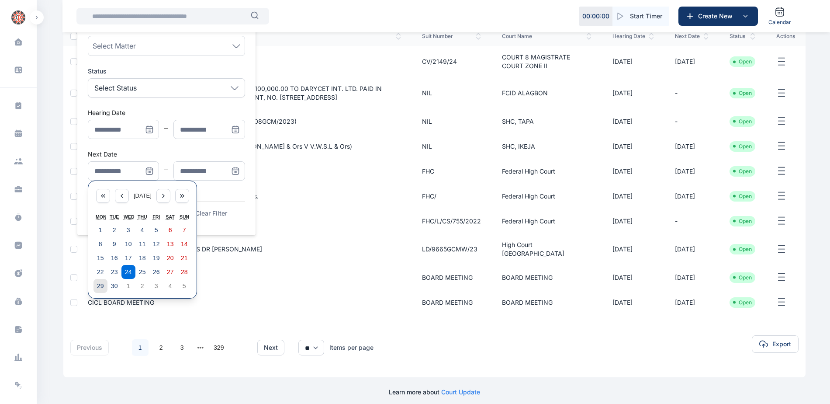
click at [103, 281] on button "29" at bounding box center [101, 286] width 14 height 14
type input "**********"
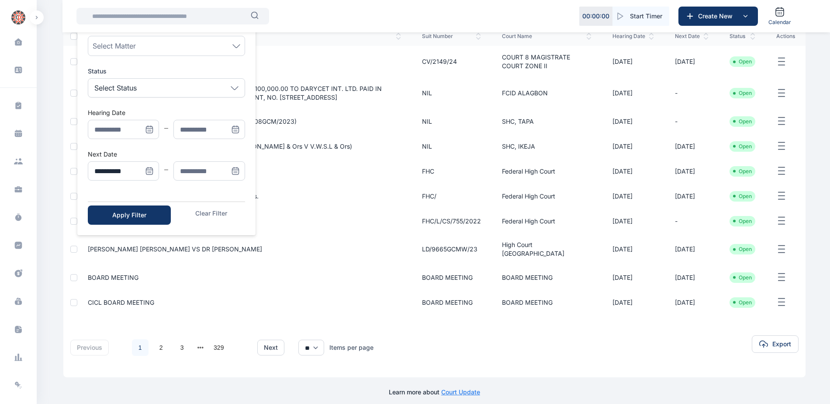
click at [231, 170] on icon "Menu" at bounding box center [235, 170] width 9 height 9
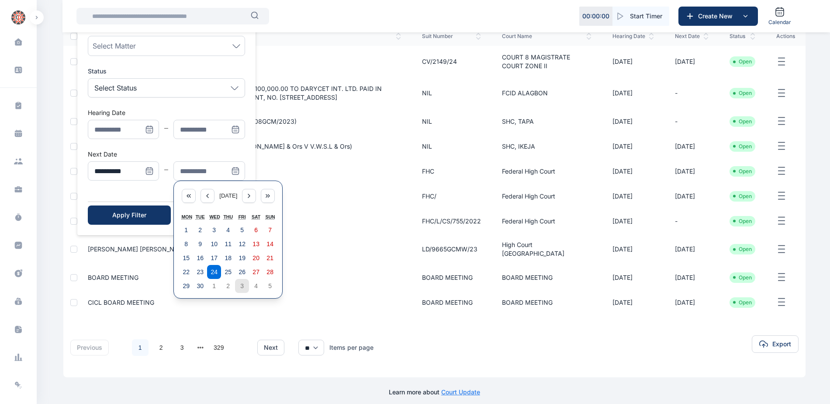
click at [242, 289] on abbr "3" at bounding box center [241, 285] width 3 height 7
type input "**********"
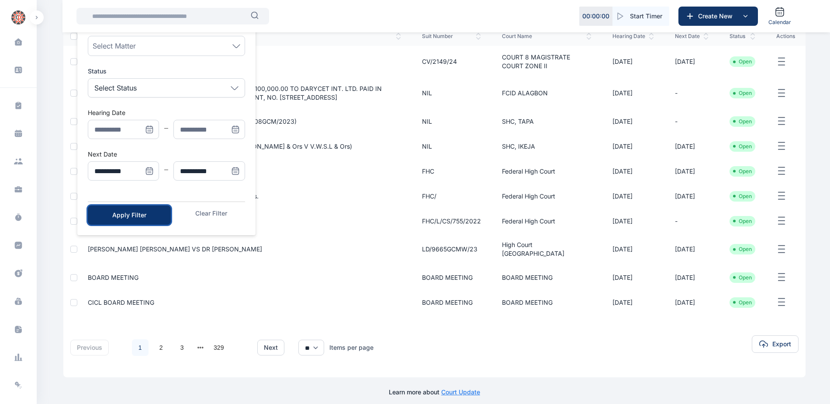
click at [131, 212] on div "Apply Filter" at bounding box center [129, 215] width 55 height 9
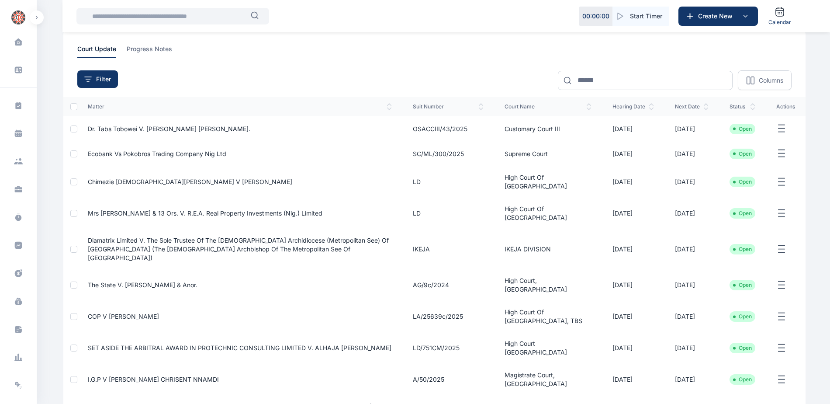
scroll to position [135, 0]
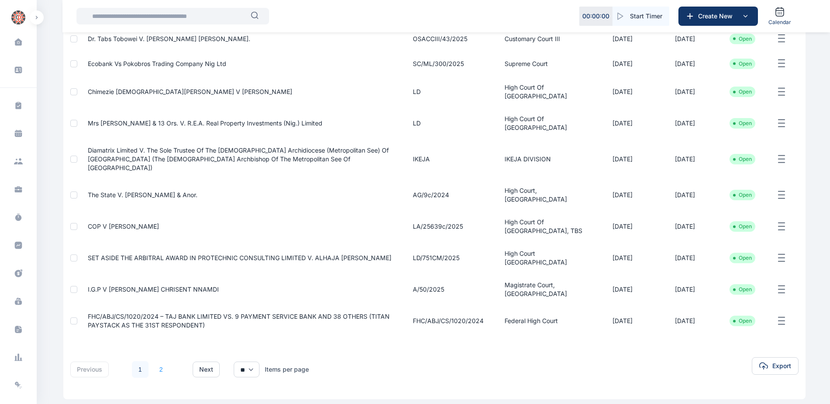
click at [162, 361] on link "2" at bounding box center [161, 369] width 17 height 17
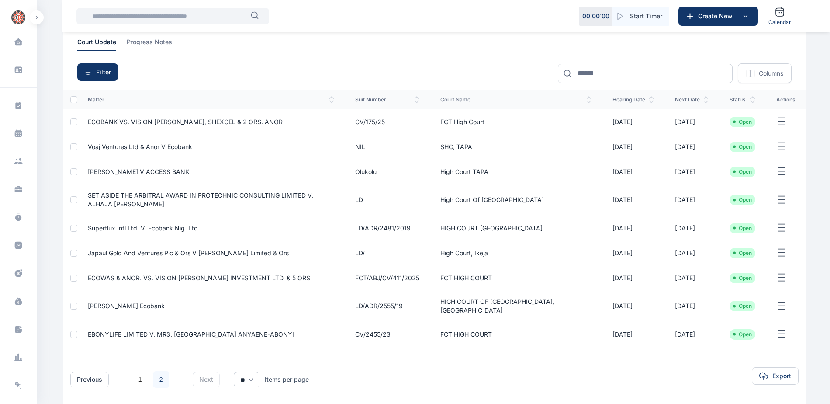
scroll to position [87, 0]
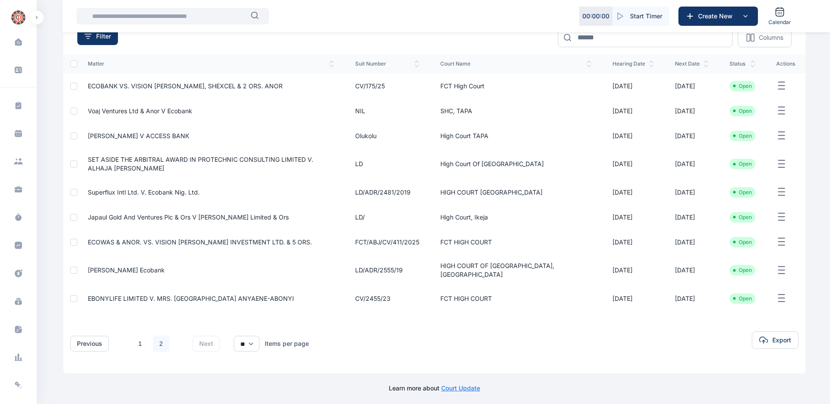
click at [152, 271] on span "[PERSON_NAME] Ecobank" at bounding box center [126, 269] width 77 height 7
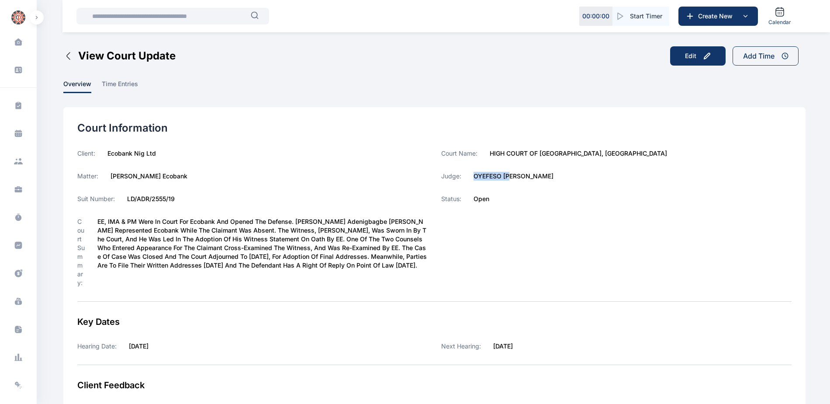
drag, startPoint x: 474, startPoint y: 176, endPoint x: 511, endPoint y: 177, distance: 36.7
click at [511, 177] on div "Judge: [PERSON_NAME]" at bounding box center [616, 176] width 350 height 9
copy label "OYEFESO [PERSON_NAME]"
click at [16, 242] on icon at bounding box center [18, 245] width 7 height 7
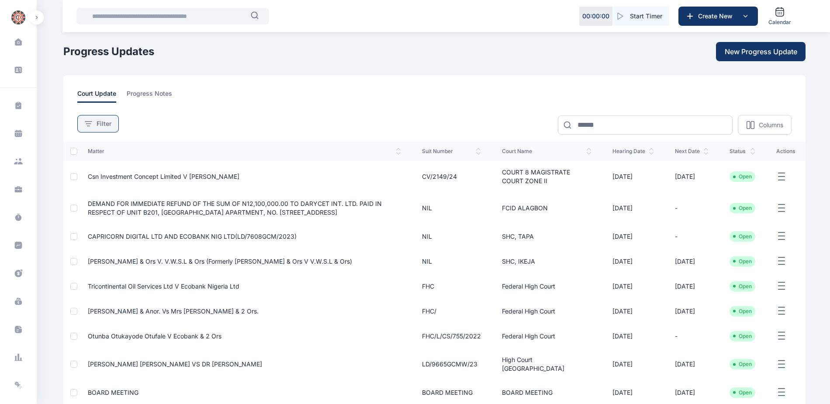
click at [98, 127] on span "Filter" at bounding box center [104, 123] width 15 height 9
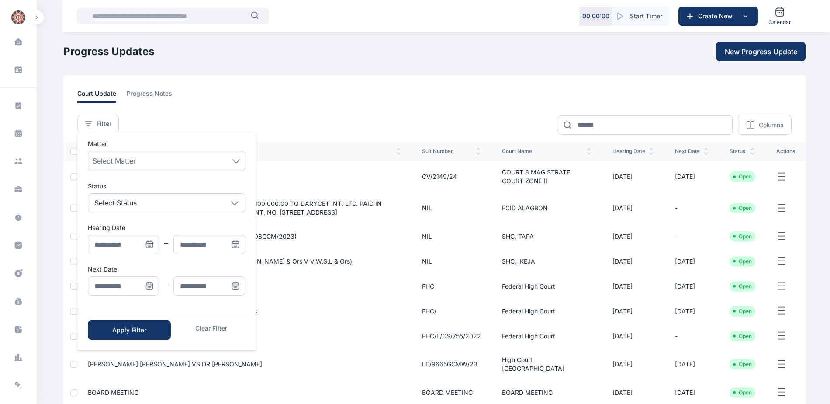
click at [150, 283] on icon "Menu" at bounding box center [149, 286] width 7 height 7
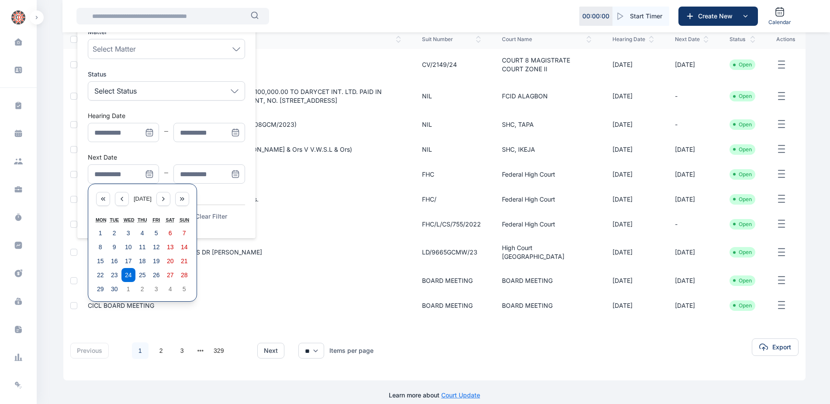
scroll to position [115, 0]
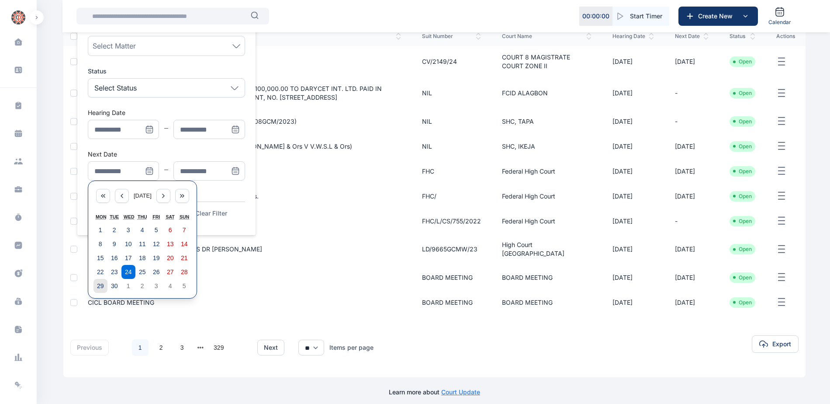
click at [98, 281] on button "29" at bounding box center [101, 286] width 14 height 14
type input "**********"
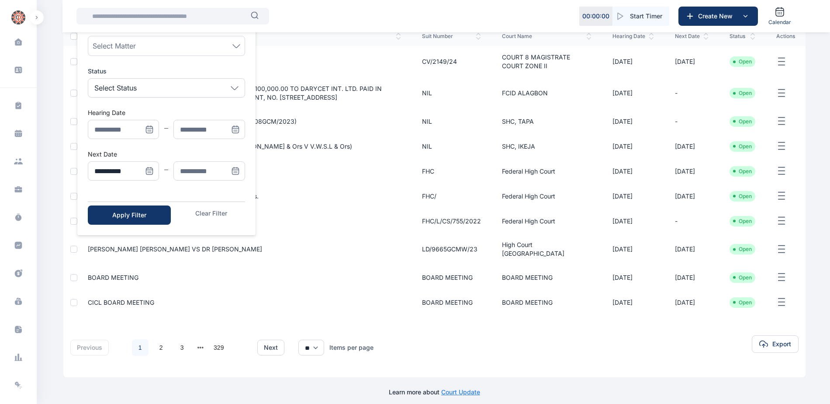
click at [236, 170] on icon "Menu" at bounding box center [235, 170] width 6 height 0
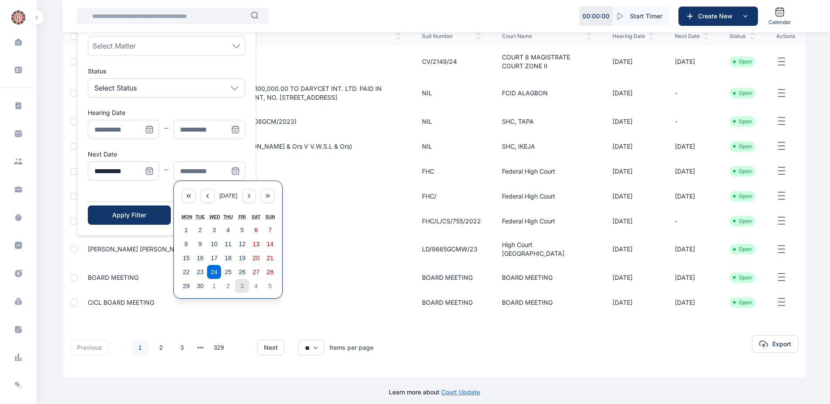
click at [235, 284] on button "3" at bounding box center [242, 286] width 14 height 14
type input "**********"
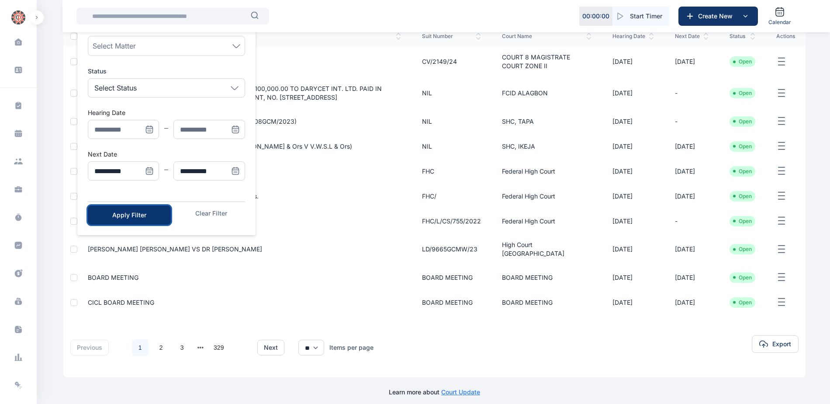
click at [122, 210] on button "Apply Filter" at bounding box center [129, 214] width 83 height 19
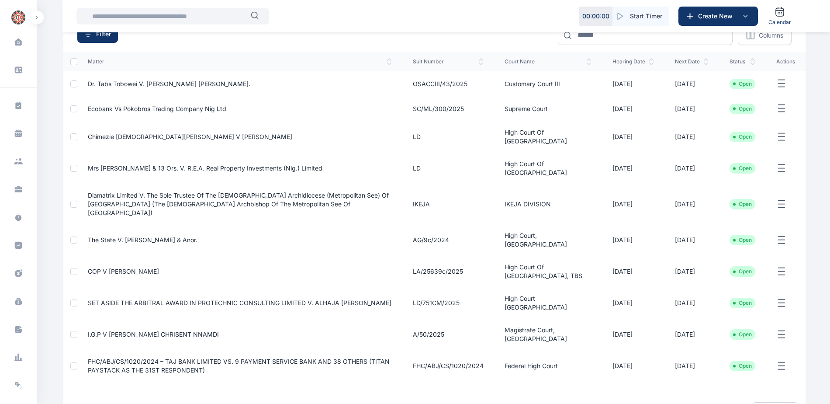
scroll to position [135, 0]
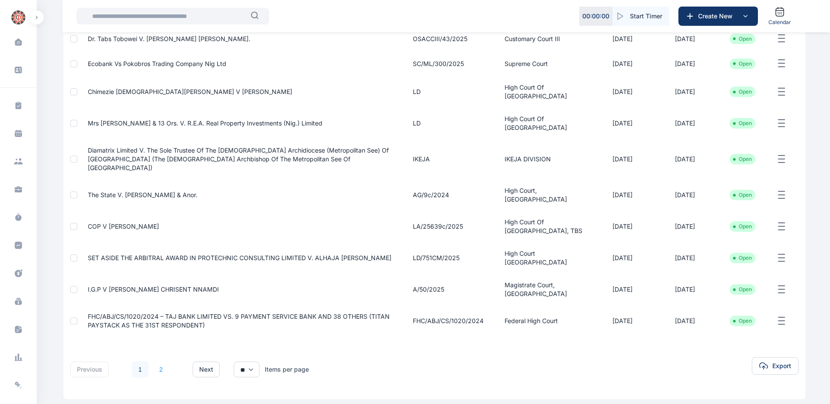
click at [159, 361] on link "2" at bounding box center [161, 369] width 17 height 17
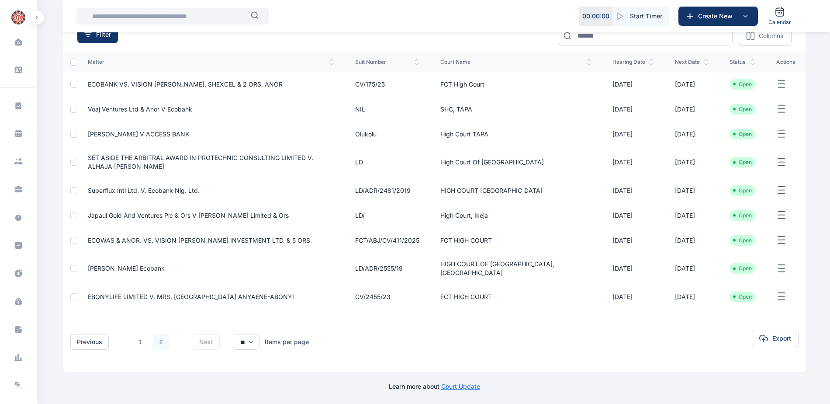
scroll to position [90, 0]
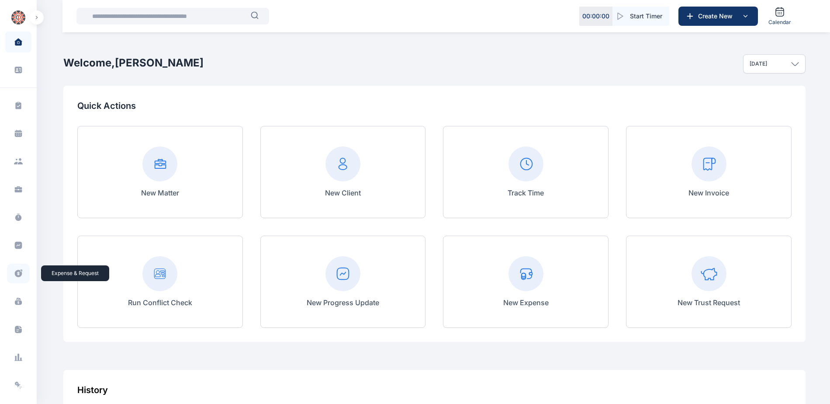
click at [17, 271] on icon at bounding box center [18, 273] width 7 height 7
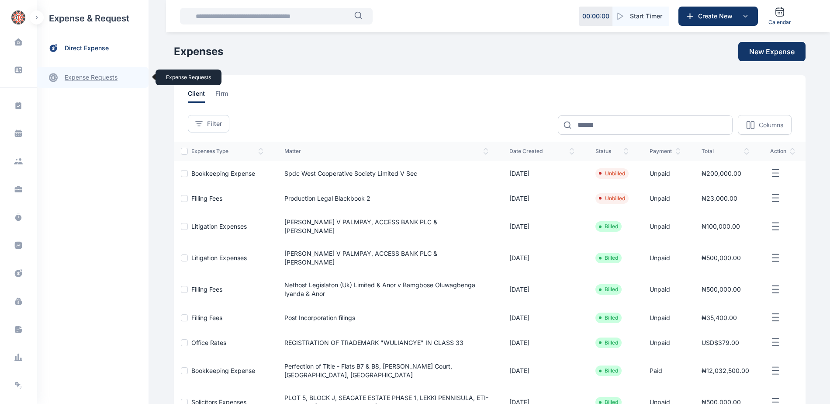
click at [89, 79] on link "expense requests expense requests" at bounding box center [93, 77] width 112 height 21
click at [91, 106] on span "Expense Request Expense Request" at bounding box center [104, 108] width 79 height 17
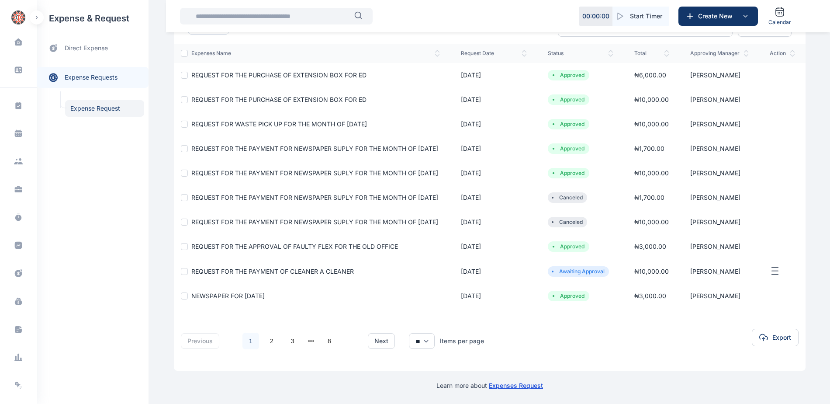
scroll to position [126, 0]
click at [266, 342] on link "2" at bounding box center [271, 340] width 17 height 17
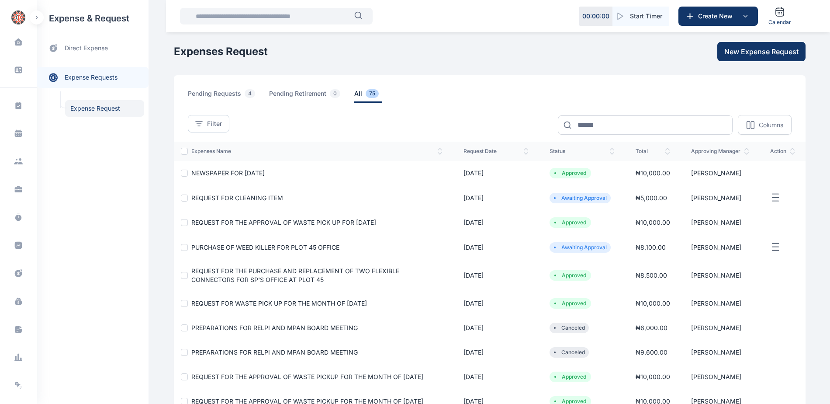
scroll to position [112, 0]
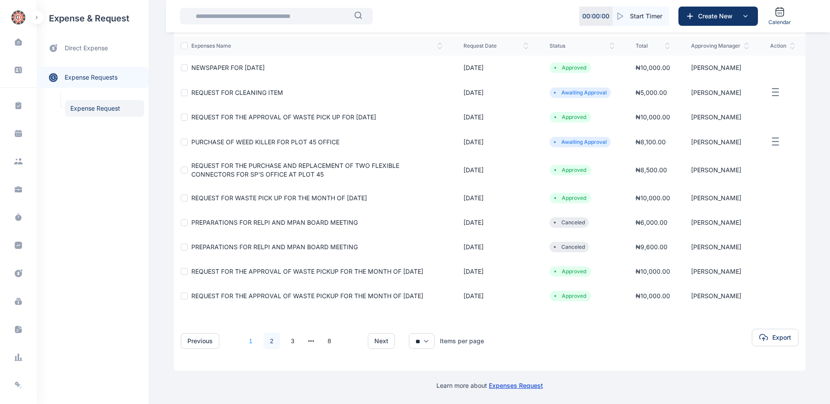
click at [249, 345] on link "1" at bounding box center [250, 340] width 17 height 17
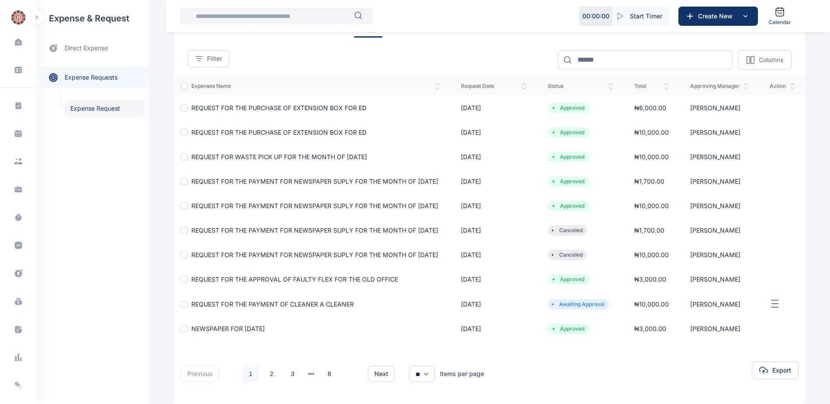
scroll to position [126, 0]
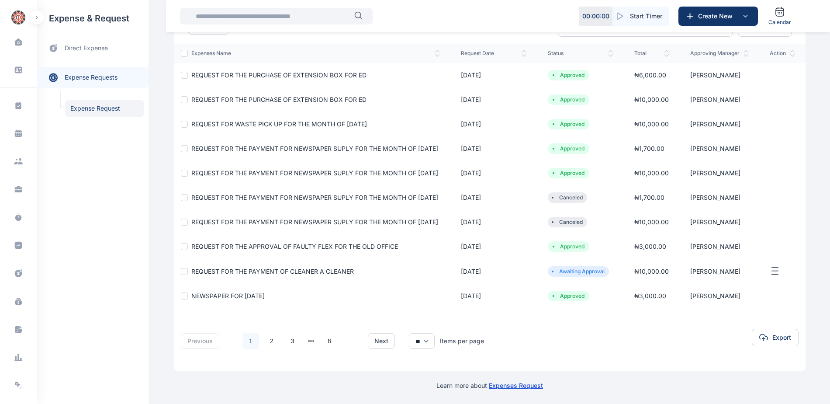
click at [247, 344] on link "1" at bounding box center [250, 340] width 17 height 17
click at [266, 341] on link "2" at bounding box center [271, 340] width 17 height 17
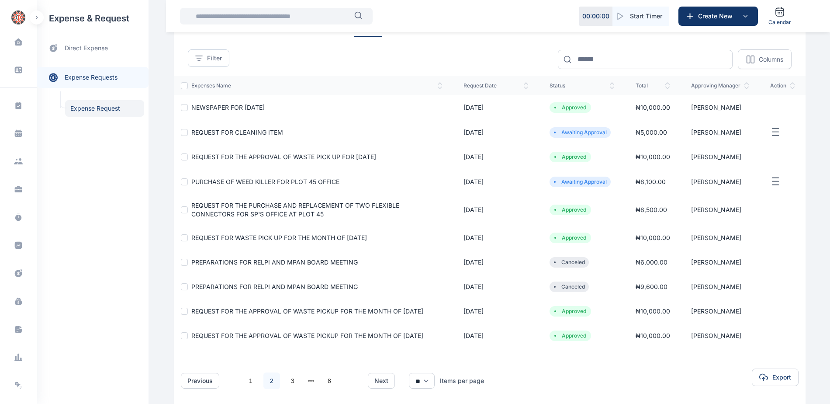
scroll to position [87, 0]
